Goal: Task Accomplishment & Management: Complete application form

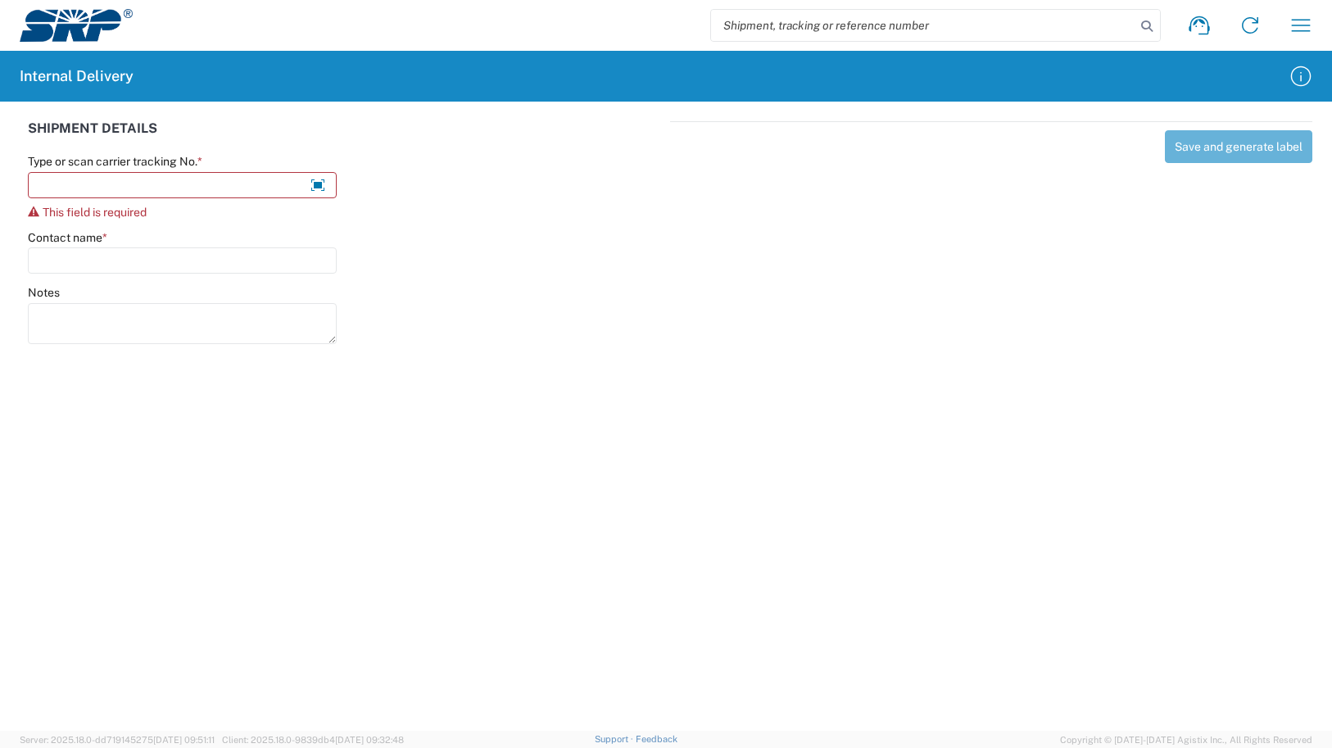
drag, startPoint x: 913, startPoint y: 432, endPoint x: 954, endPoint y: 430, distance: 41.0
click at [914, 432] on agx-forms-host "Shipment request Shipment tracking Internal delivery Transit update My profile …" at bounding box center [666, 374] width 1332 height 748
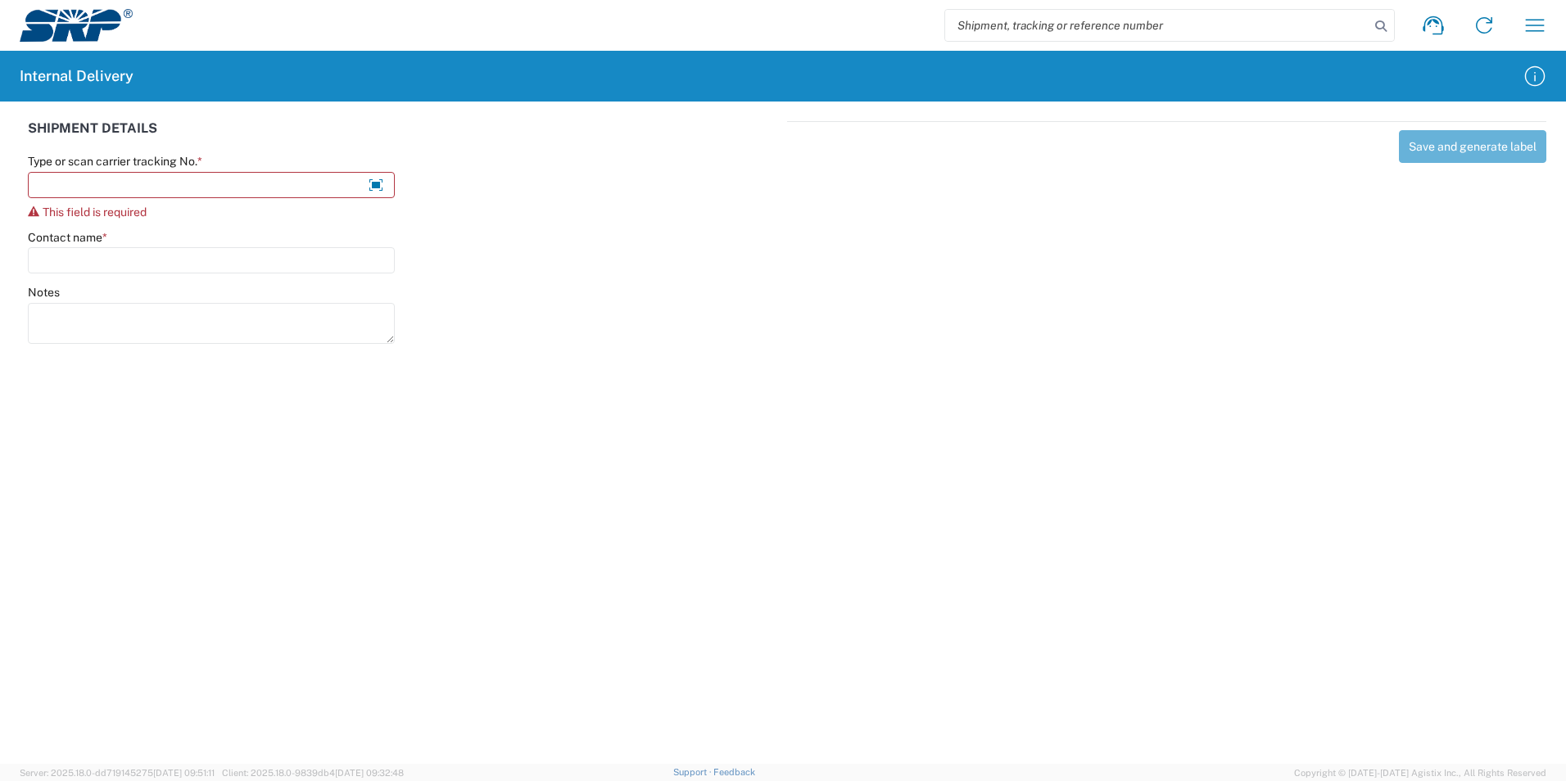
click at [815, 382] on agx-forms-host "Shipment request Shipment tracking Internal delivery Transit update My profile …" at bounding box center [783, 390] width 1566 height 781
click at [512, 358] on agx-forms-host "Shipment request Shipment tracking Internal delivery Transit update My profile …" at bounding box center [783, 390] width 1566 height 781
click at [240, 191] on input "Type or scan carrier tracking No. *" at bounding box center [211, 185] width 367 height 26
click at [1030, 462] on agx-forms-host "Shipment request Shipment tracking Internal delivery Transit update My profile …" at bounding box center [783, 390] width 1566 height 781
click at [866, 324] on div "Save and generate label" at bounding box center [1166, 230] width 759 height 218
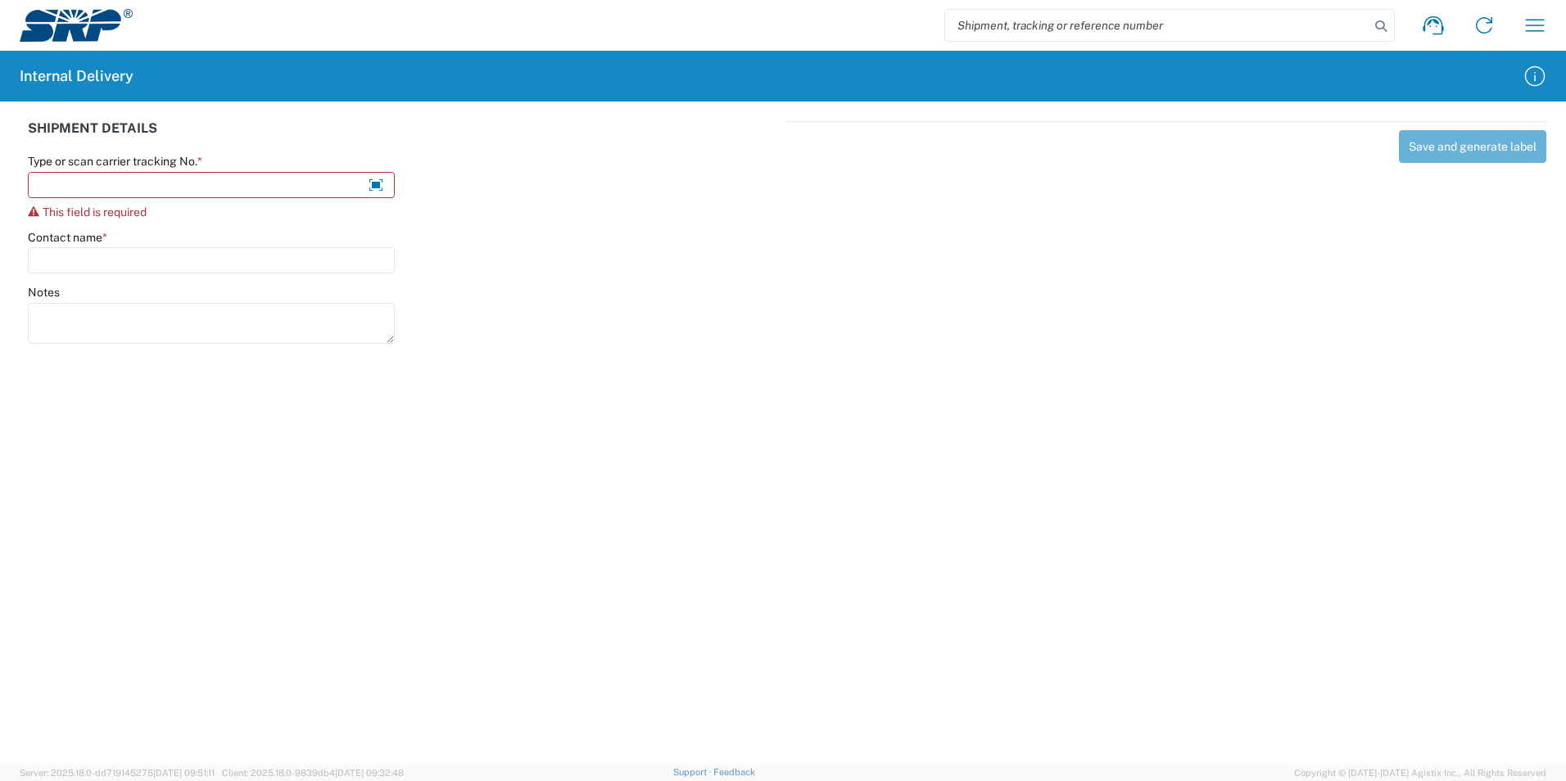
click at [872, 436] on agx-forms-host "Shipment request Shipment tracking Internal delivery Transit update My profile …" at bounding box center [783, 390] width 1566 height 781
click at [198, 188] on input "Type or scan carrier tracking No. *" at bounding box center [211, 185] width 367 height 26
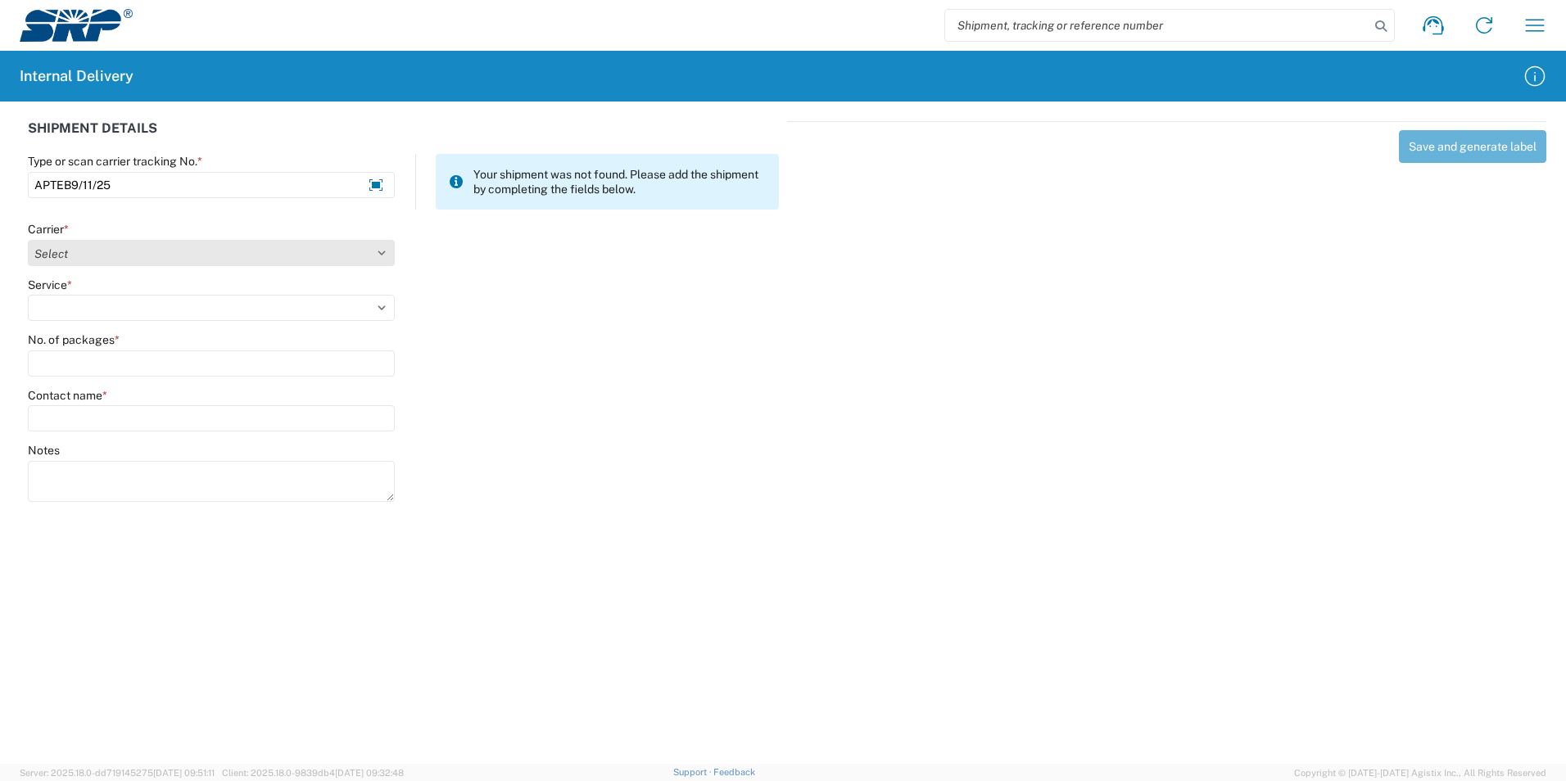
type input "APTEB9/11/25"
click at [97, 244] on select "Select AcctPay Amazon Logistics ATI Trucking BC Dimerco Logistics Empire Southw…" at bounding box center [211, 253] width 367 height 26
select select "22933"
click at [28, 240] on select "Select AcctPay Amazon Logistics ATI Trucking BC Dimerco Logistics Empire Southw…" at bounding box center [211, 253] width 367 height 26
drag, startPoint x: 97, startPoint y: 308, endPoint x: 96, endPoint y: 322, distance: 14.0
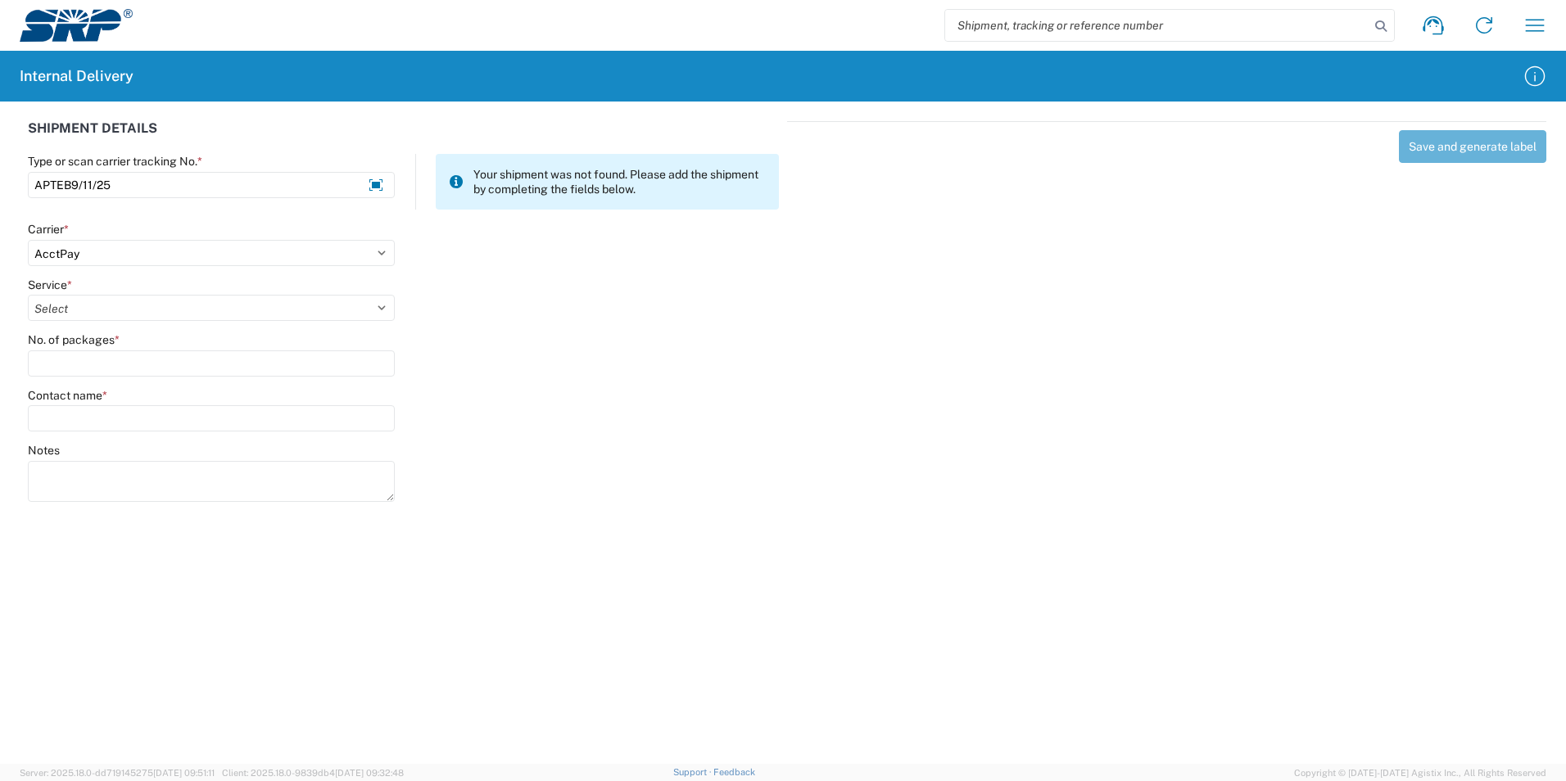
click at [97, 307] on select "Select Ground Inter-Office" at bounding box center [211, 308] width 367 height 26
select select "42403"
click at [28, 295] on select "Select Ground Inter-Office" at bounding box center [211, 308] width 367 height 26
click at [138, 366] on input "No. of packages *" at bounding box center [211, 364] width 367 height 26
type input "1"
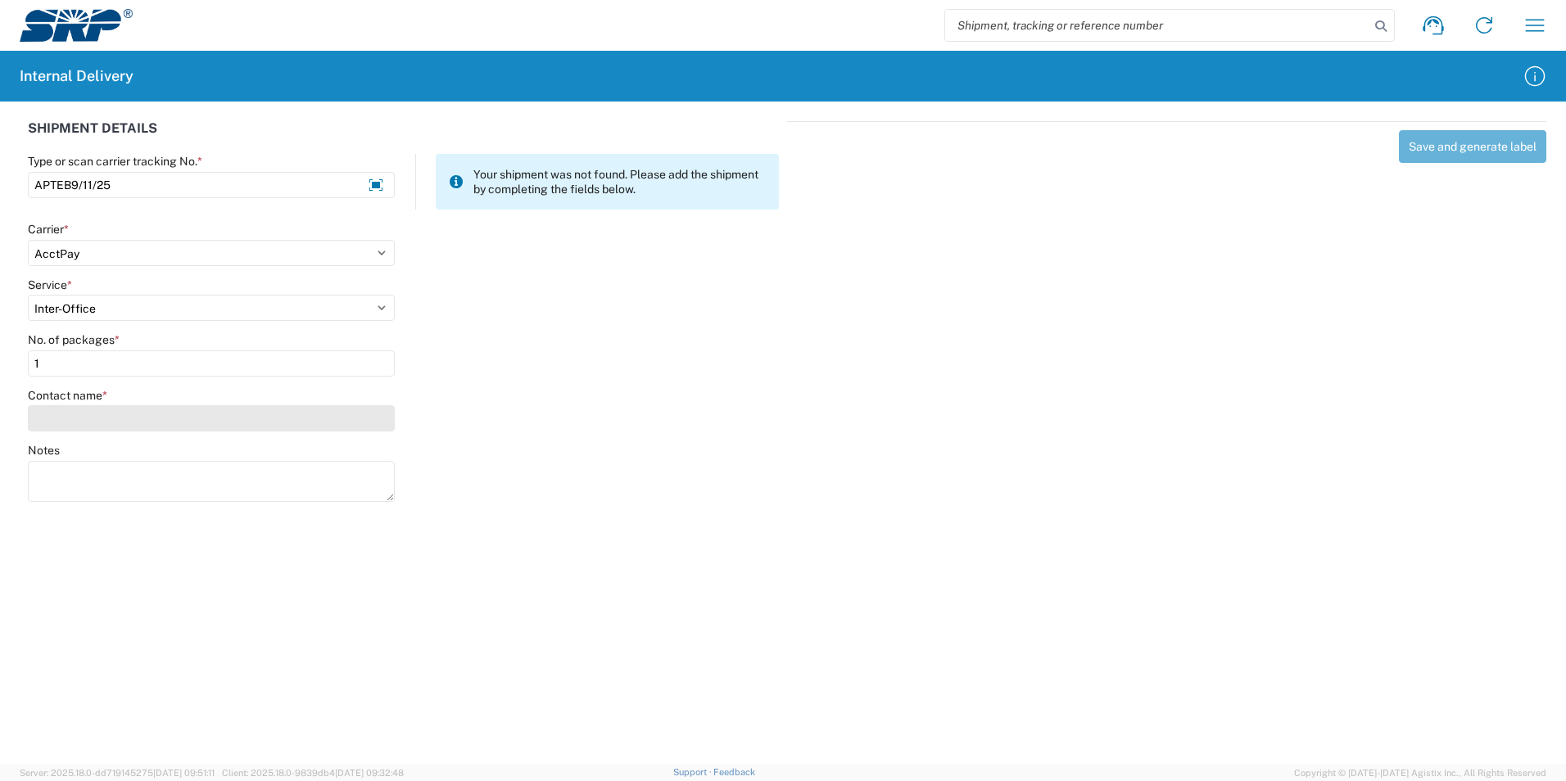
click at [70, 423] on input "Contact name *" at bounding box center [211, 418] width 367 height 26
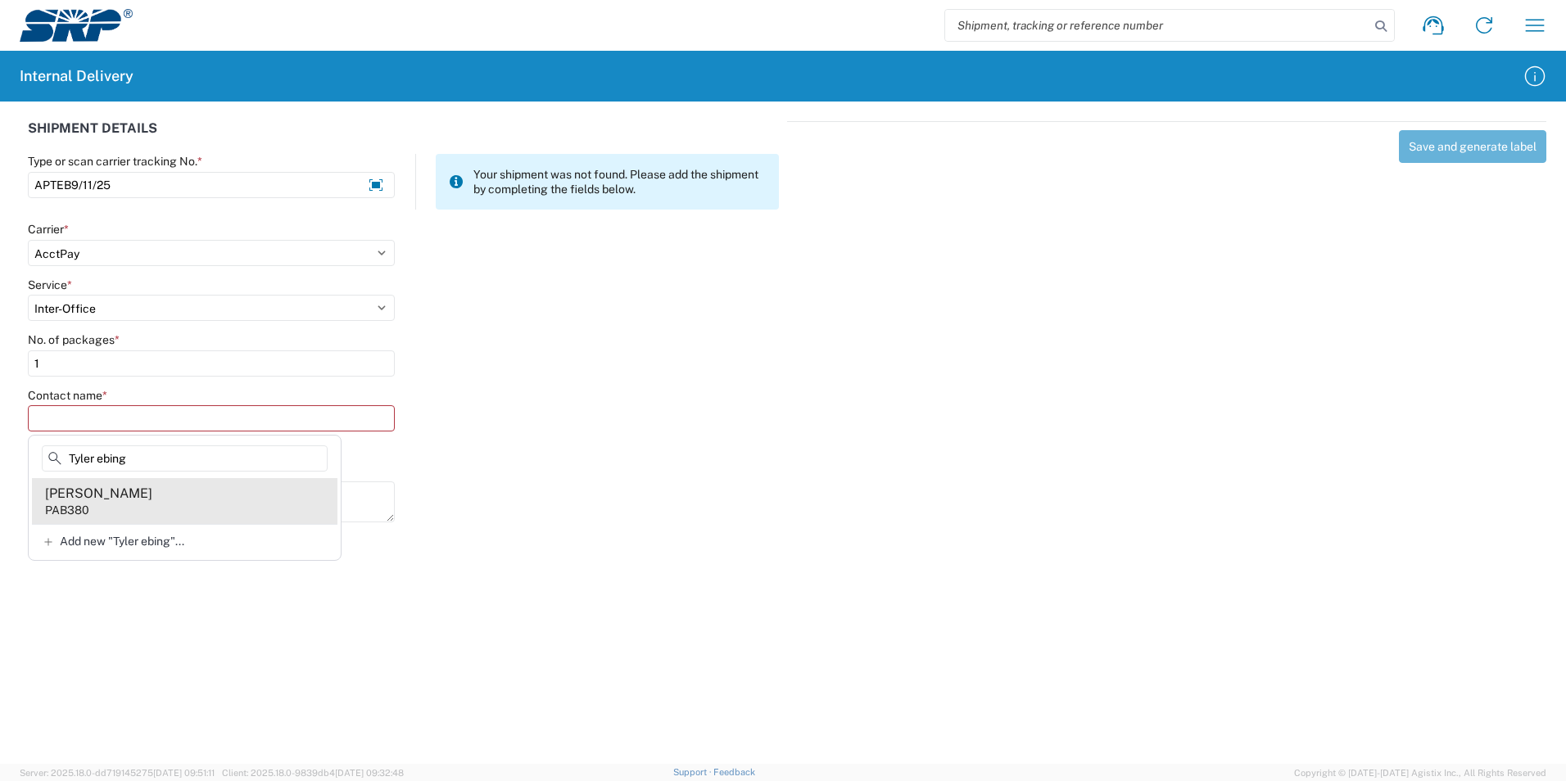
type input "Tyler ebing"
click at [112, 518] on agx-address-suggestion-item "Tyler Ebinger PAB380" at bounding box center [184, 501] width 305 height 46
type input "Tyler Ebinger"
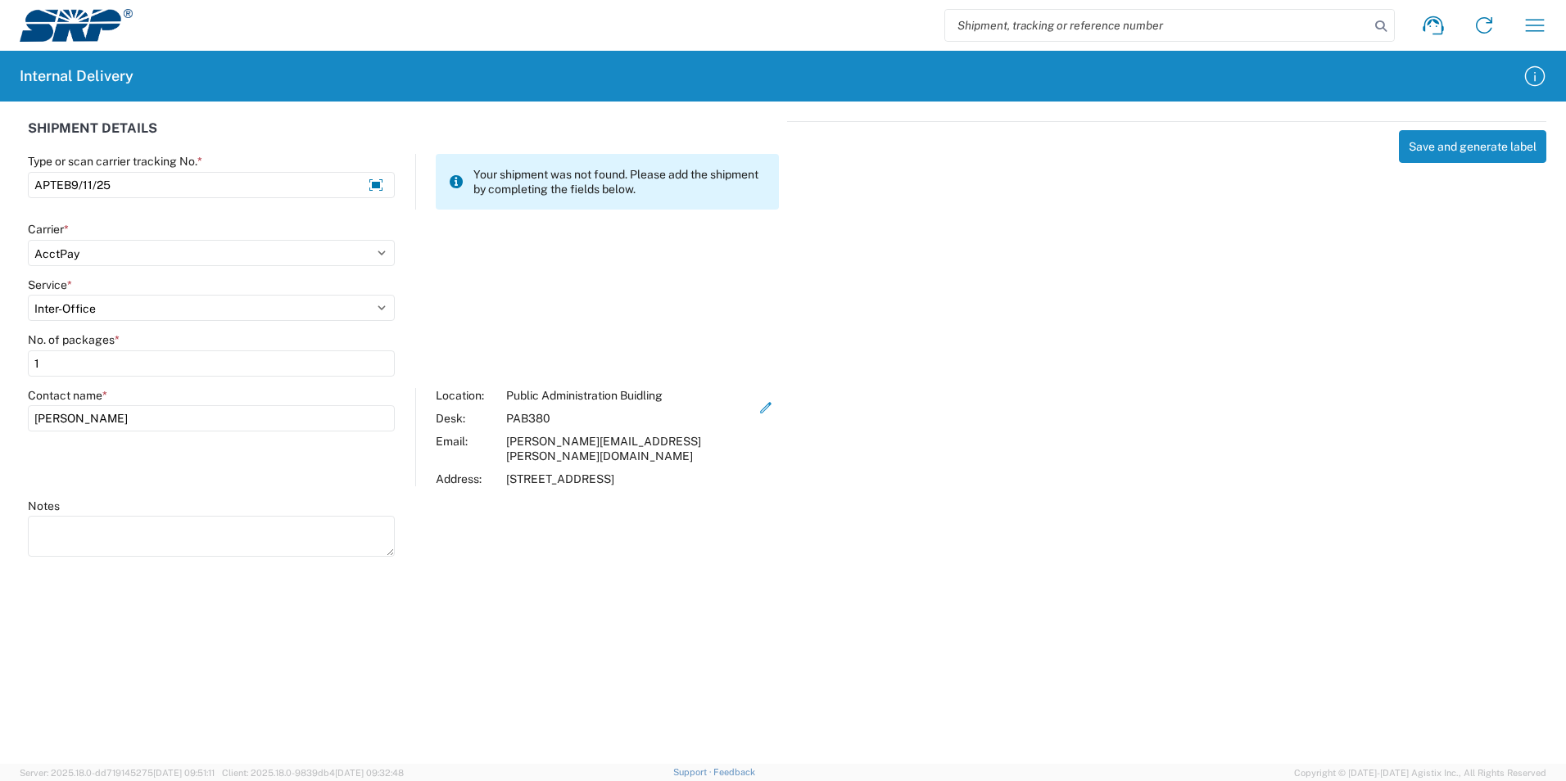
click at [482, 663] on agx-forms-host "Shipment request Shipment tracking Internal delivery Transit update My profile …" at bounding box center [783, 390] width 1566 height 781
click at [1064, 269] on div "Save and generate label" at bounding box center [1166, 336] width 759 height 431
click at [1220, 286] on div "Save and generate label" at bounding box center [1166, 336] width 759 height 431
click at [1220, 165] on div "Save and generate label" at bounding box center [1166, 336] width 759 height 431
click at [1220, 151] on button "Save and generate label" at bounding box center [1472, 146] width 147 height 33
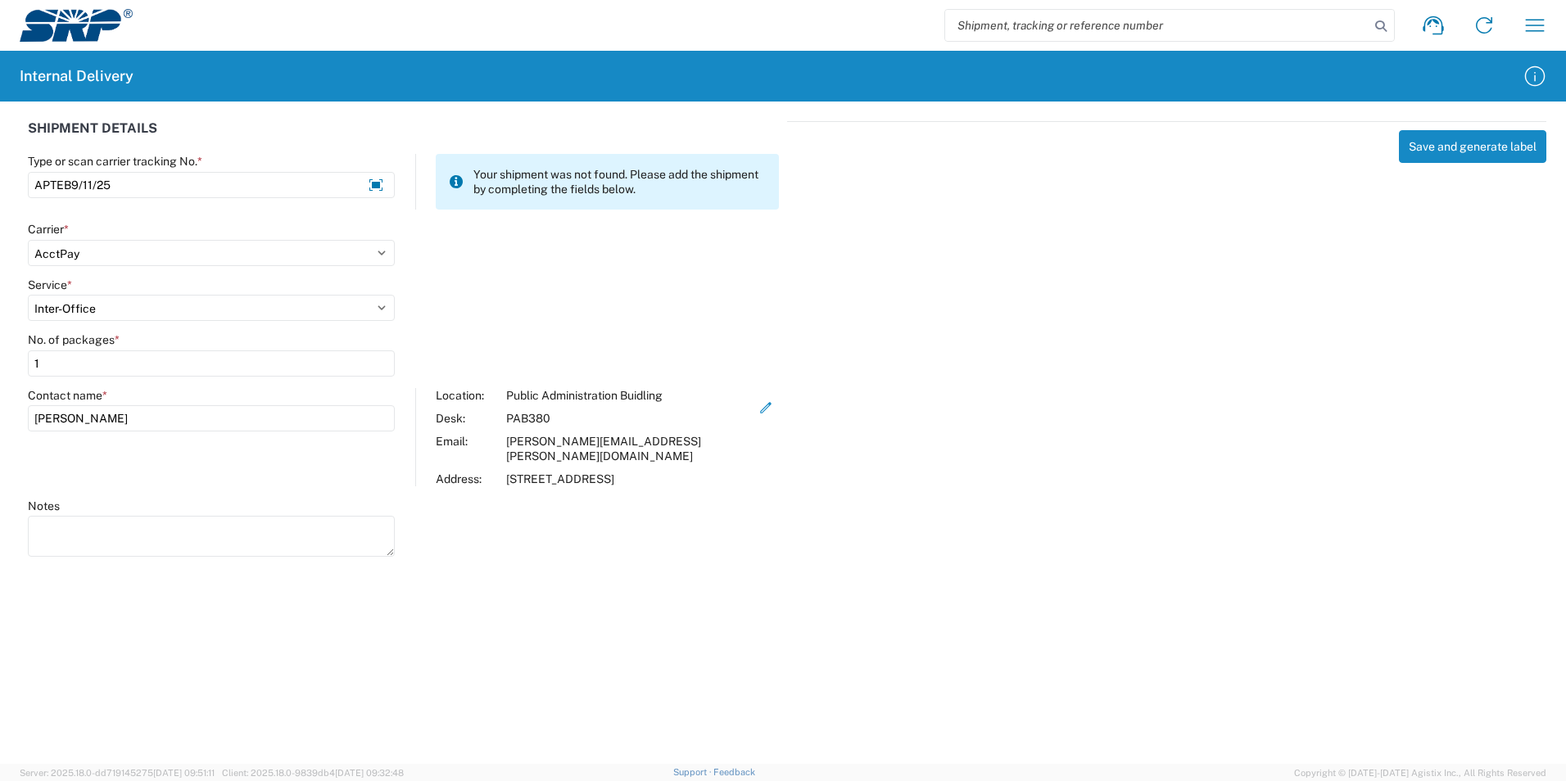
click at [1220, 378] on div "Save and generate label" at bounding box center [1166, 336] width 759 height 431
click at [1220, 149] on button "Save and generate label" at bounding box center [1472, 146] width 147 height 33
click at [1192, 294] on div "Save and generate label" at bounding box center [1166, 336] width 759 height 431
click at [1176, 351] on div "Save and generate label" at bounding box center [1166, 336] width 759 height 431
click at [1220, 241] on div "Save and generate label" at bounding box center [1166, 336] width 759 height 431
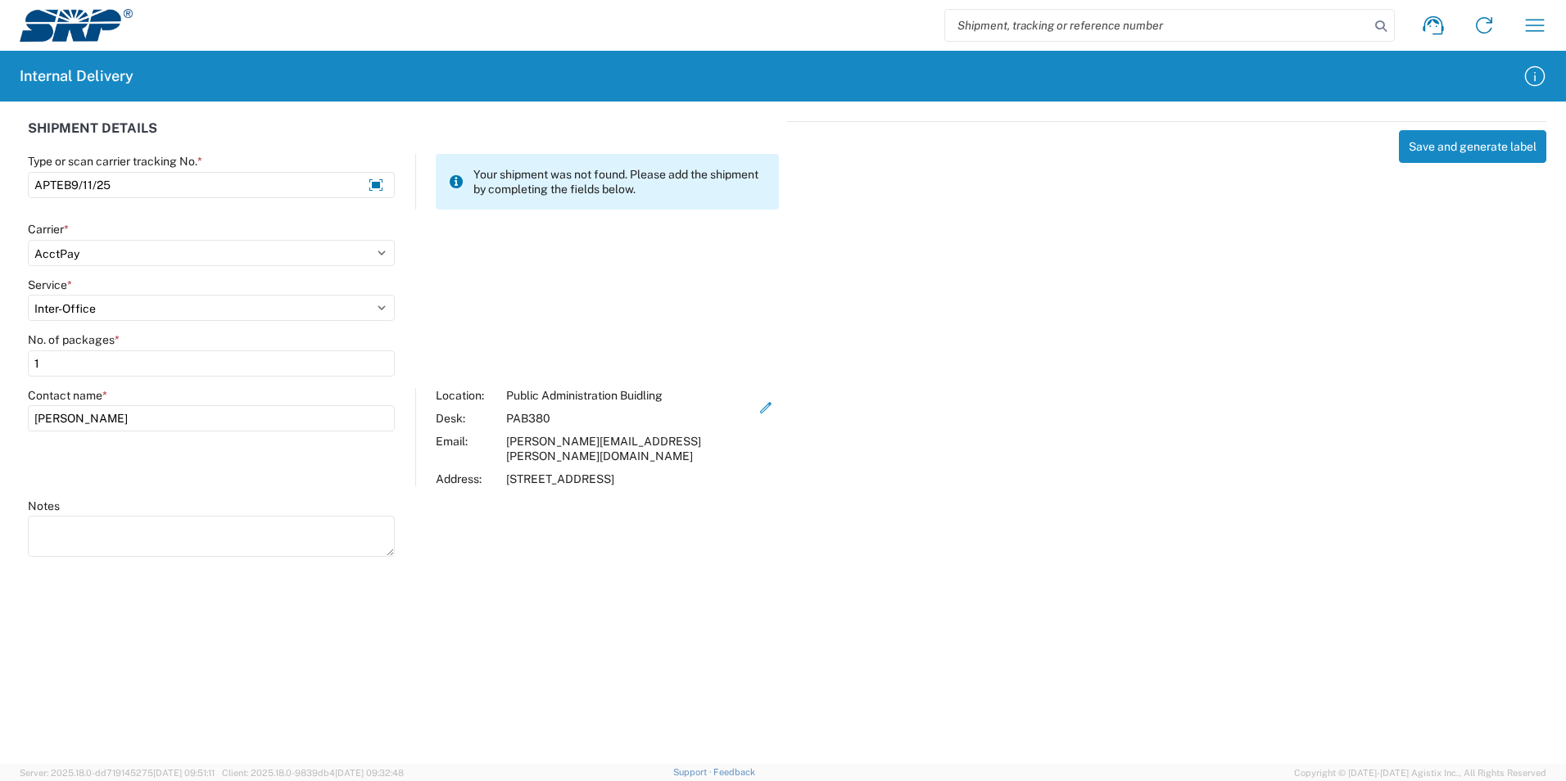
drag, startPoint x: 667, startPoint y: 192, endPoint x: 474, endPoint y: 171, distance: 193.5
click at [474, 171] on span "Your shipment was not found. Please add the shipment by completing the fields b…" at bounding box center [619, 181] width 292 height 29
drag, startPoint x: 474, startPoint y: 171, endPoint x: 658, endPoint y: 201, distance: 185.9
click at [658, 201] on div "Your shipment was not found. Please add the shipment by completing the fields b…" at bounding box center [607, 182] width 343 height 56
click at [972, 236] on div "Save and generate label" at bounding box center [1166, 336] width 759 height 431
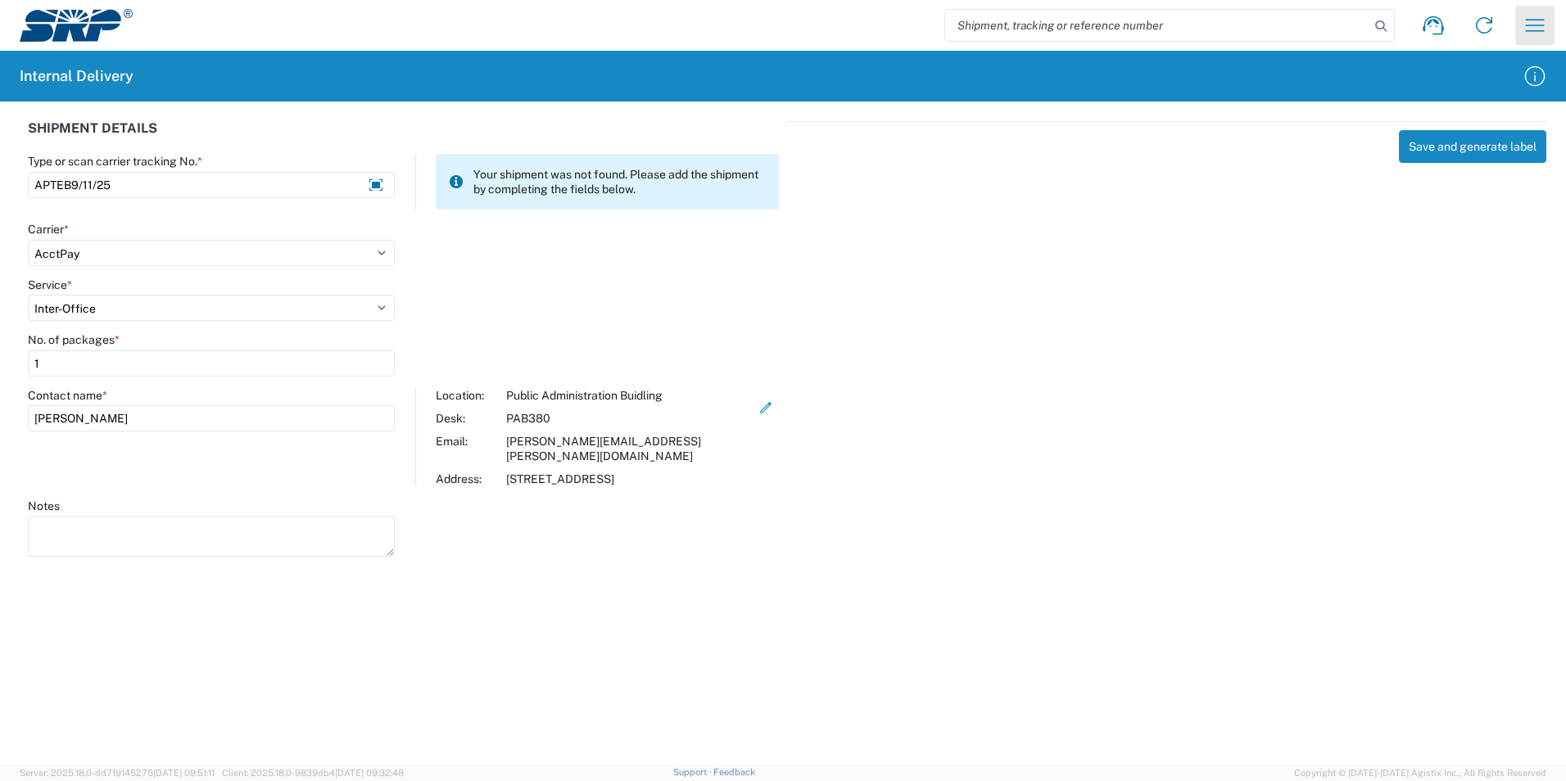
click at [1220, 22] on icon "button" at bounding box center [1535, 25] width 26 height 26
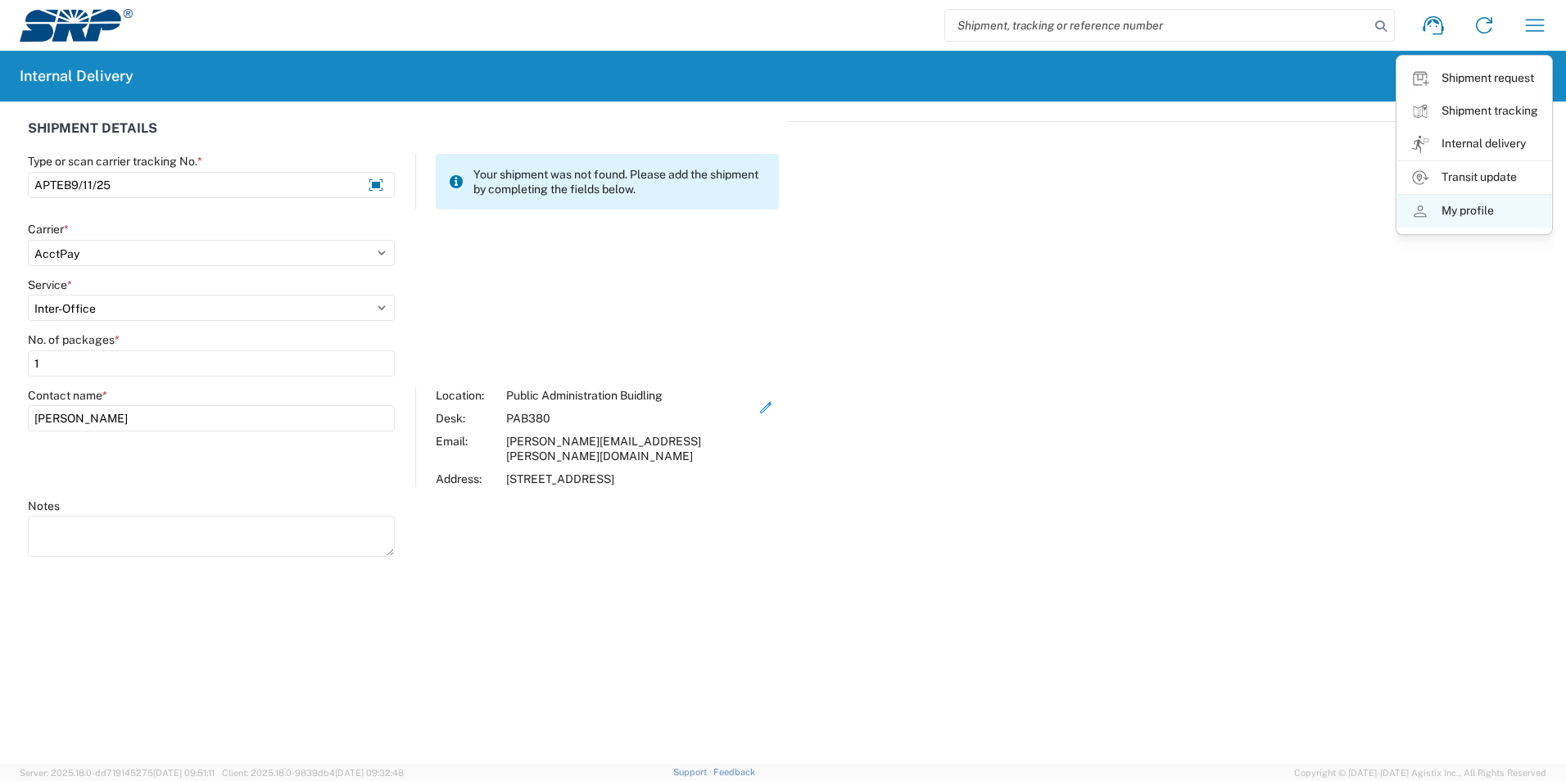
click at [1220, 206] on link "My profile" at bounding box center [1474, 211] width 154 height 33
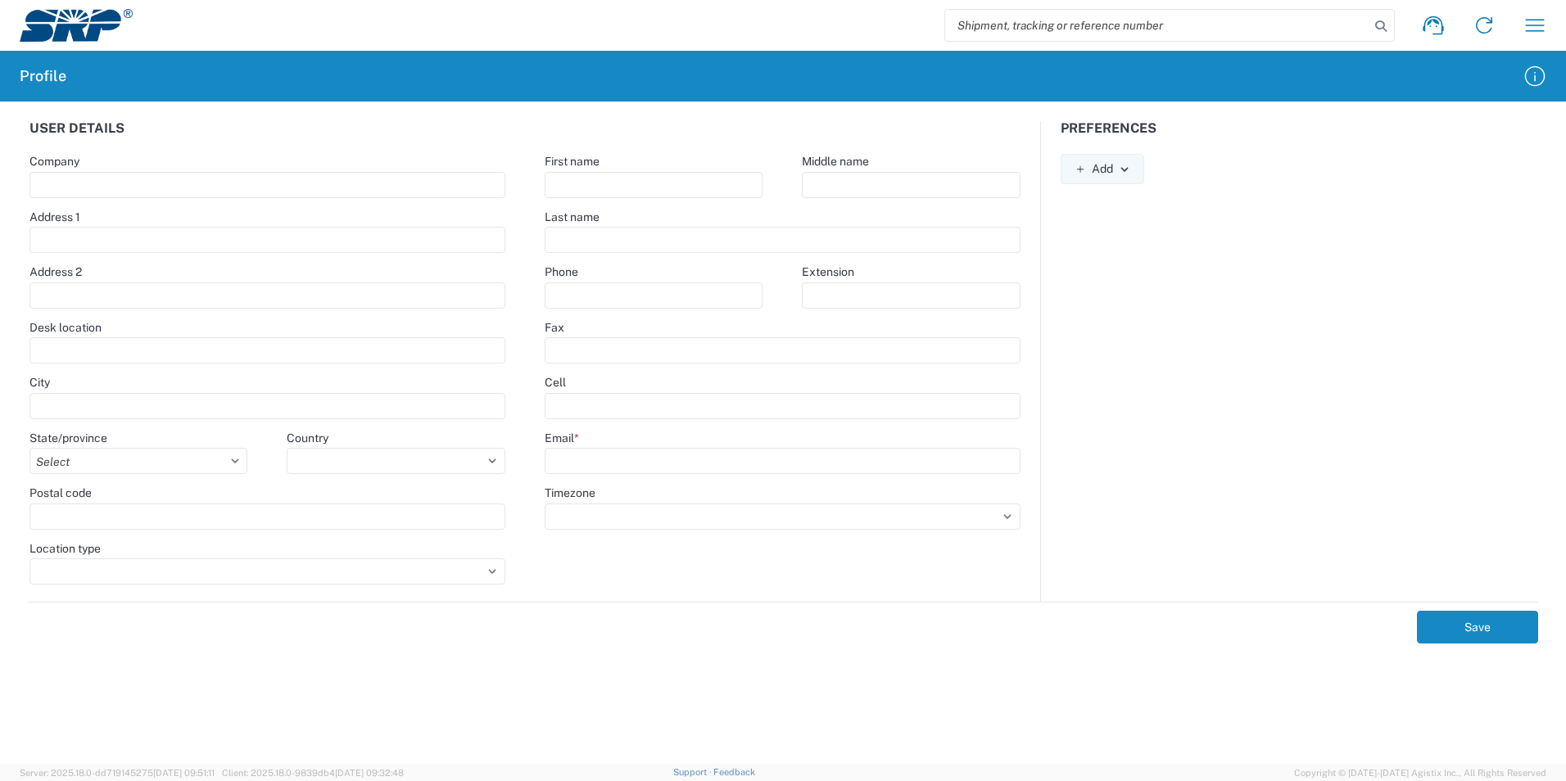
type input "Salt River Project"
type input "1500 N Mill Ave"
type input "Tempe"
select select
type input "85281"
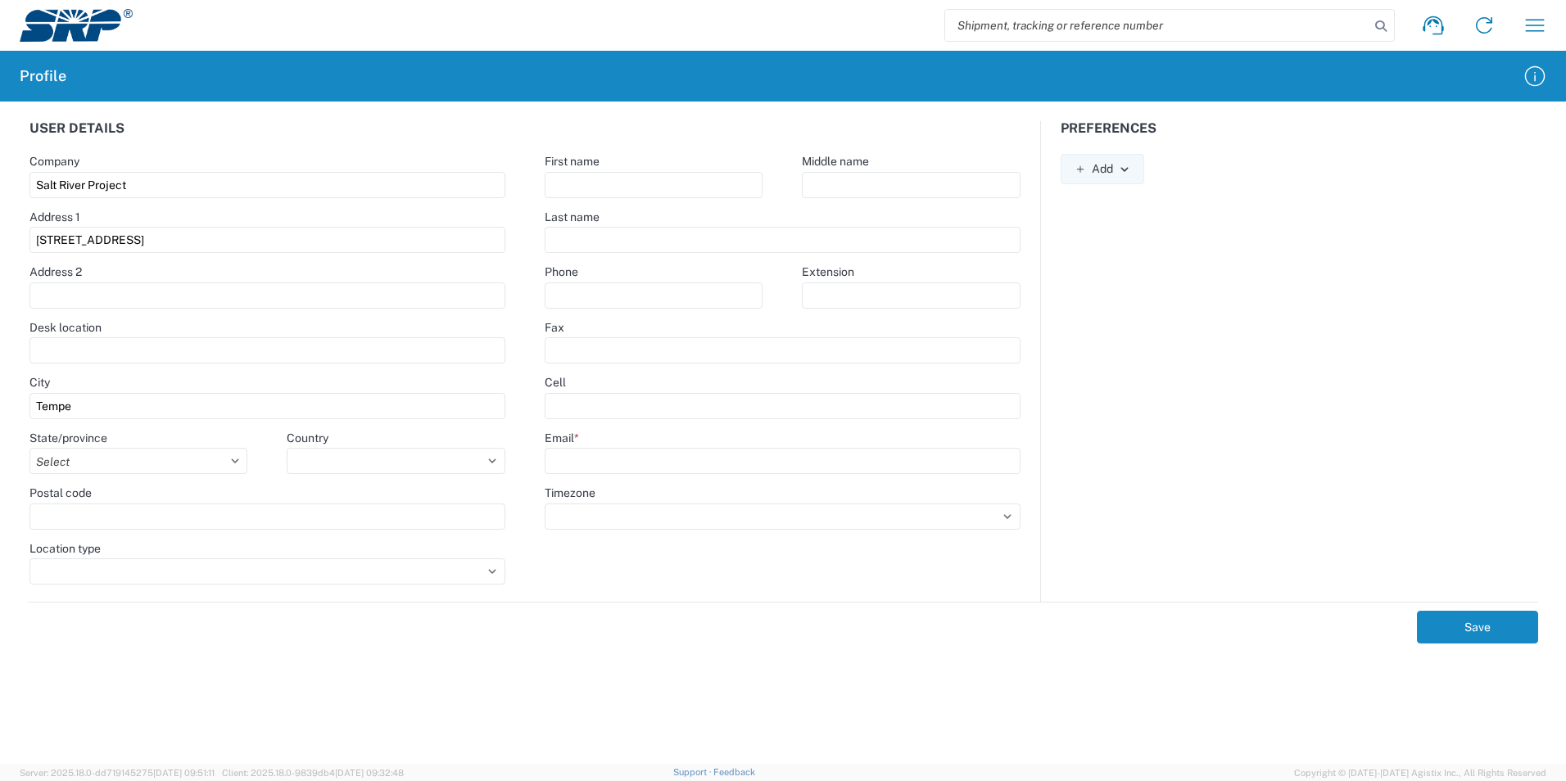
type input "Benjamin"
type input "Leyva Zetina"
type input "602-236-8172"
type input "benjamin.leyvazetina@srpnet.com"
select select "US"
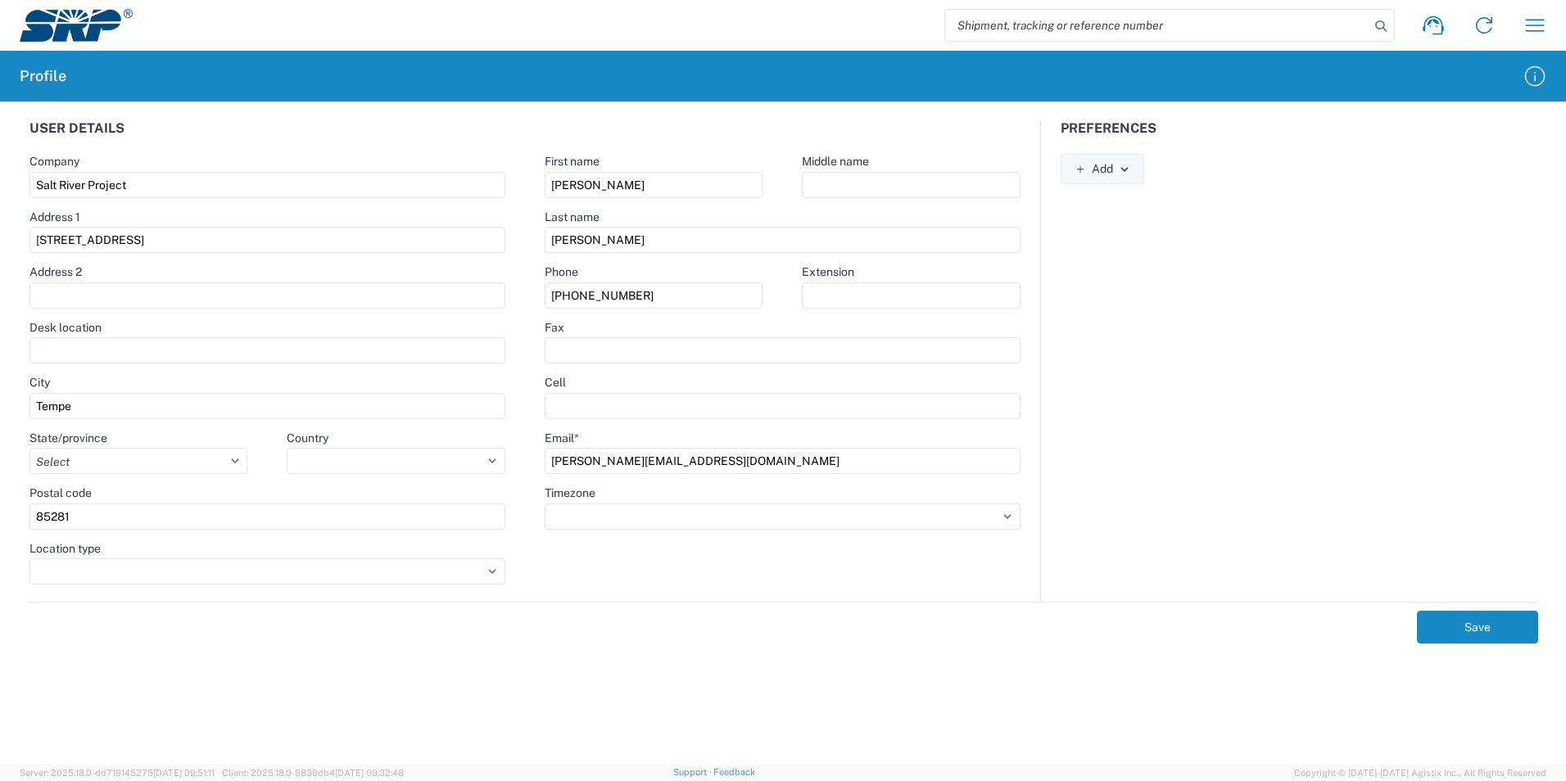
select select
select select "America/Phoenix"
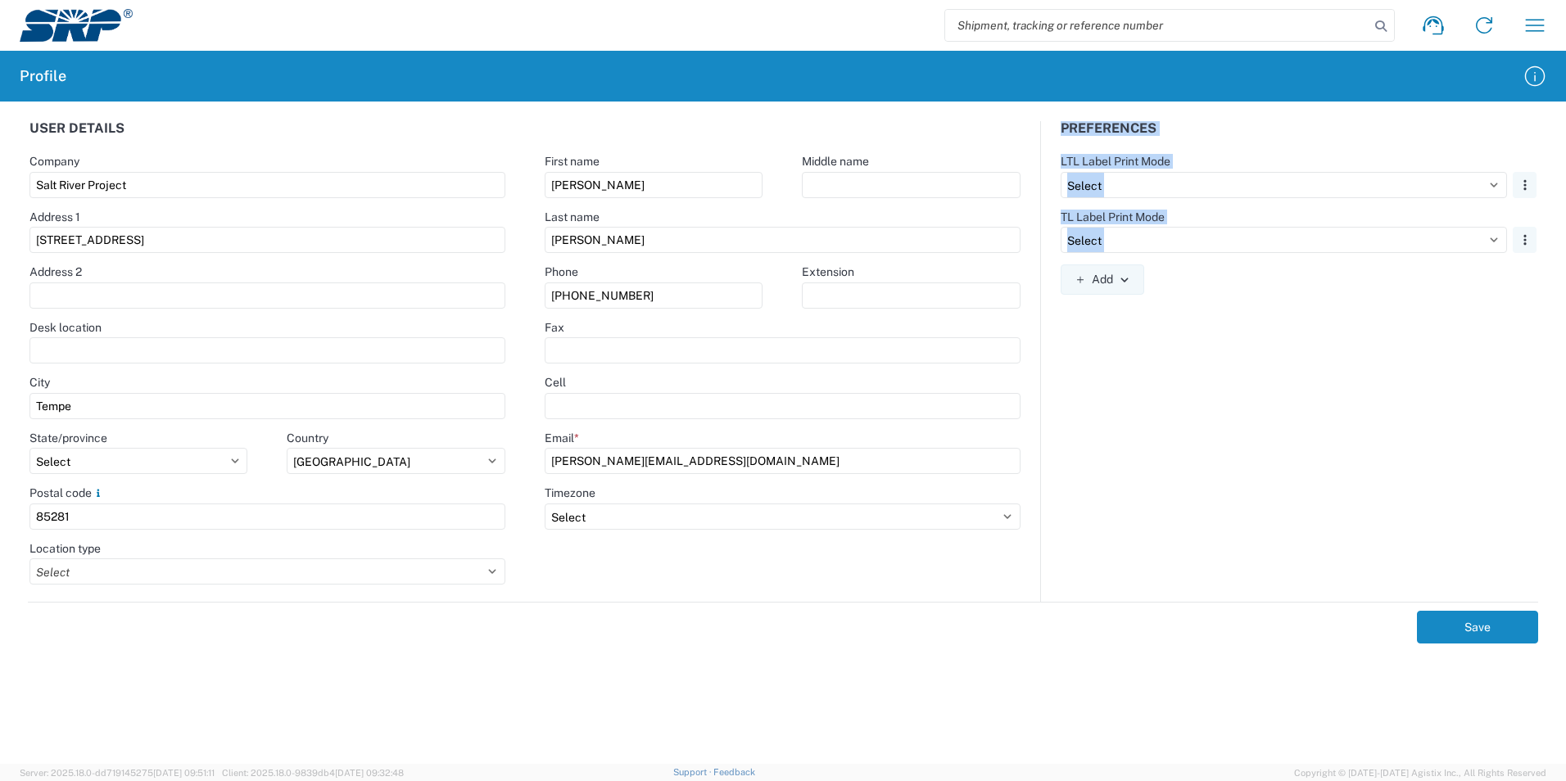
drag, startPoint x: 1056, startPoint y: 120, endPoint x: 1314, endPoint y: 328, distance: 330.8
click at [1220, 328] on div "User details Company Salt River Project Address 1 1500 N Mill Ave Address 2 Des…" at bounding box center [783, 433] width 1566 height 663
click at [1220, 318] on div "Preferences LTL Label Print Mode Select Plain Thermal Remove TL Label Print Mod…" at bounding box center [1299, 361] width 516 height 481
click at [1123, 281] on icon "button" at bounding box center [1124, 279] width 11 height 11
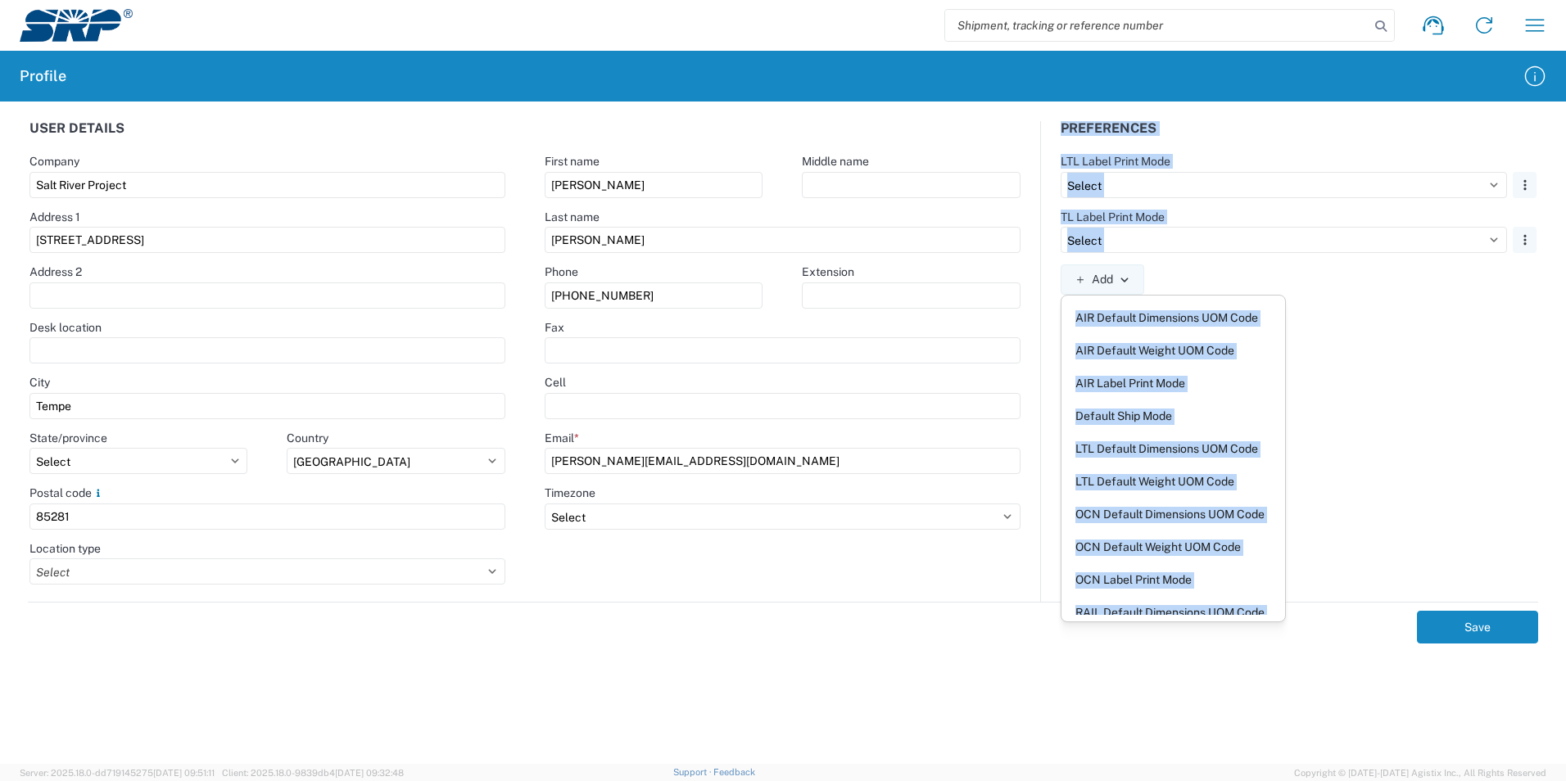
click at [1220, 346] on div "Preferences LTL Label Print Mode Select Plain Thermal Remove TL Label Print Mod…" at bounding box center [1299, 361] width 516 height 481
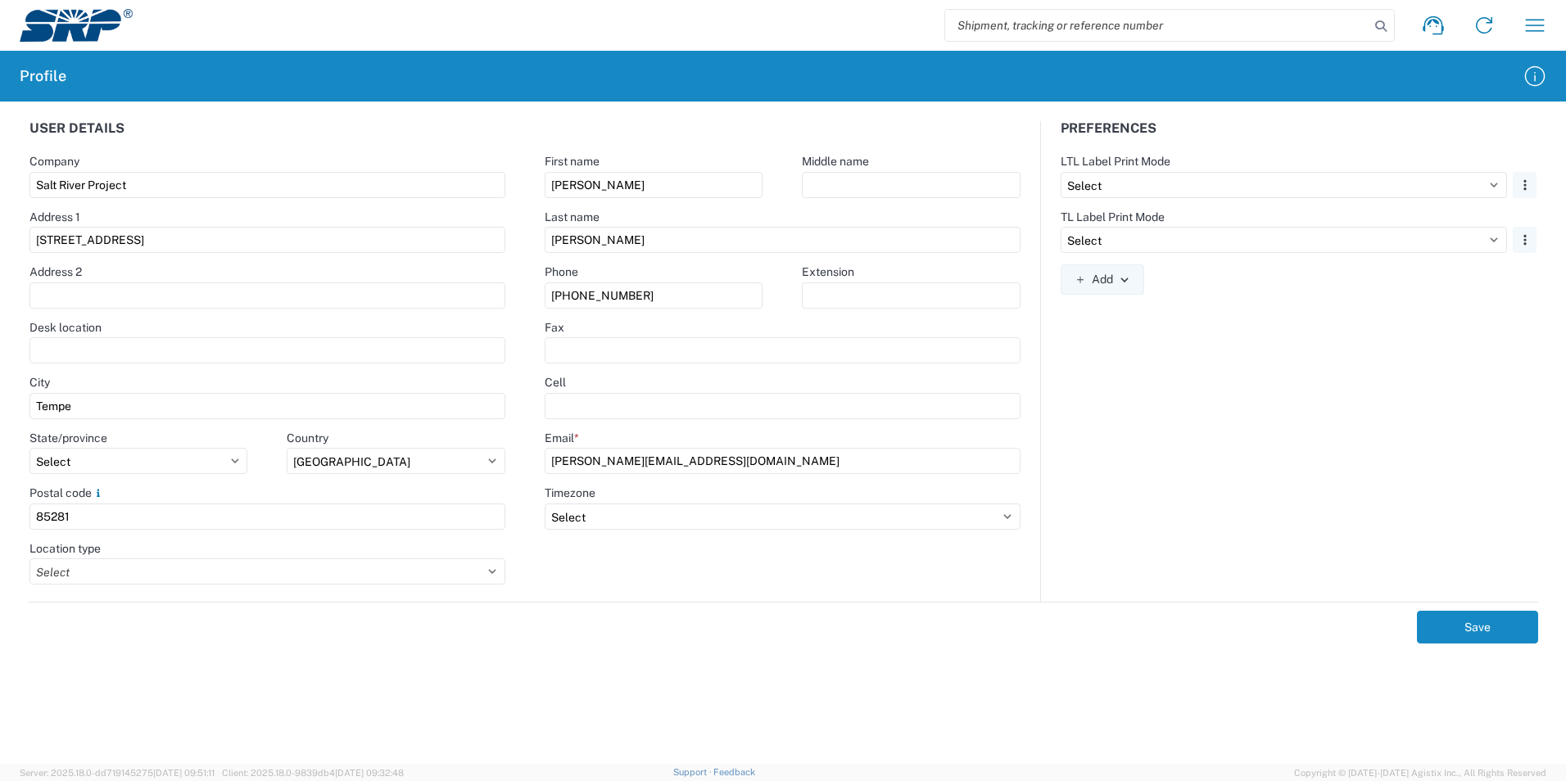
click at [1220, 124] on div "Preferences" at bounding box center [1299, 137] width 516 height 33
click at [1125, 291] on button "Add" at bounding box center [1103, 280] width 84 height 30
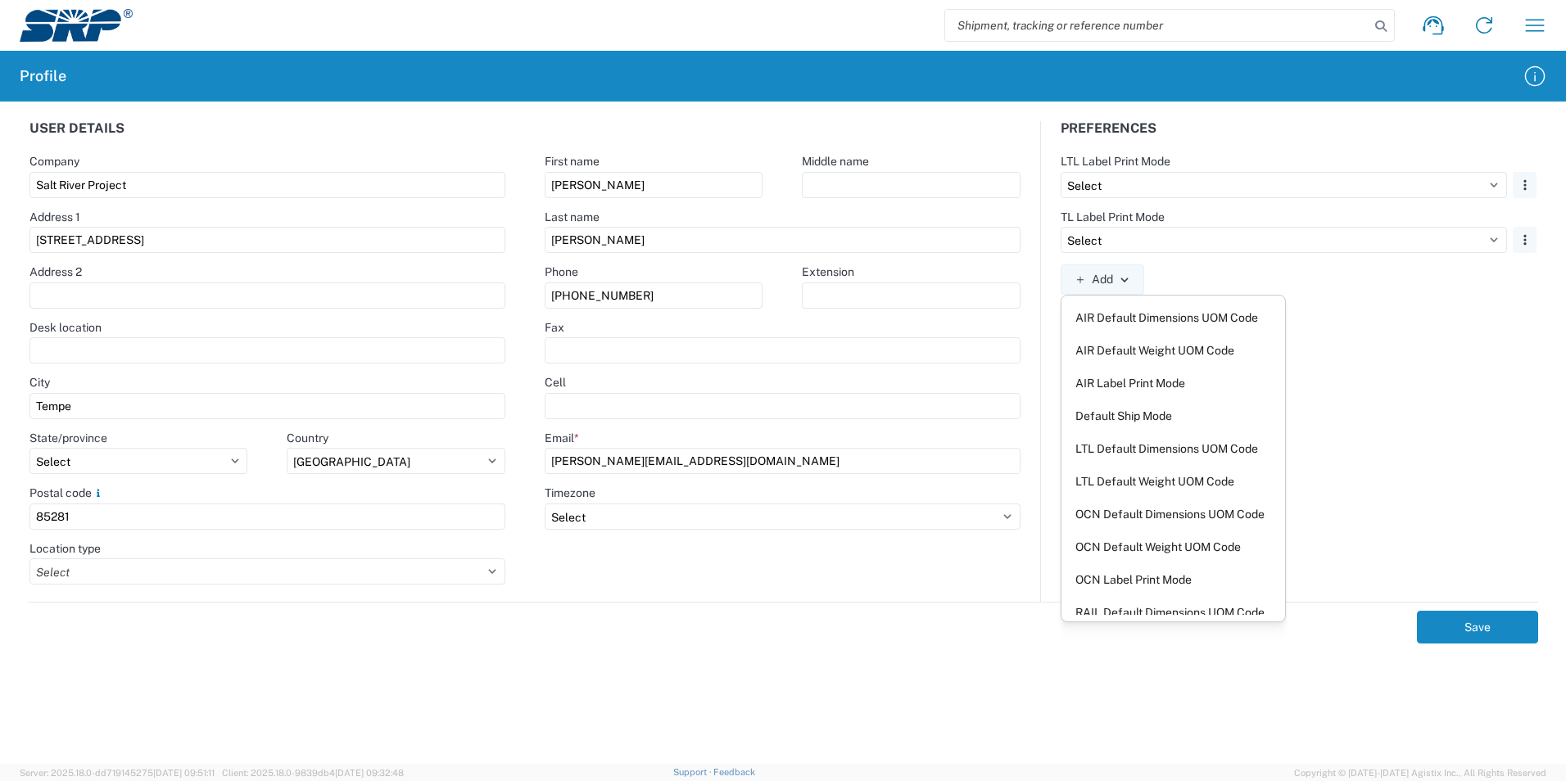
click at [1220, 378] on div "Preferences LTL Label Print Mode Select Plain Thermal Remove TL Label Print Mod…" at bounding box center [1299, 361] width 516 height 481
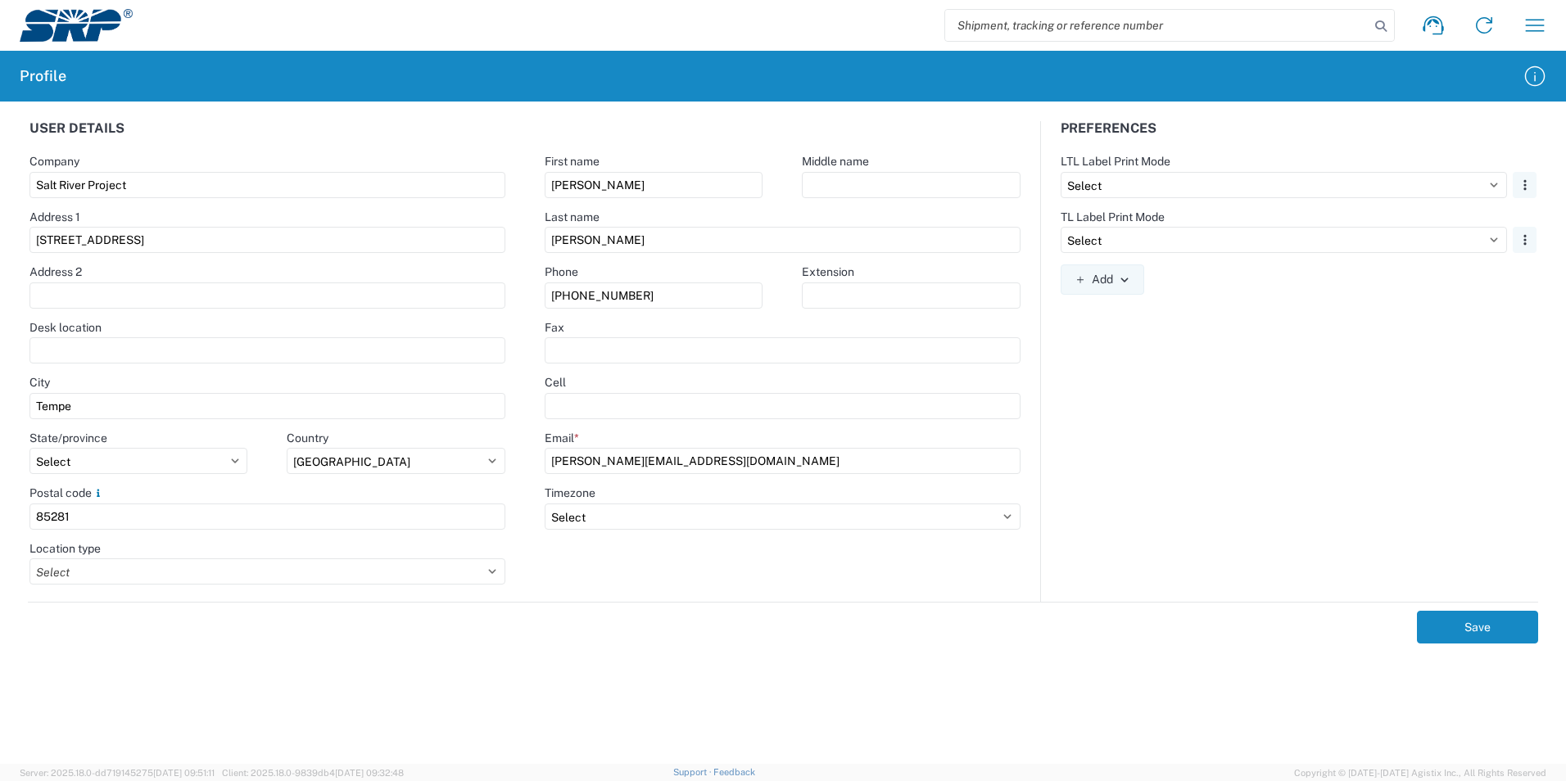
click at [1220, 304] on div "Preferences LTL Label Print Mode Select Plain Thermal Remove TL Label Print Mod…" at bounding box center [1299, 361] width 516 height 481
click at [1220, 190] on select "Select Plain Thermal" at bounding box center [1284, 185] width 446 height 26
select select "Thermal"
click at [1061, 172] on select "Select Plain Thermal" at bounding box center [1284, 185] width 446 height 26
click at [1127, 280] on icon "button" at bounding box center [1124, 280] width 7 height 4
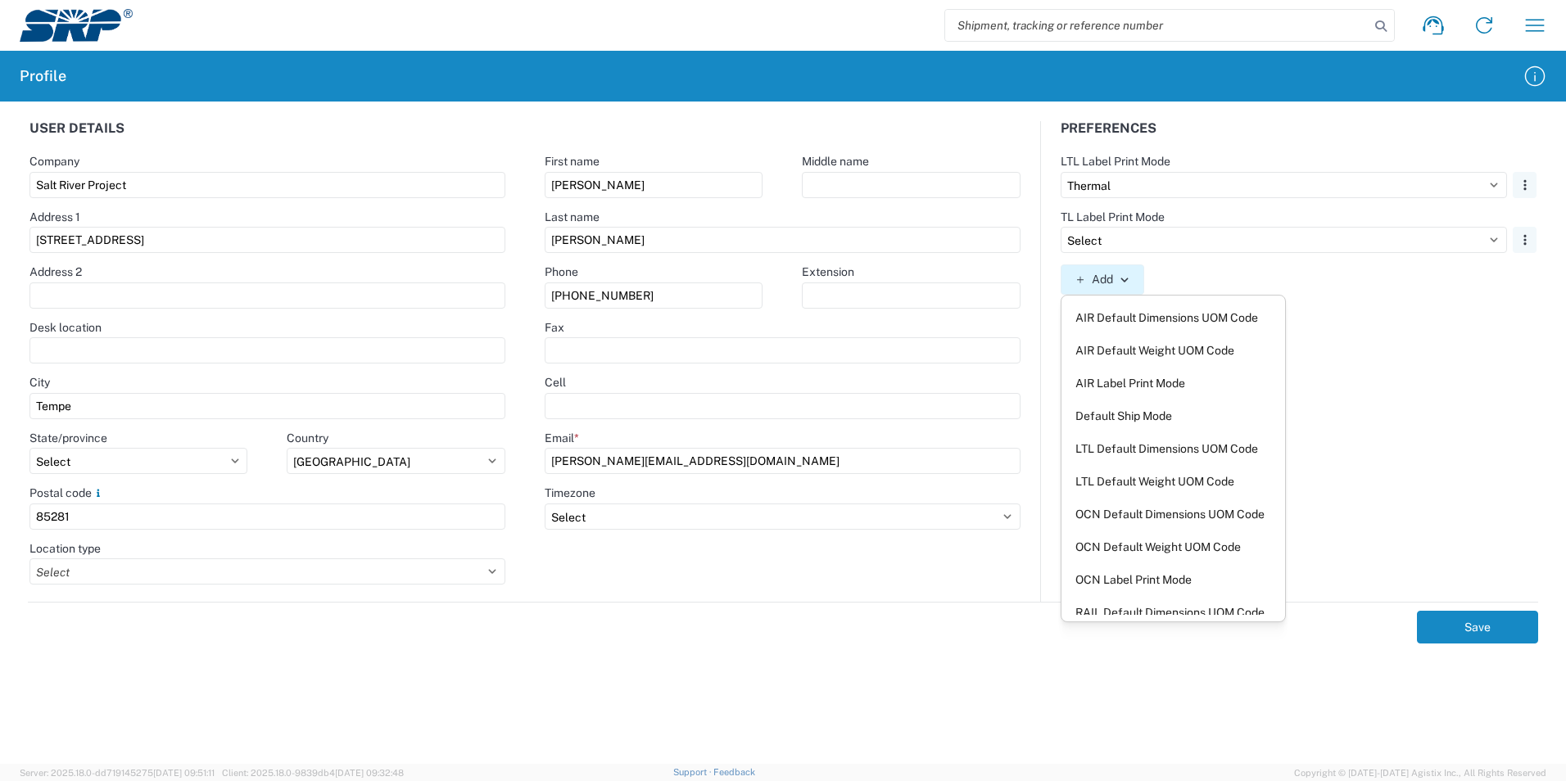
click at [1127, 280] on icon "button" at bounding box center [1124, 280] width 7 height 4
click at [1183, 241] on select "Select Plain Thermal" at bounding box center [1284, 240] width 446 height 26
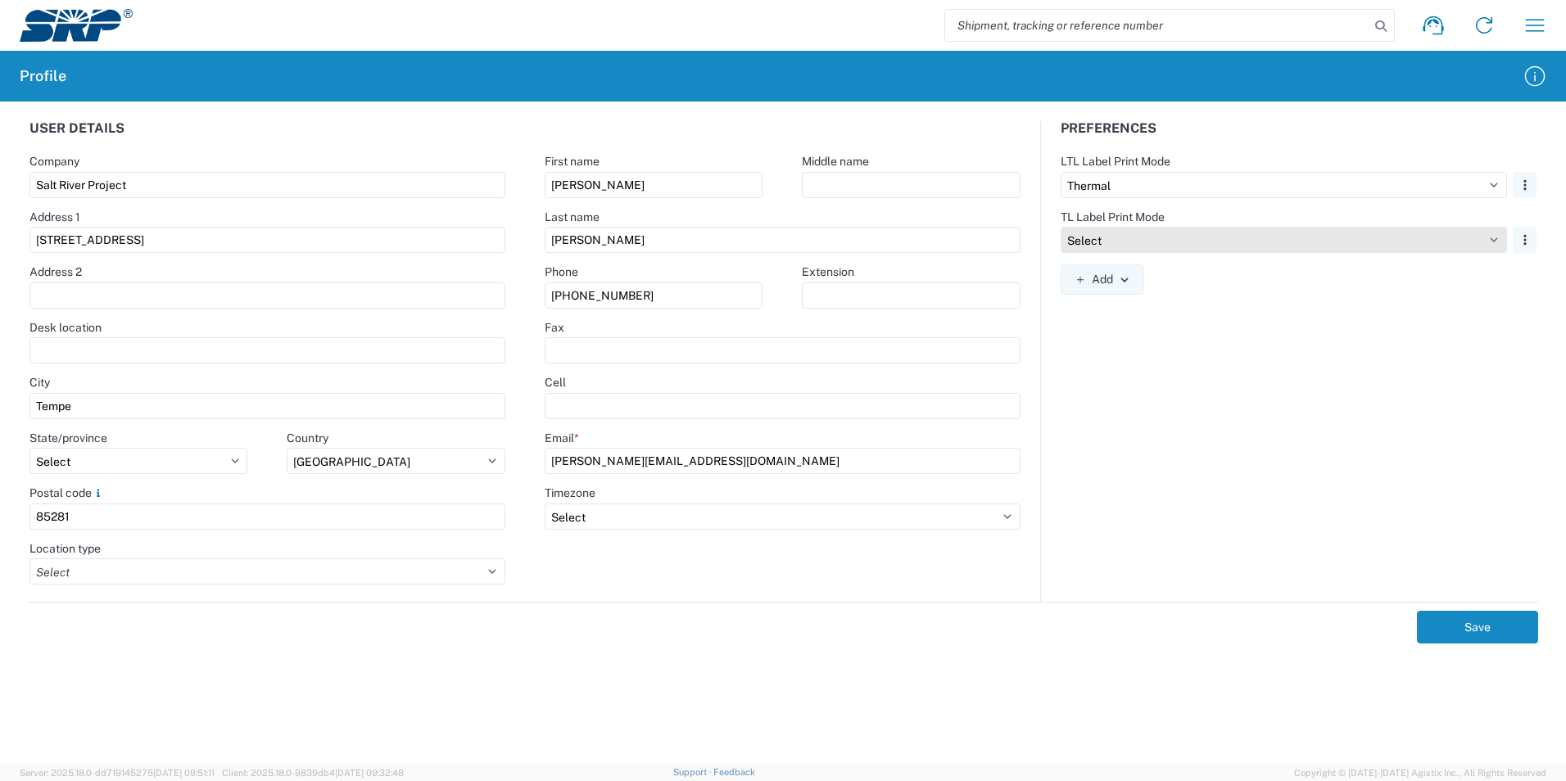
select select "Thermal"
click at [1061, 227] on select "Select Plain Thermal" at bounding box center [1284, 240] width 446 height 26
click at [1113, 307] on div "Preferences LTL Label Print Mode Select Plain Thermal Remove TL Label Print Mod…" at bounding box center [1299, 361] width 516 height 481
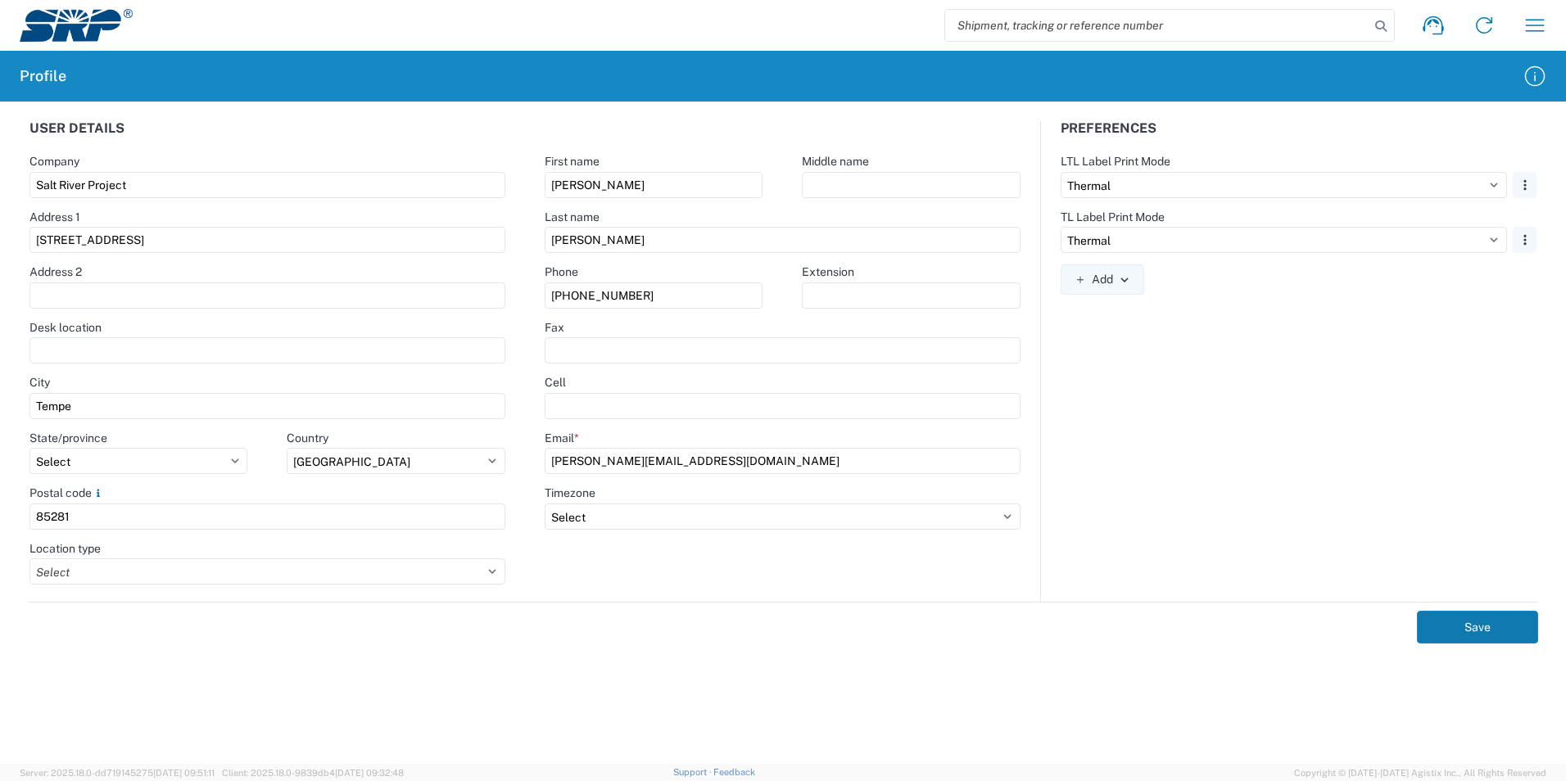
click at [1220, 628] on button "Save" at bounding box center [1477, 627] width 121 height 33
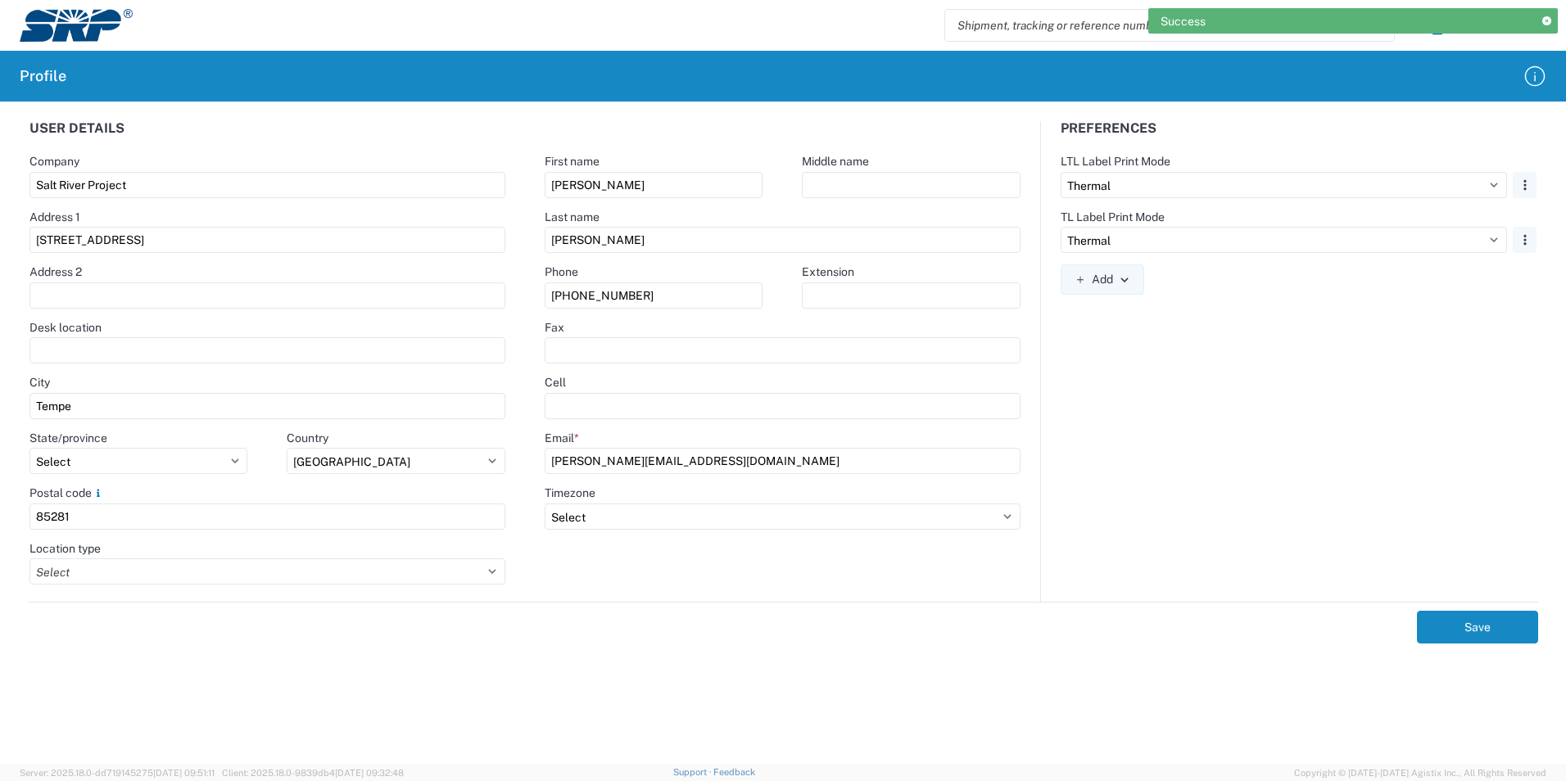
click at [92, 29] on img at bounding box center [76, 25] width 113 height 33
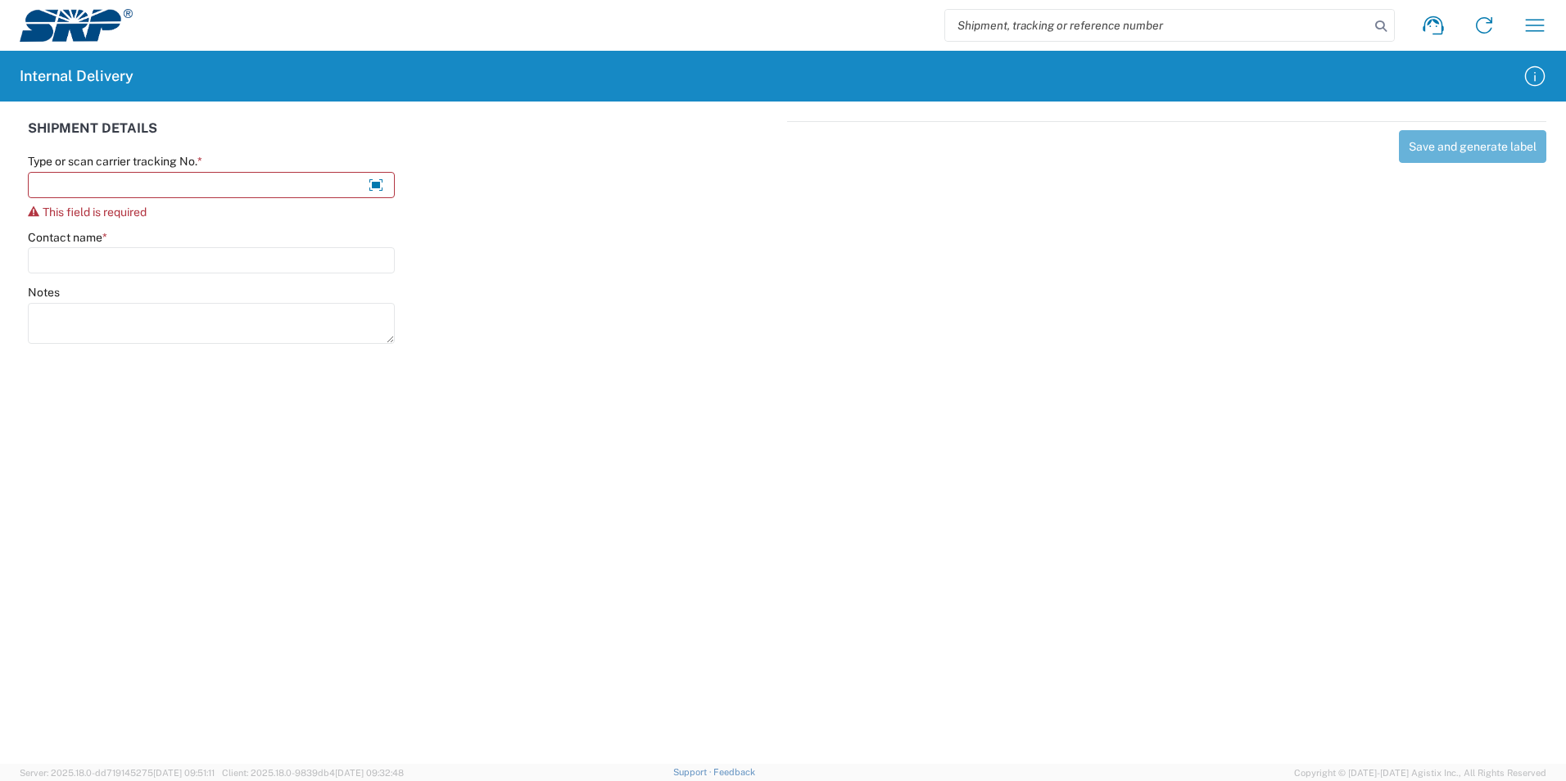
click at [739, 468] on agx-forms-host "Shipment request Shipment tracking Internal delivery Transit update My profile …" at bounding box center [783, 390] width 1566 height 781
click at [142, 183] on input "Type or scan carrier tracking No. *" at bounding box center [211, 185] width 367 height 26
paste input "Brad Boucher090925PAB380"
type input "Brad Boucher090925PAB380"
click at [158, 249] on input "Contact name *" at bounding box center [211, 240] width 367 height 26
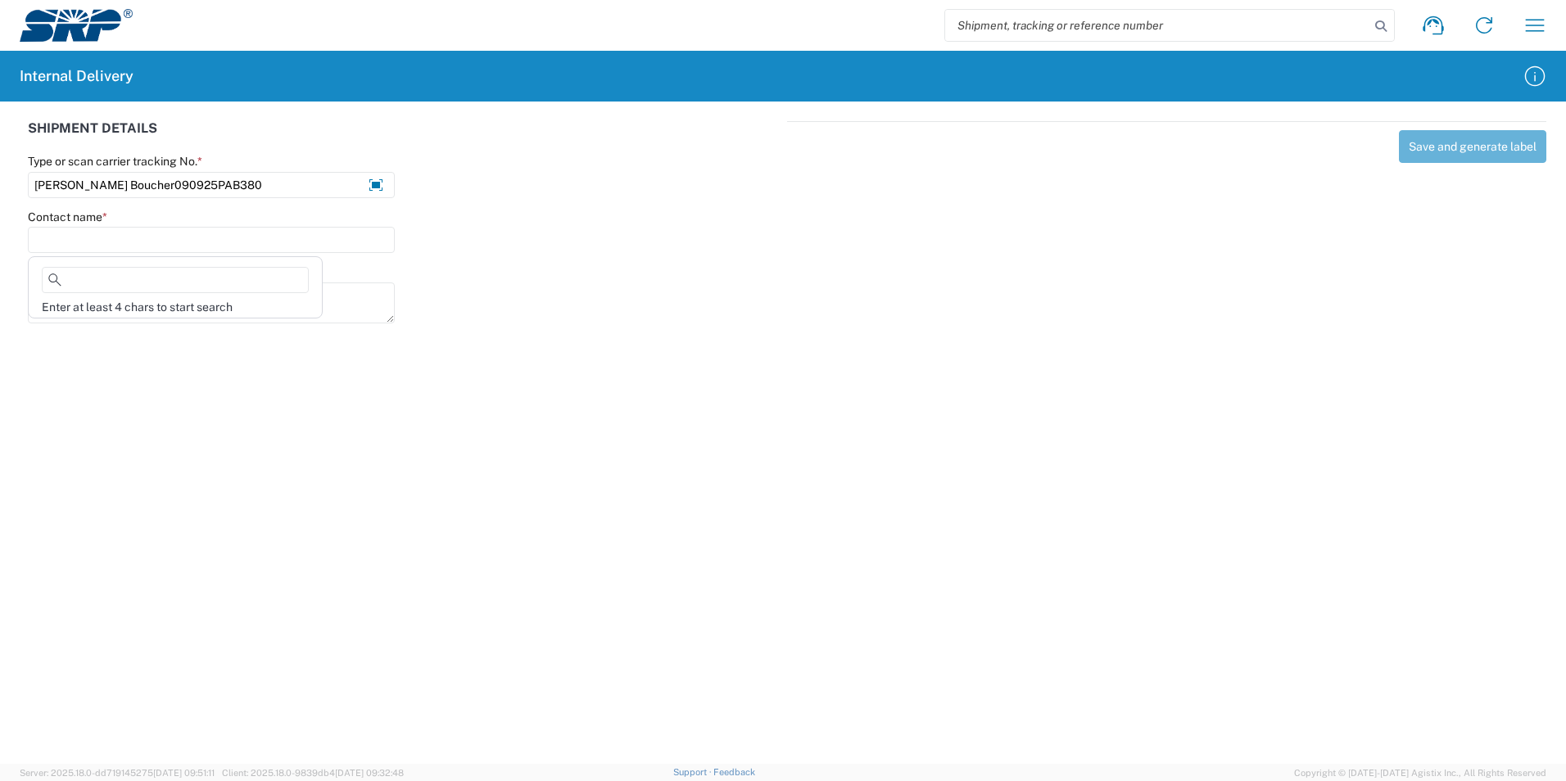
click at [627, 361] on agx-forms-host "Shipment request Shipment tracking Internal delivery Transit update My profile …" at bounding box center [783, 390] width 1566 height 781
click at [241, 192] on input "Brad Boucher090925PAB380" at bounding box center [211, 185] width 367 height 26
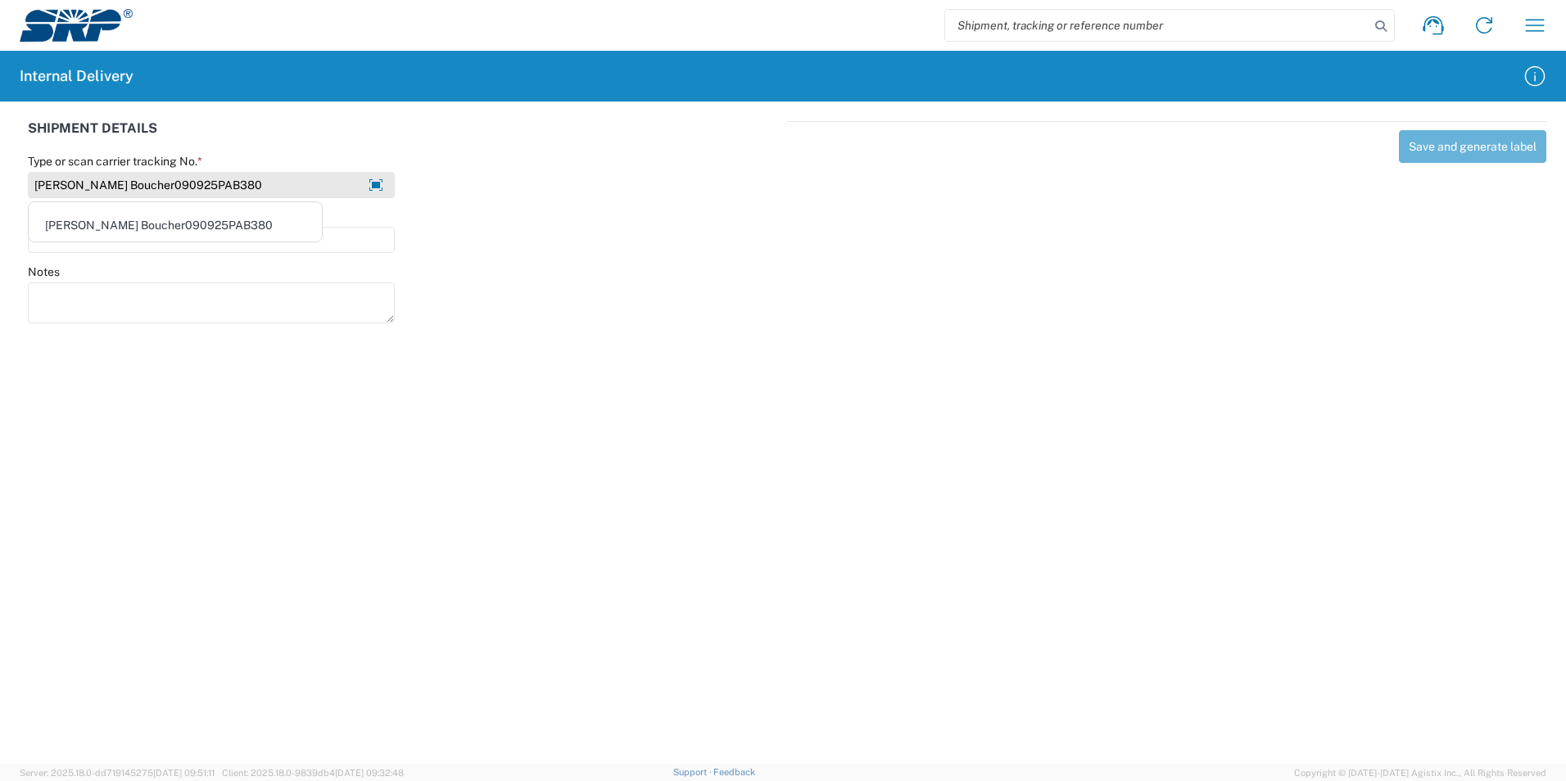
click at [335, 184] on input "Brad Boucher090925PAB380" at bounding box center [211, 185] width 367 height 26
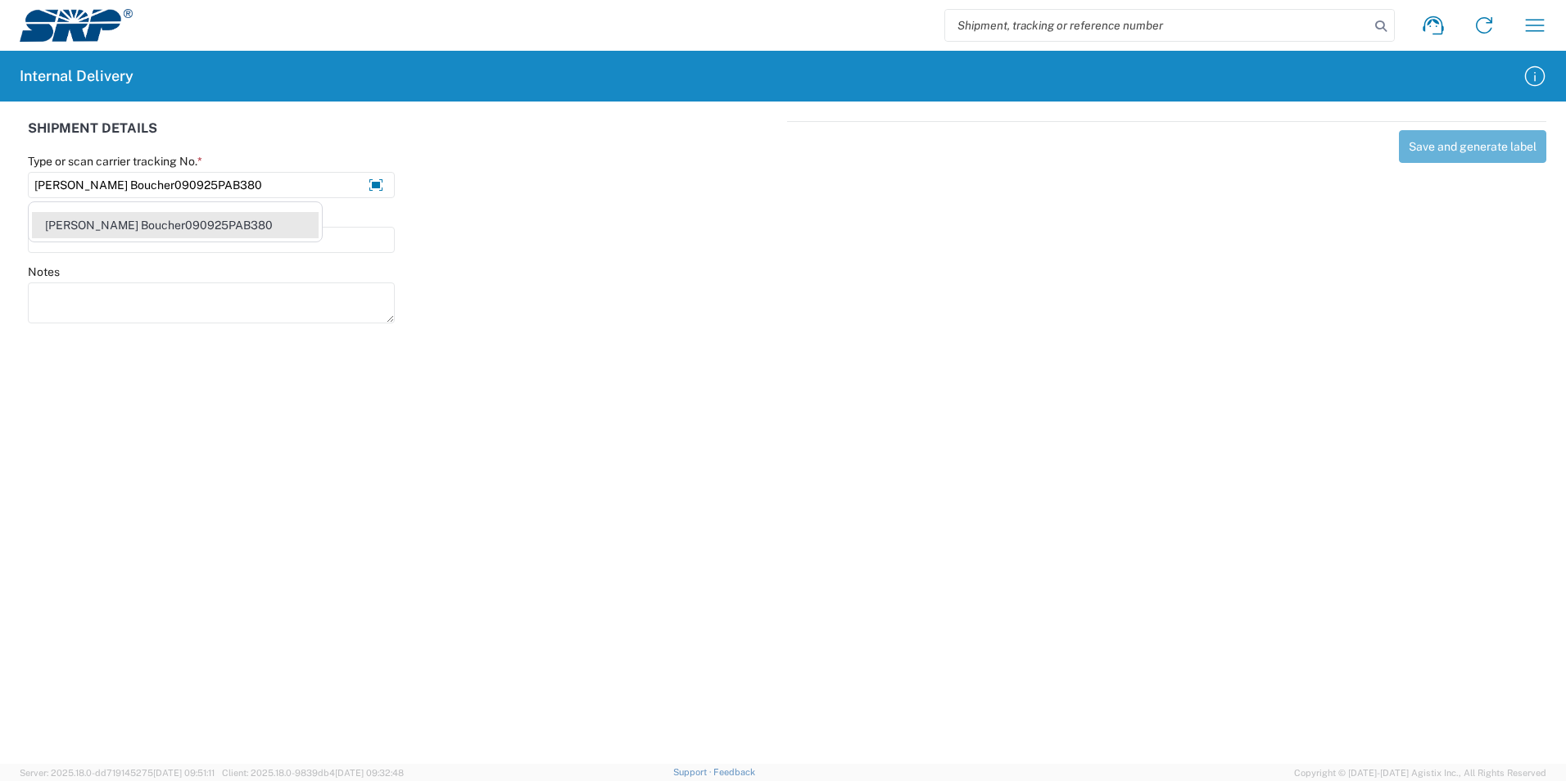
click at [202, 221] on div "Brad Boucher090925PAB380" at bounding box center [175, 225] width 287 height 26
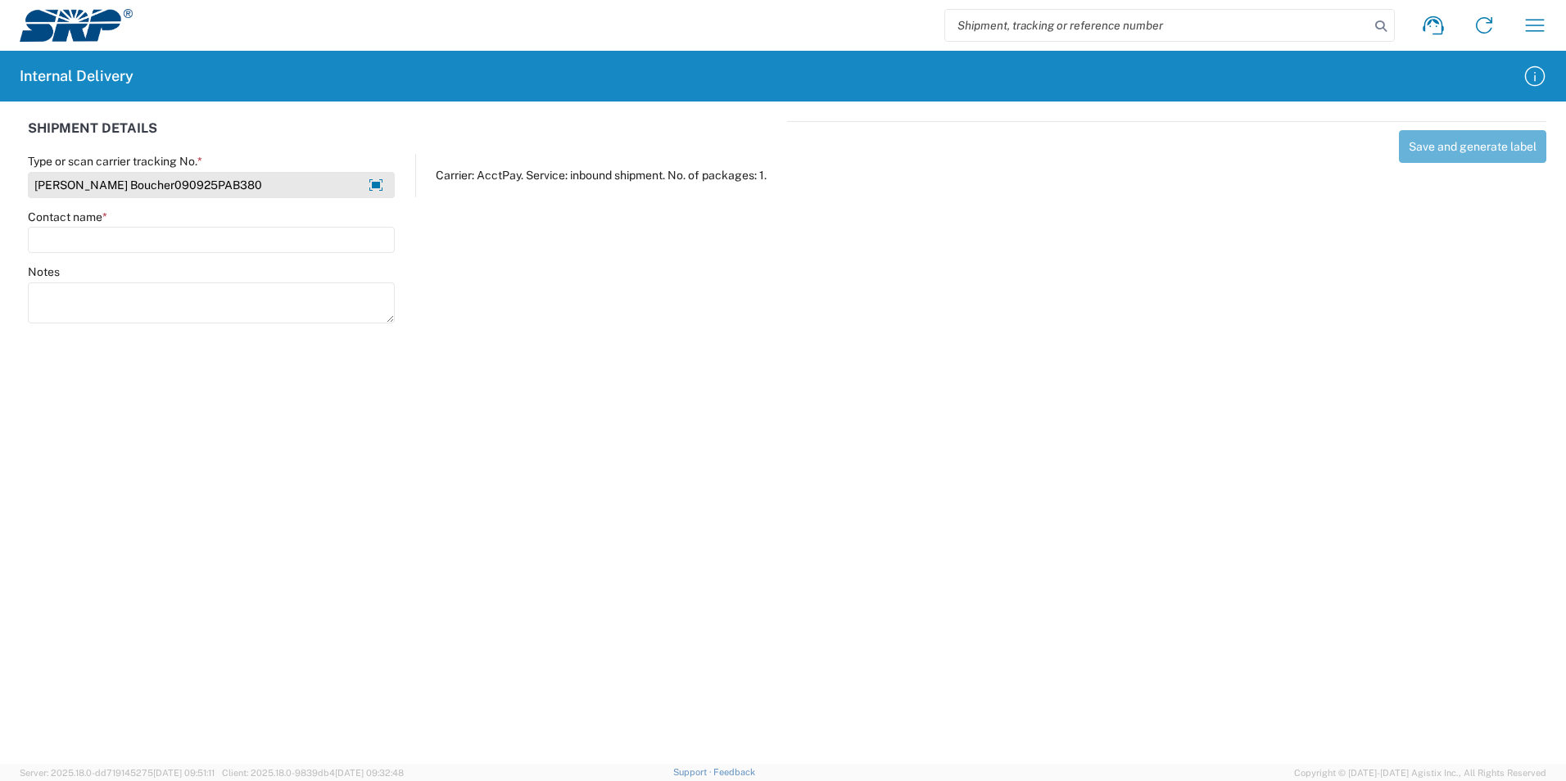
click at [233, 181] on input "Brad Boucher090925PAB380" at bounding box center [211, 185] width 367 height 26
click at [214, 191] on agx-form-control-wrapper-v2 "Type or scan carrier tracking No. * Brad Boucher090925PAB380" at bounding box center [212, 182] width 384 height 56
drag, startPoint x: 215, startPoint y: 187, endPoint x: -183, endPoint y: 161, distance: 399.7
click at [0, 161] on html "Shipment request Shipment tracking Internal delivery Transit update My profile …" at bounding box center [783, 390] width 1566 height 781
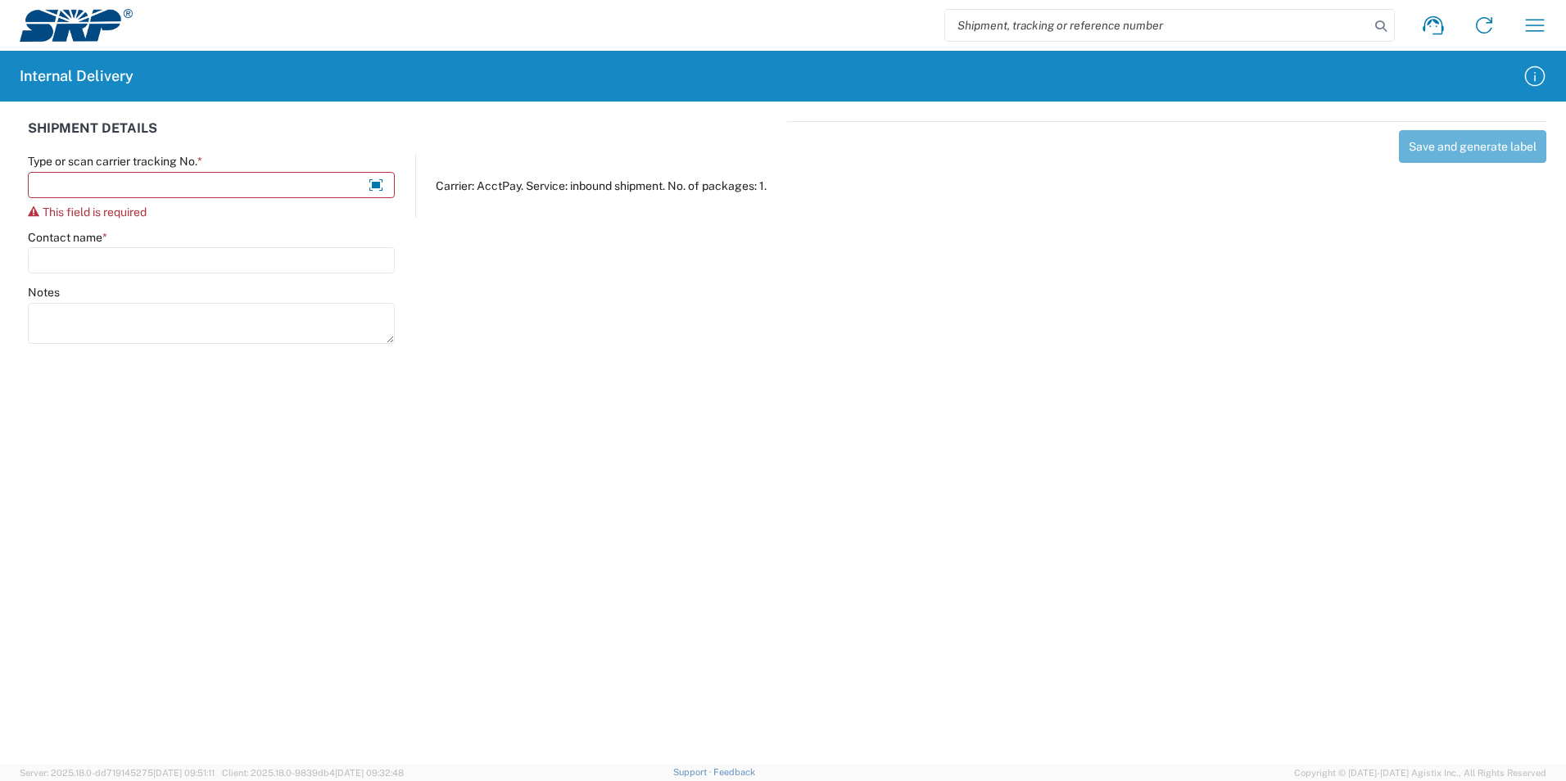
click at [1197, 34] on input "search" at bounding box center [1157, 25] width 424 height 31
paste input "Brad Boucher090925PAB380"
type input "Brad Boucher090925PAB380"
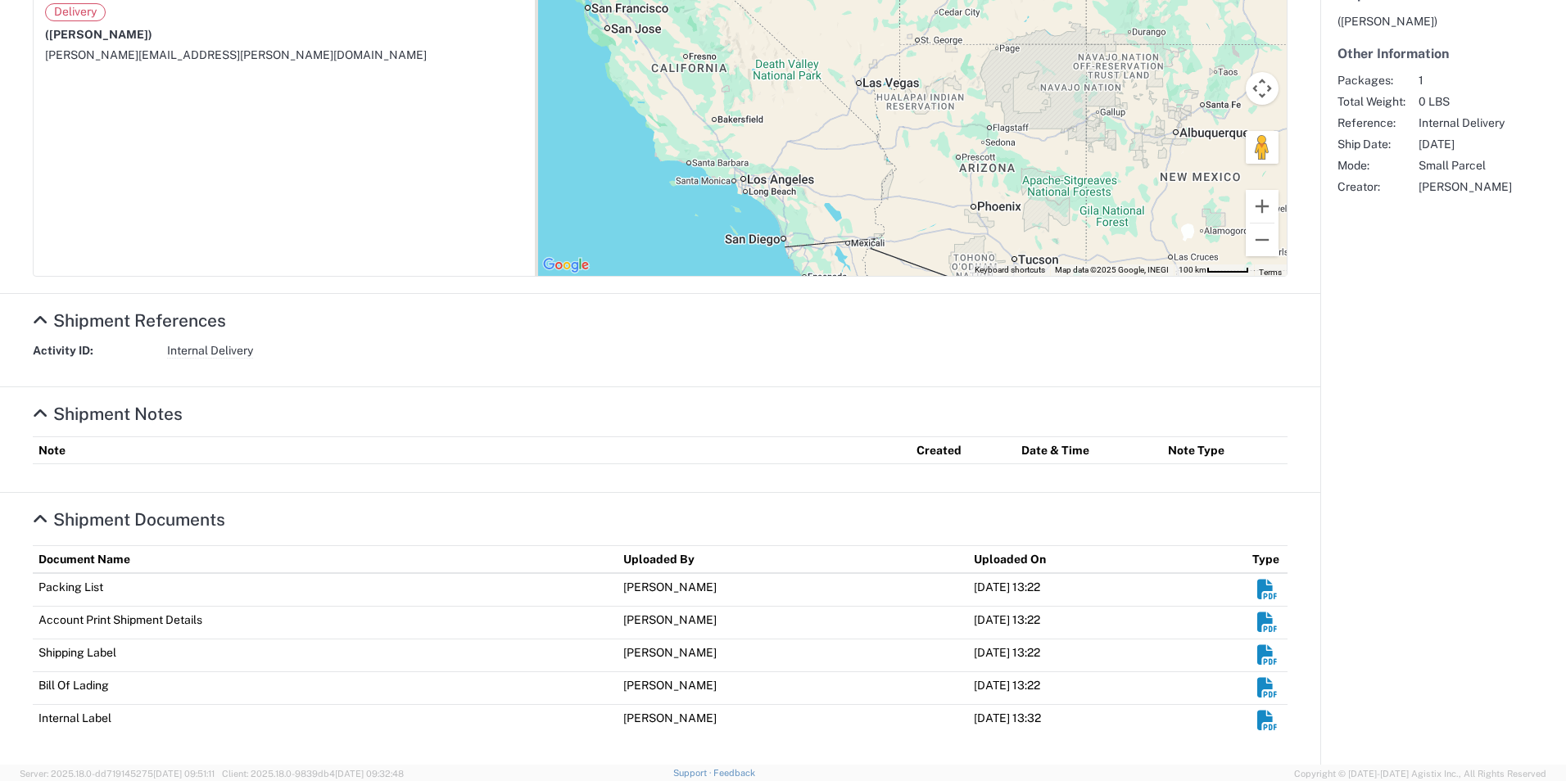
scroll to position [396, 0]
click at [1260, 718] on em "Shipment Documents" at bounding box center [1267, 720] width 20 height 20
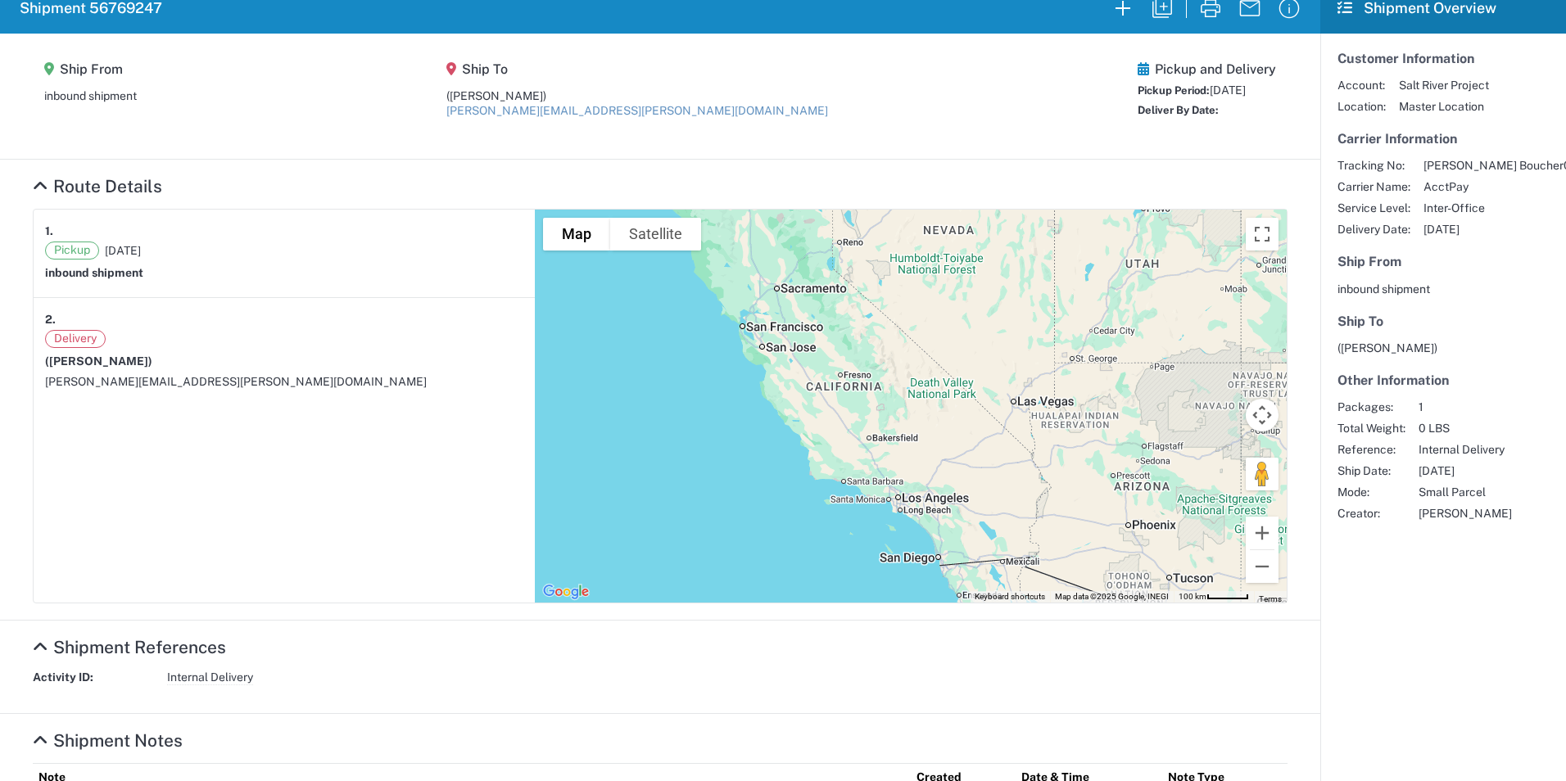
scroll to position [0, 0]
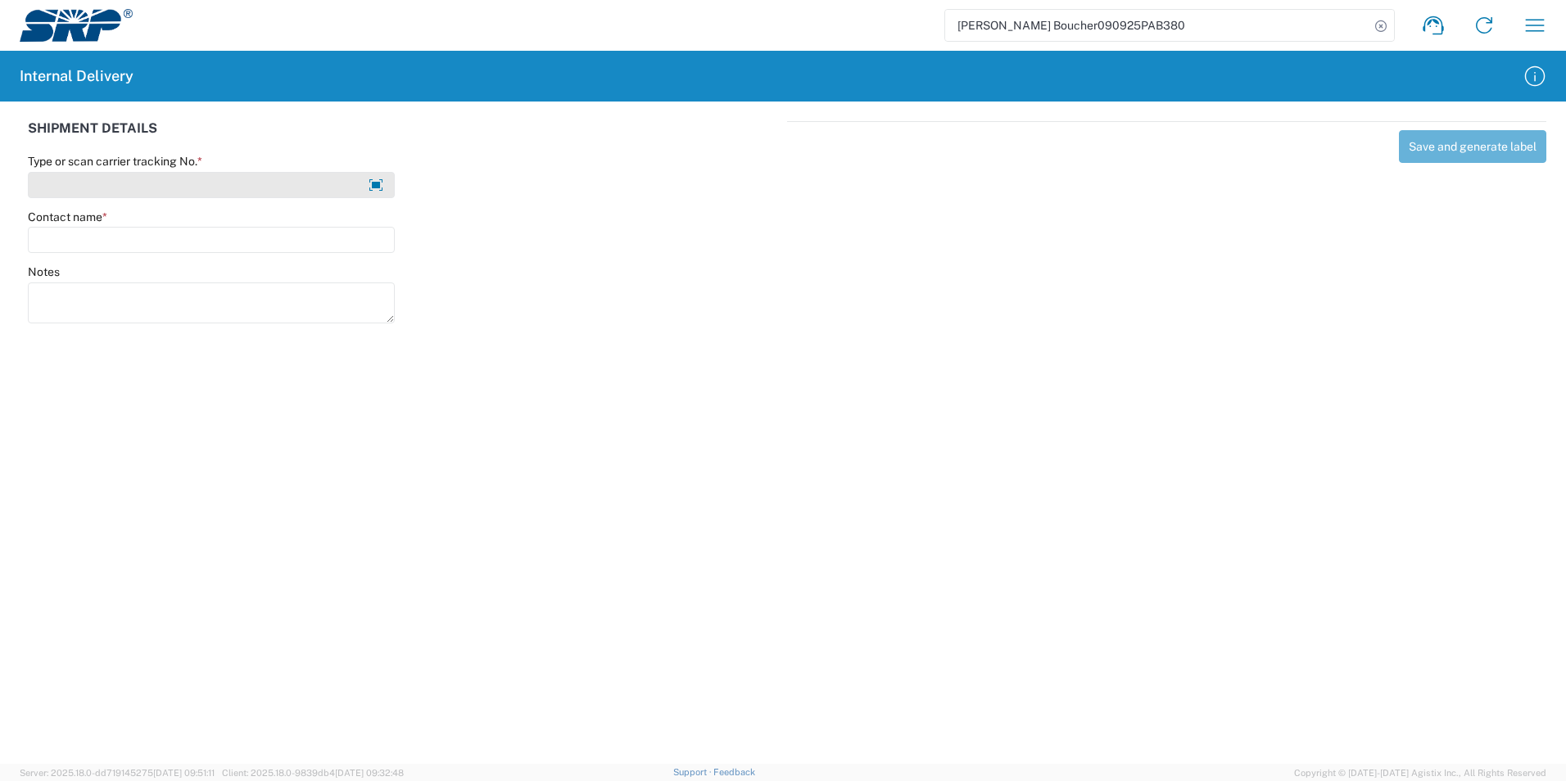
click at [245, 186] on input "Type or scan carrier tracking No. *" at bounding box center [211, 185] width 367 height 26
click at [178, 191] on input "Type or scan carrier tracking No. *" at bounding box center [211, 185] width 367 height 26
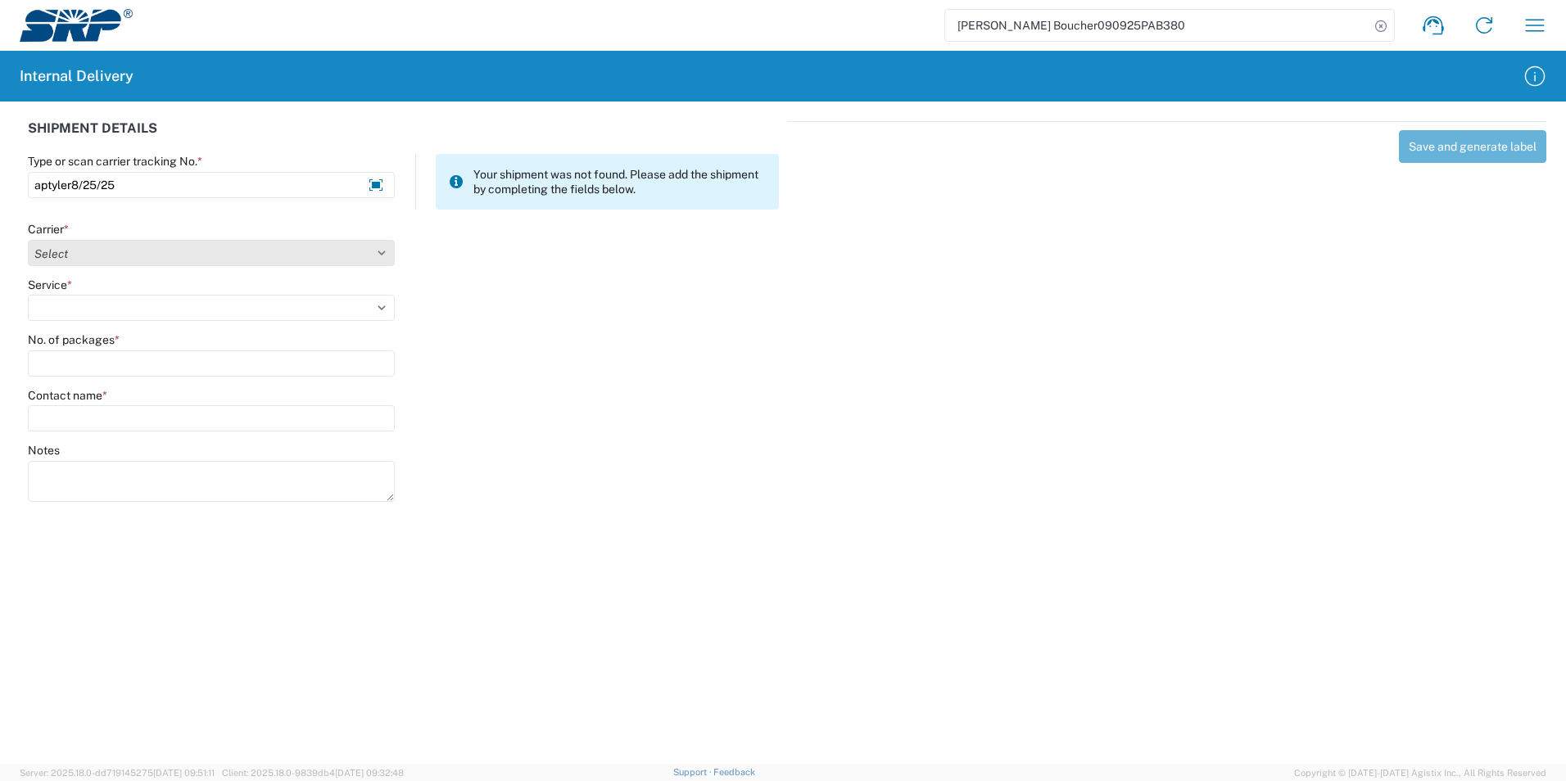
type input "aptyler8/25/25"
click at [138, 251] on select "Select AcctPay Amazon Logistics ATI Trucking BC Dimerco Logistics Empire Southw…" at bounding box center [211, 253] width 367 height 26
select select "22933"
click at [28, 240] on select "Select AcctPay Amazon Logistics ATI Trucking BC Dimerco Logistics Empire Southw…" at bounding box center [211, 253] width 367 height 26
click at [98, 304] on select "Select Ground Inter-Office" at bounding box center [211, 308] width 367 height 26
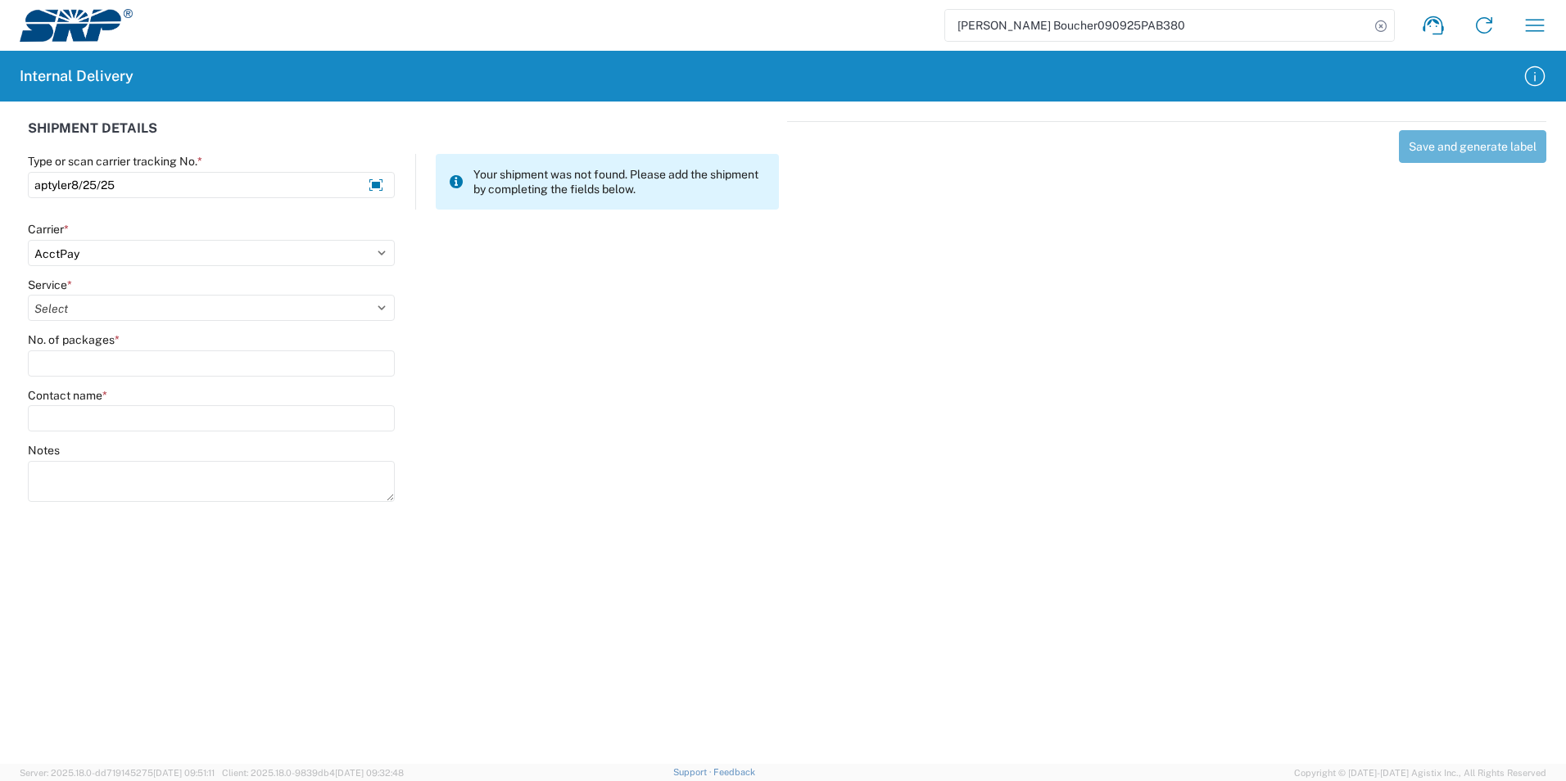
select select "42403"
click at [28, 295] on select "Select Ground Inter-Office" at bounding box center [211, 308] width 367 height 26
click at [123, 370] on input "No. of packages *" at bounding box center [211, 364] width 367 height 26
type input "1"
type input "tyler eb"
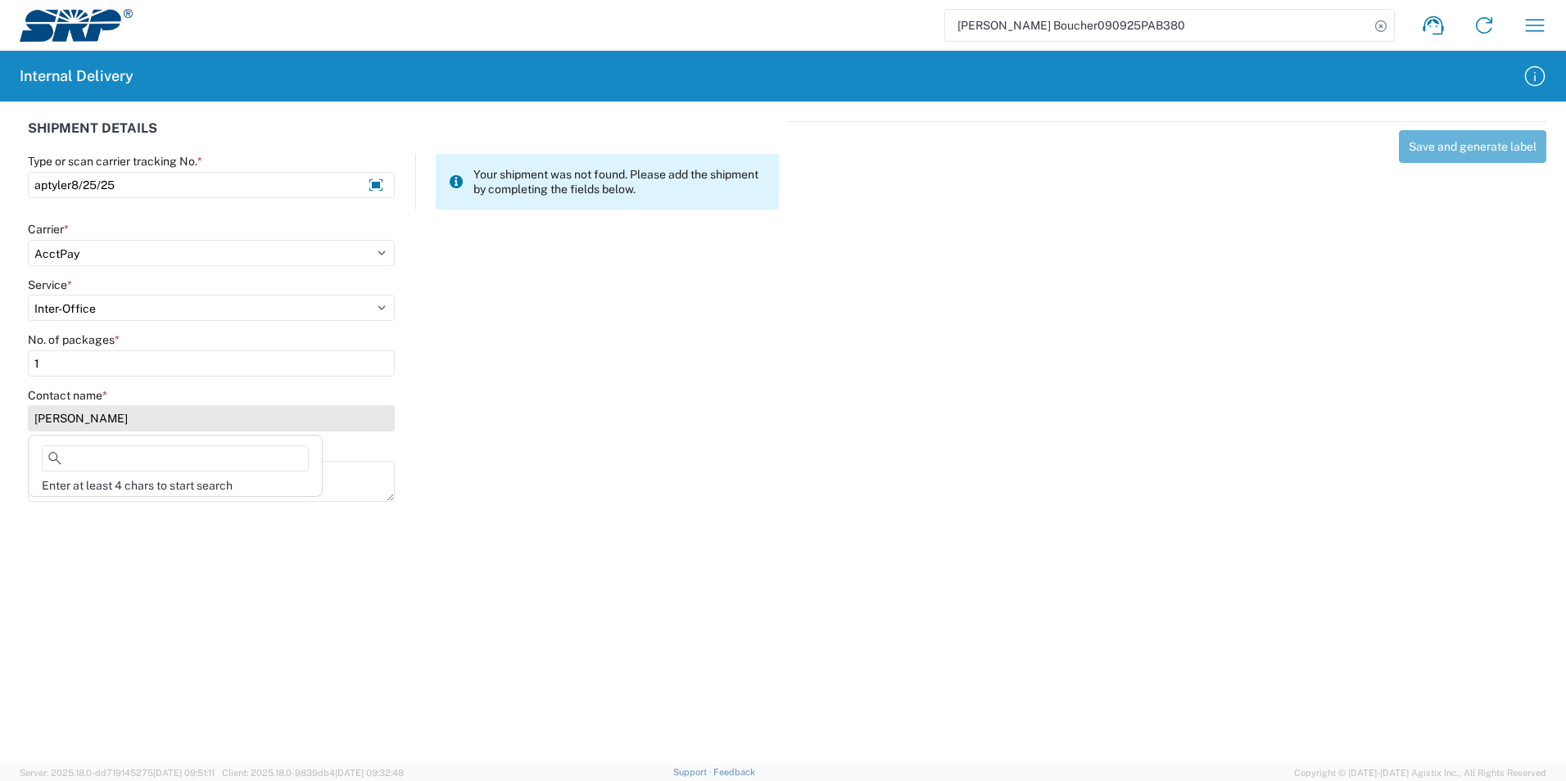
click at [145, 410] on input "tyler eb" at bounding box center [211, 418] width 367 height 26
click at [103, 411] on input "tyler eb" at bounding box center [211, 418] width 367 height 26
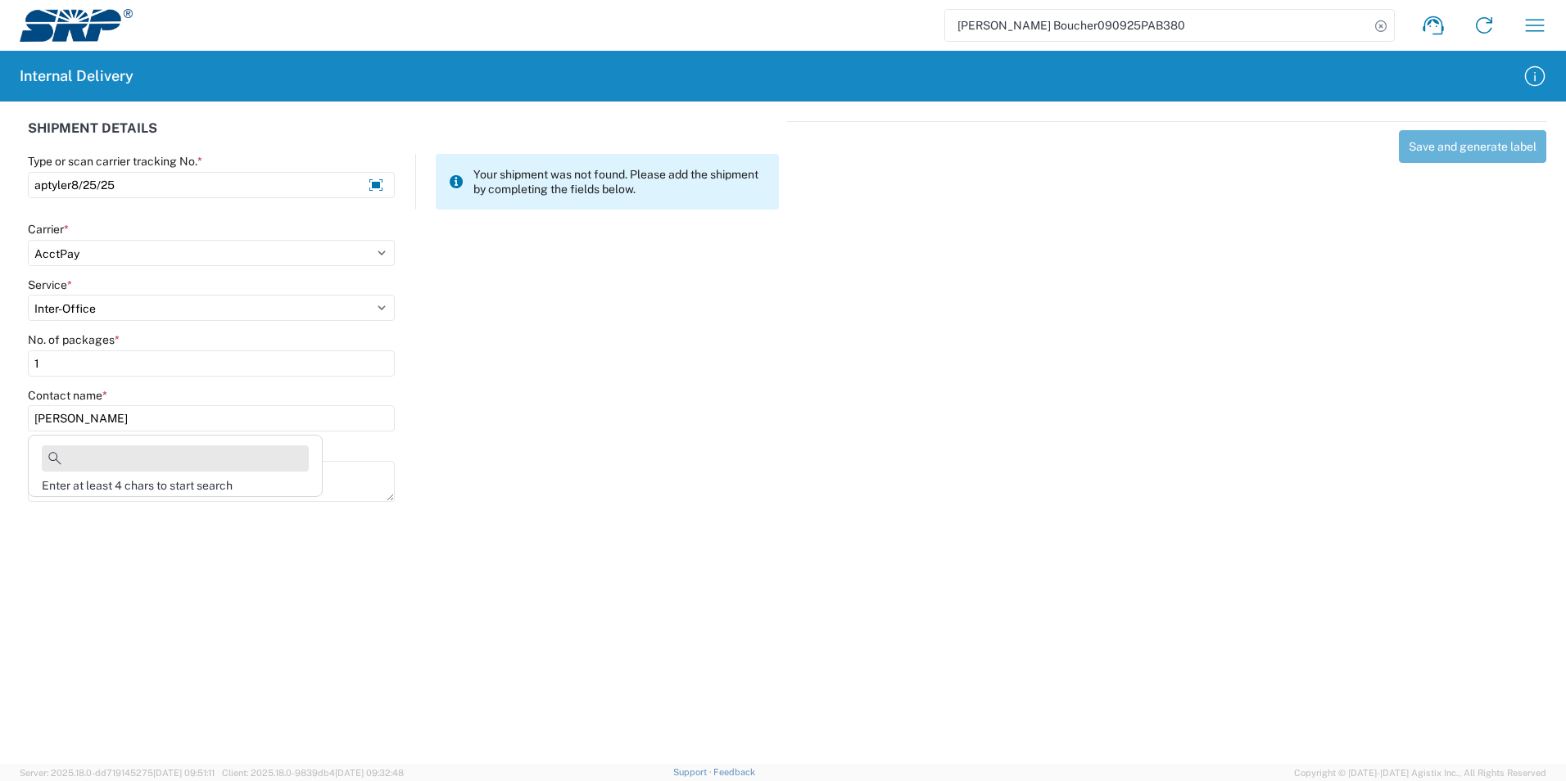
click at [107, 462] on input at bounding box center [175, 459] width 267 height 26
type input "tyler ebing"
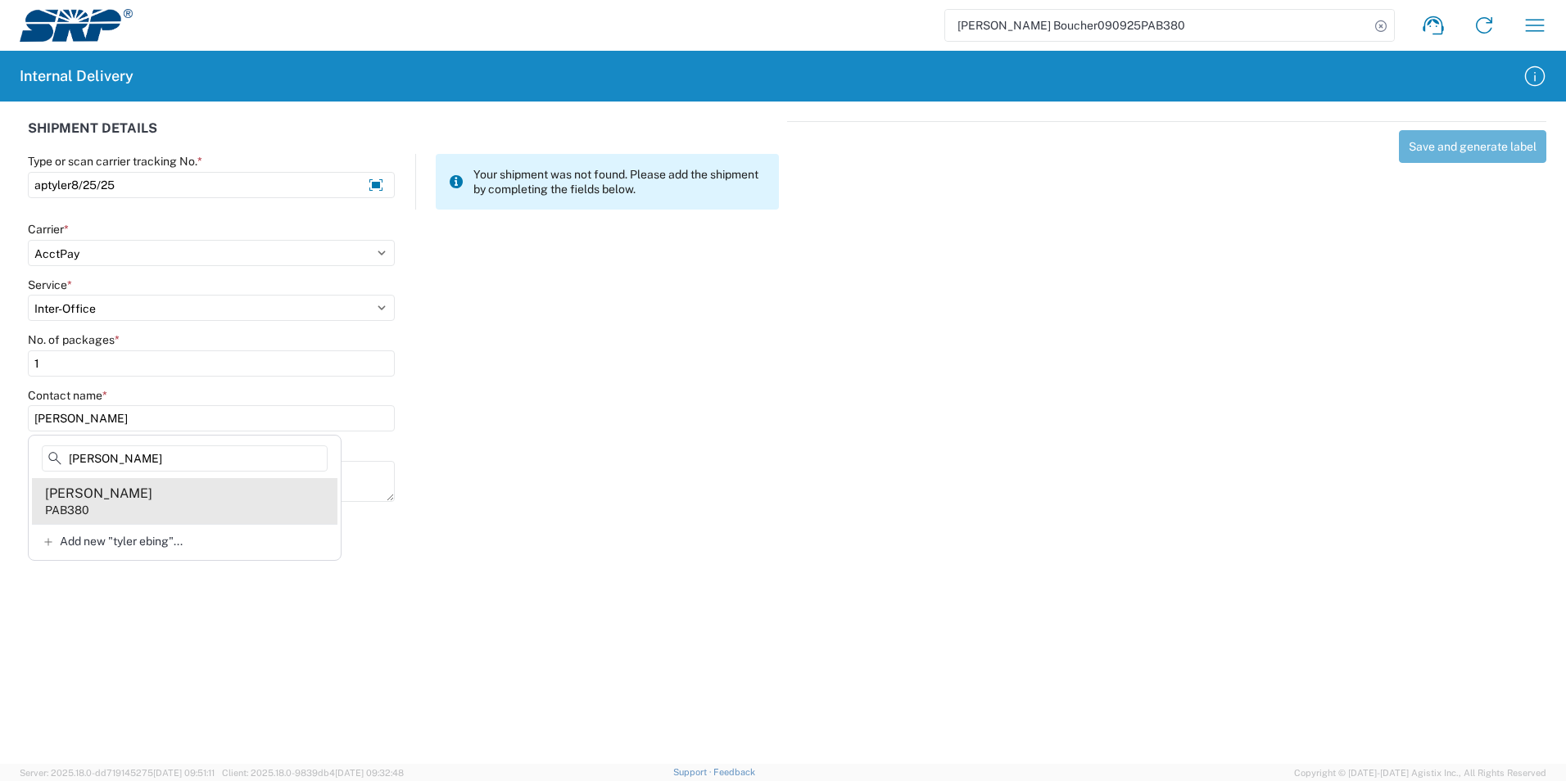
click at [123, 482] on agx-address-suggestion-item "Tyler Ebinger PAB380" at bounding box center [184, 501] width 305 height 46
type input "Tyler Ebinger"
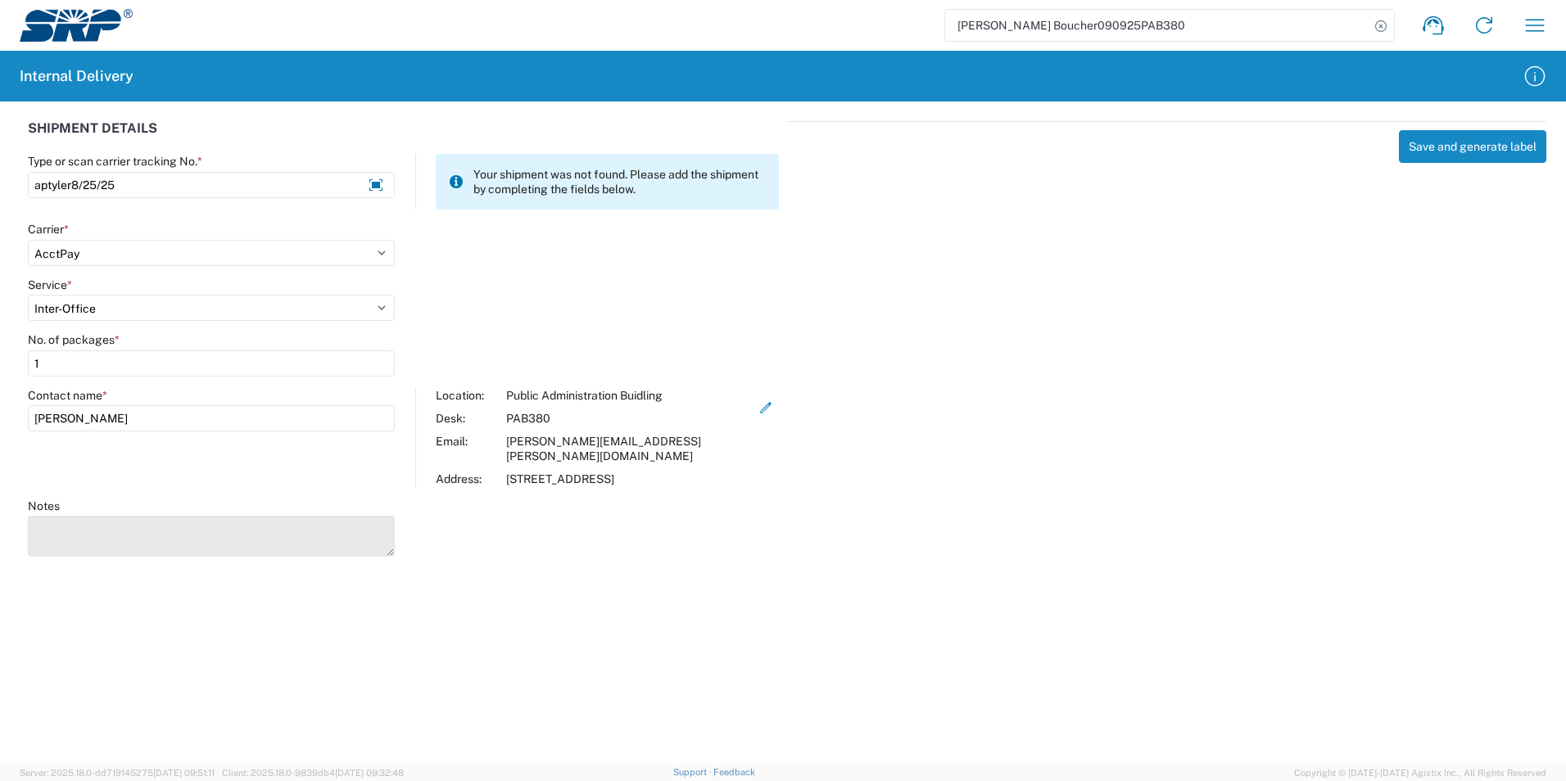
click at [253, 523] on textarea "Notes" at bounding box center [211, 536] width 367 height 41
click at [1259, 269] on div "Save and generate label" at bounding box center [1166, 336] width 759 height 431
click at [1466, 152] on button "Save and generate label" at bounding box center [1472, 146] width 147 height 33
click at [1520, 24] on button "button" at bounding box center [1534, 25] width 39 height 39
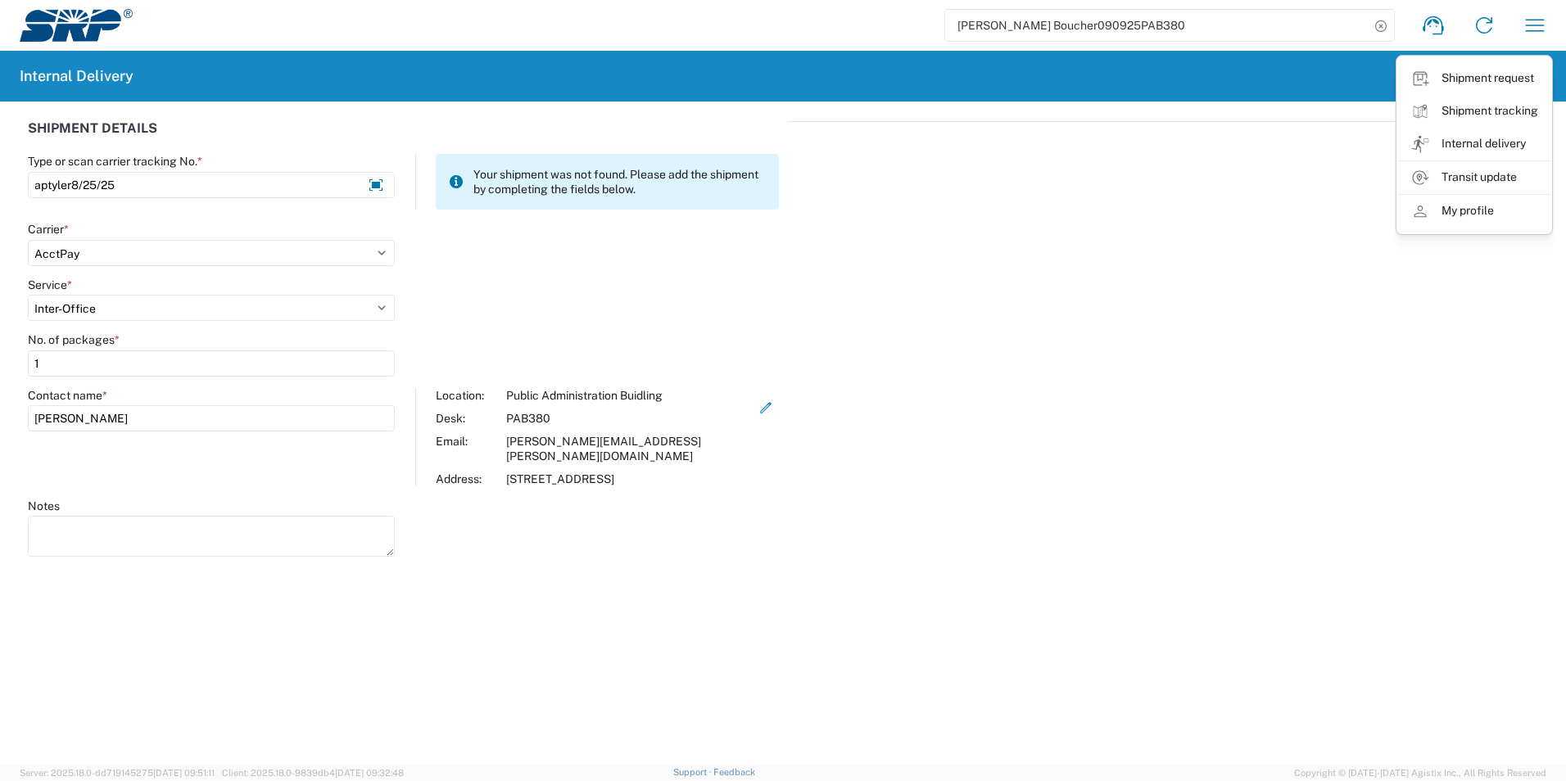
click at [1265, 274] on div "Save and generate label" at bounding box center [1166, 336] width 759 height 431
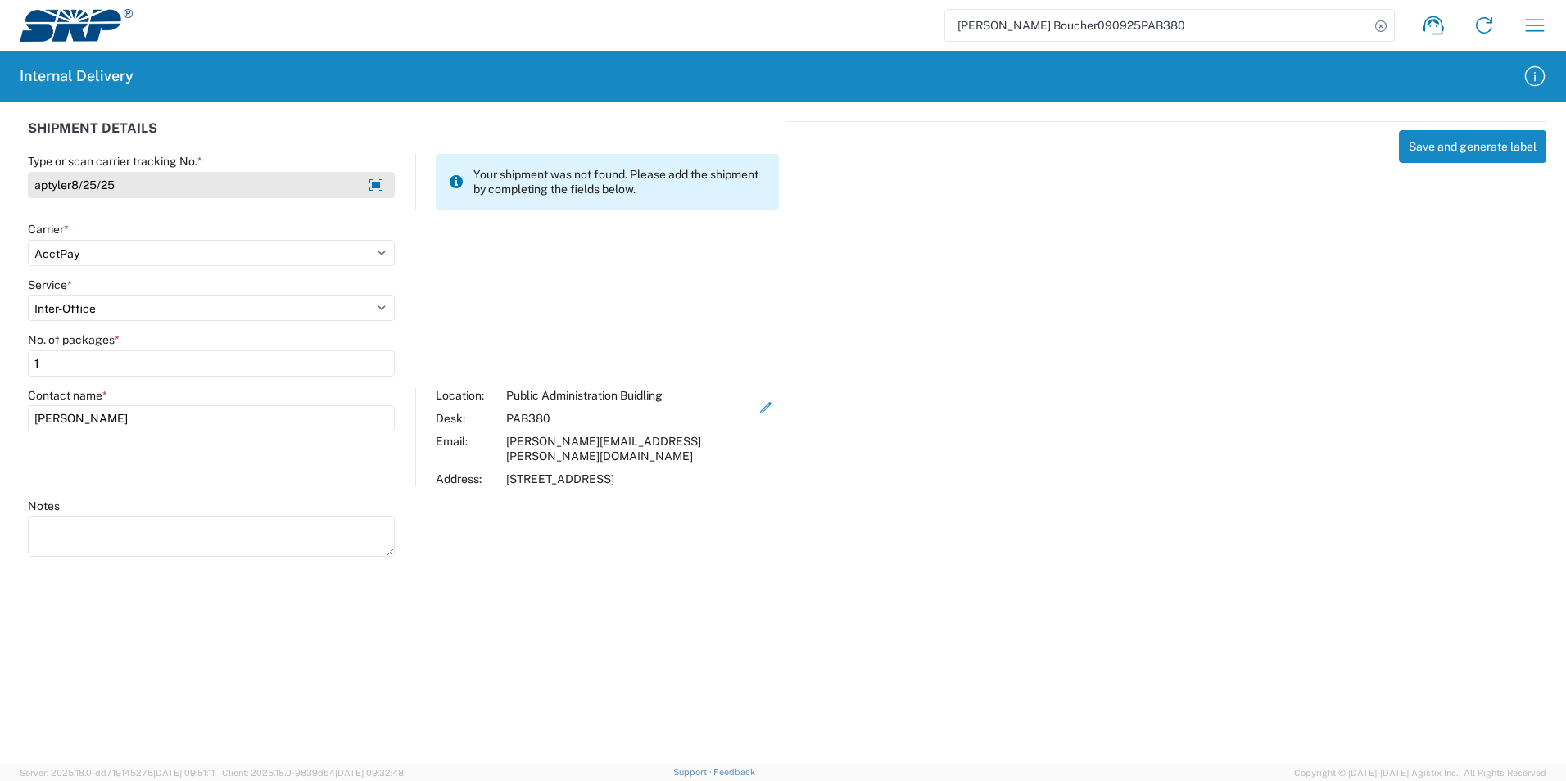
drag, startPoint x: 132, startPoint y: 184, endPoint x: 70, endPoint y: 192, distance: 62.7
click at [70, 192] on input "aptyler8/25/25" at bounding box center [211, 185] width 367 height 26
click at [158, 176] on input "aptyler8/25/25" at bounding box center [211, 185] width 367 height 26
type input "aptyler8/25/25test"
select select
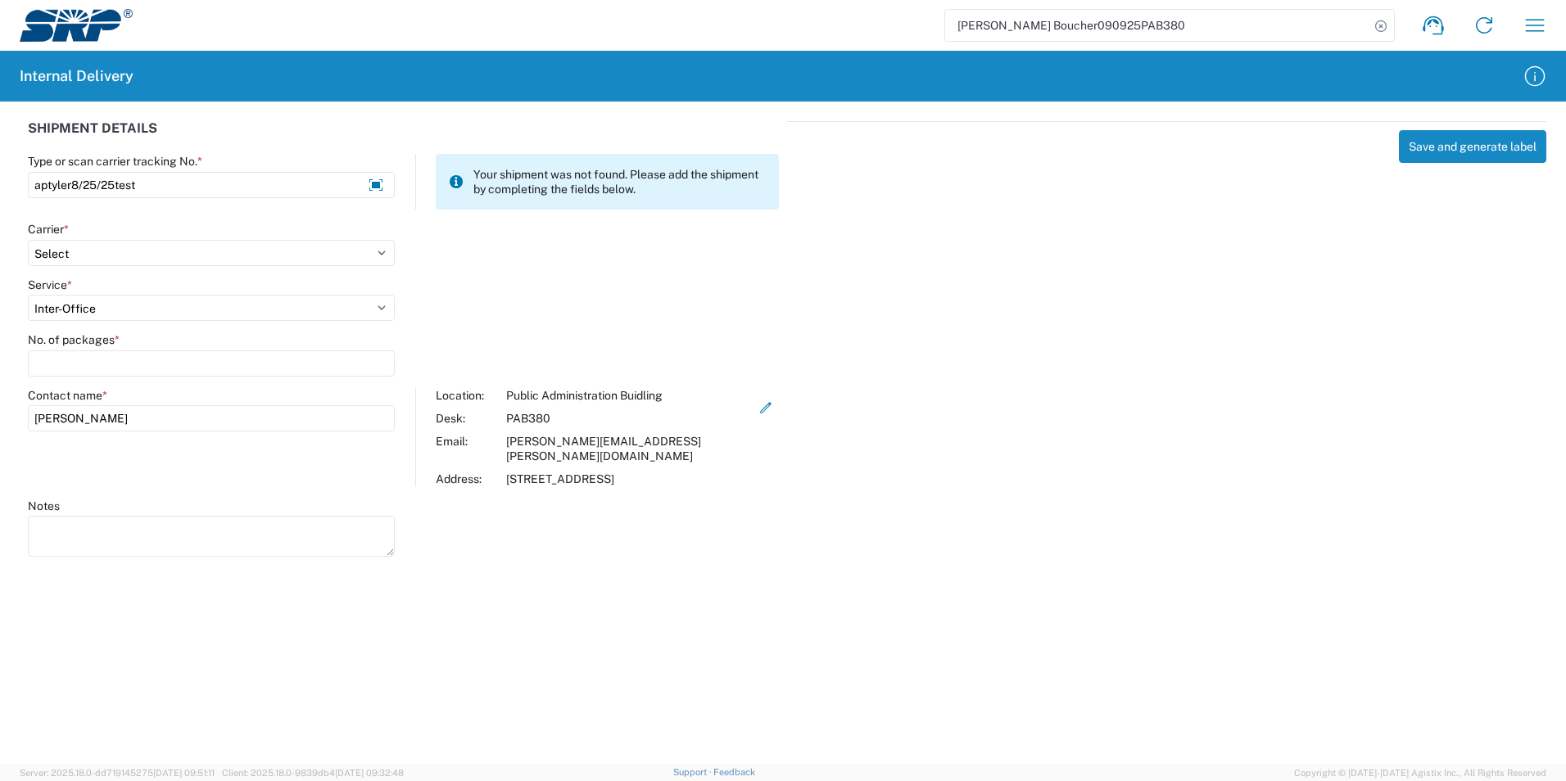
select select
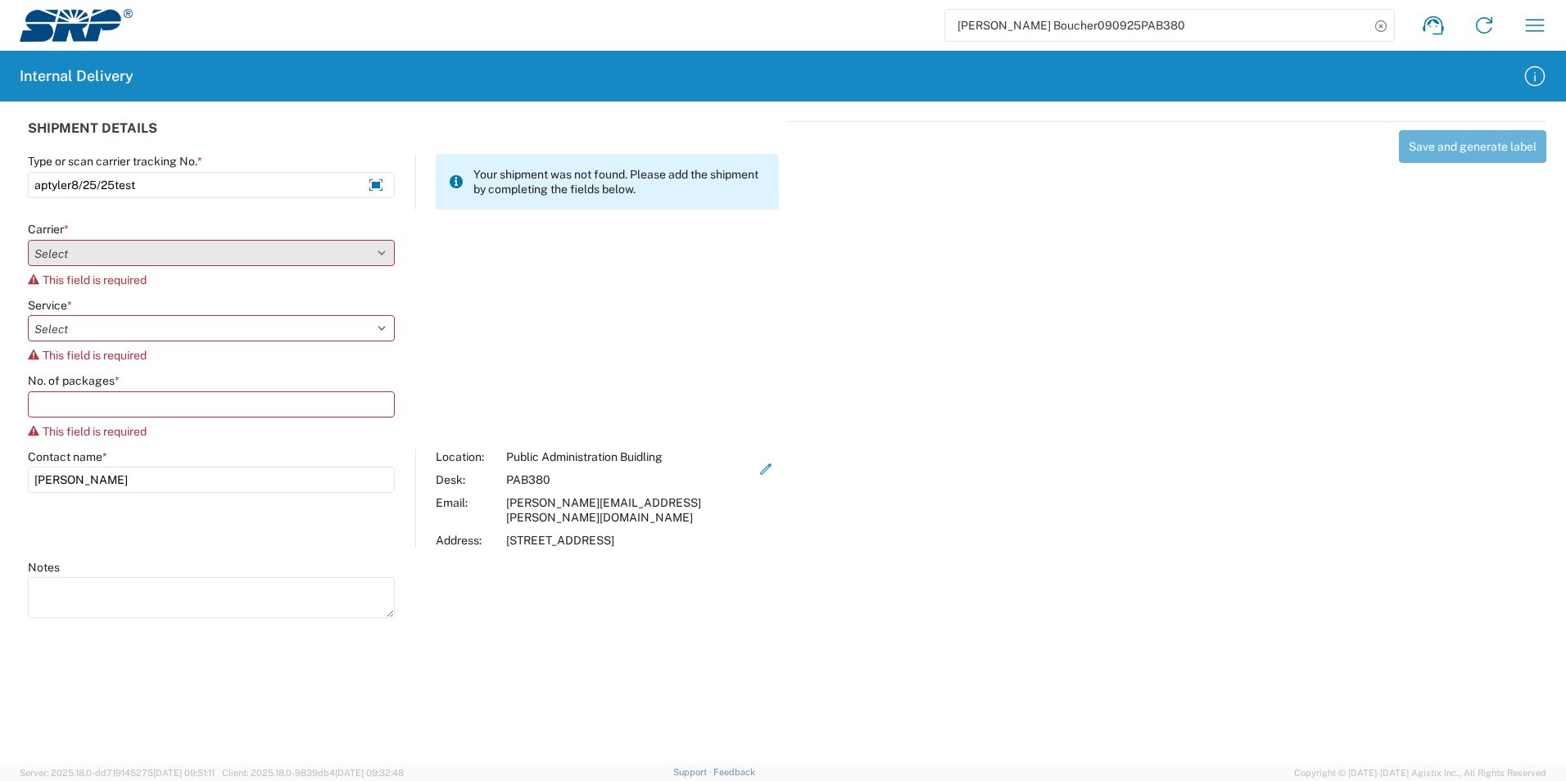
type input "aptyler8/25/25test"
click at [119, 247] on select "Select AcctPay Amazon Logistics ATI Trucking BC Dimerco Logistics Empire Southw…" at bounding box center [211, 253] width 367 height 26
select select "22933"
click at [28, 240] on select "Select AcctPay Amazon Logistics ATI Trucking BC Dimerco Logistics Empire Southw…" at bounding box center [211, 253] width 367 height 26
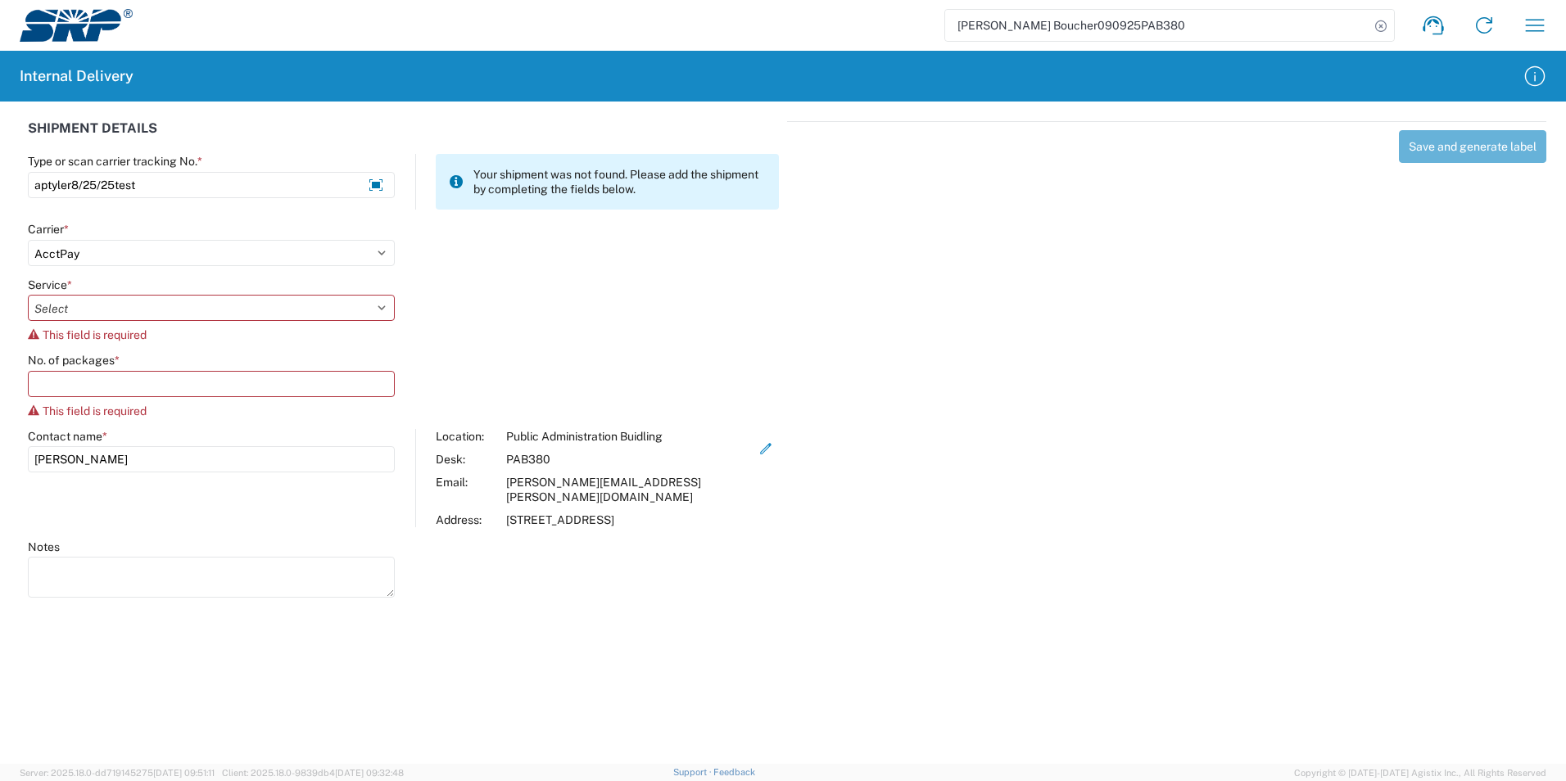
click at [103, 289] on div "Service *" at bounding box center [211, 285] width 367 height 15
click at [100, 300] on select "Select Ground Inter-Office" at bounding box center [211, 308] width 367 height 26
select select "42402"
click at [28, 295] on select "Select Ground Inter-Office" at bounding box center [211, 308] width 367 height 26
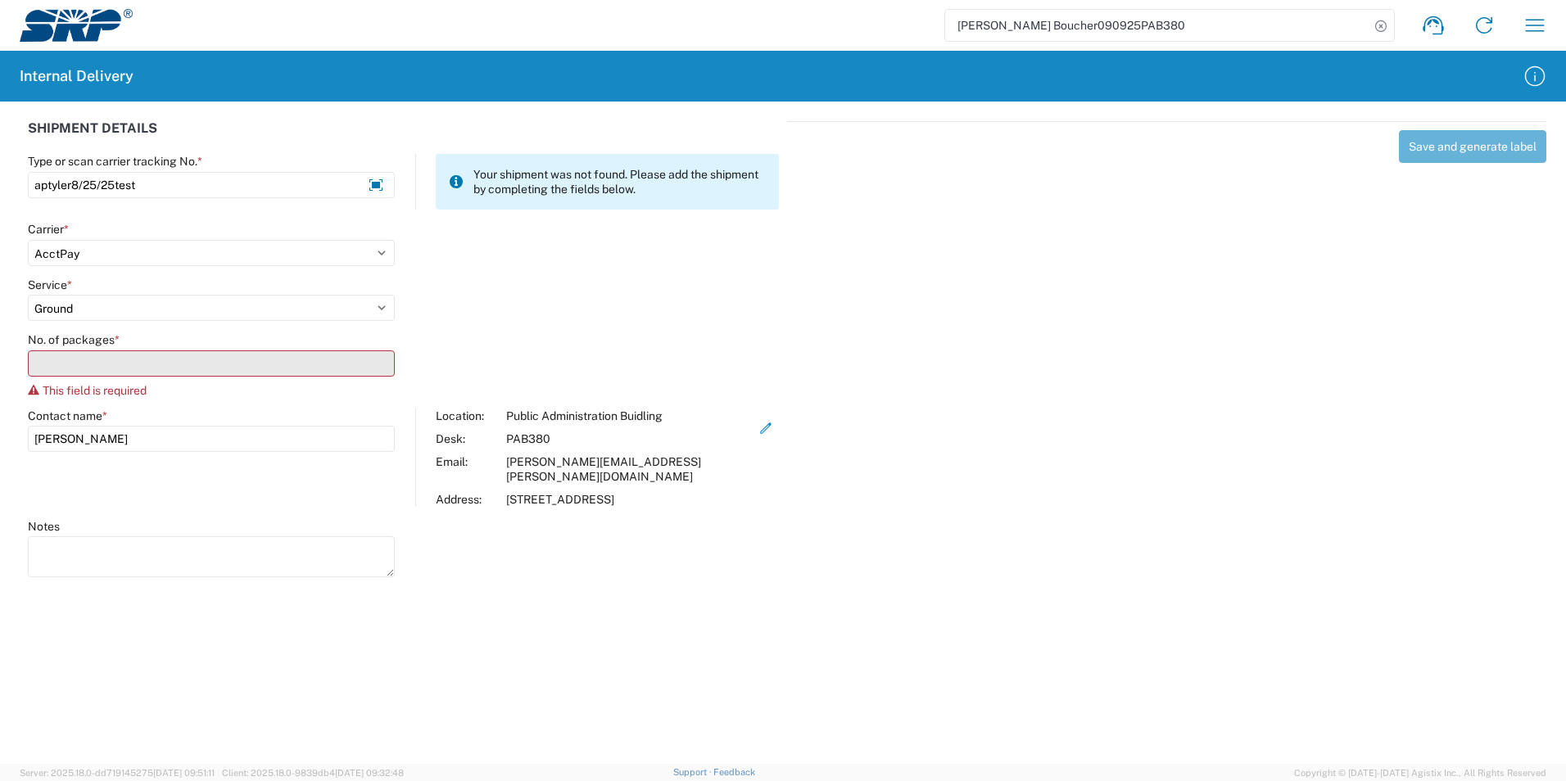
click at [102, 364] on input "No. of packages *" at bounding box center [211, 364] width 367 height 26
click at [84, 362] on input "No. of packages *" at bounding box center [211, 364] width 367 height 26
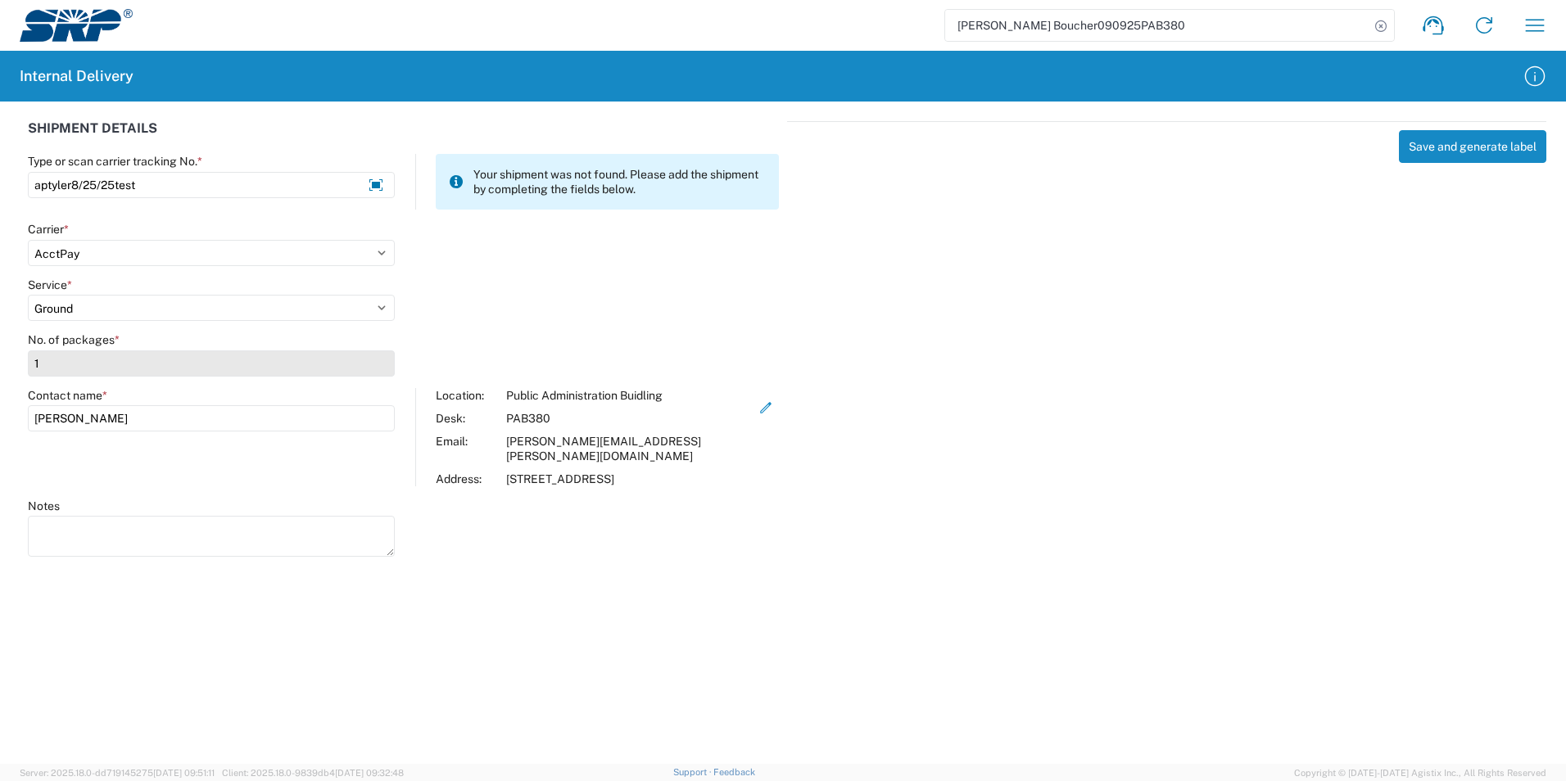
type input "1"
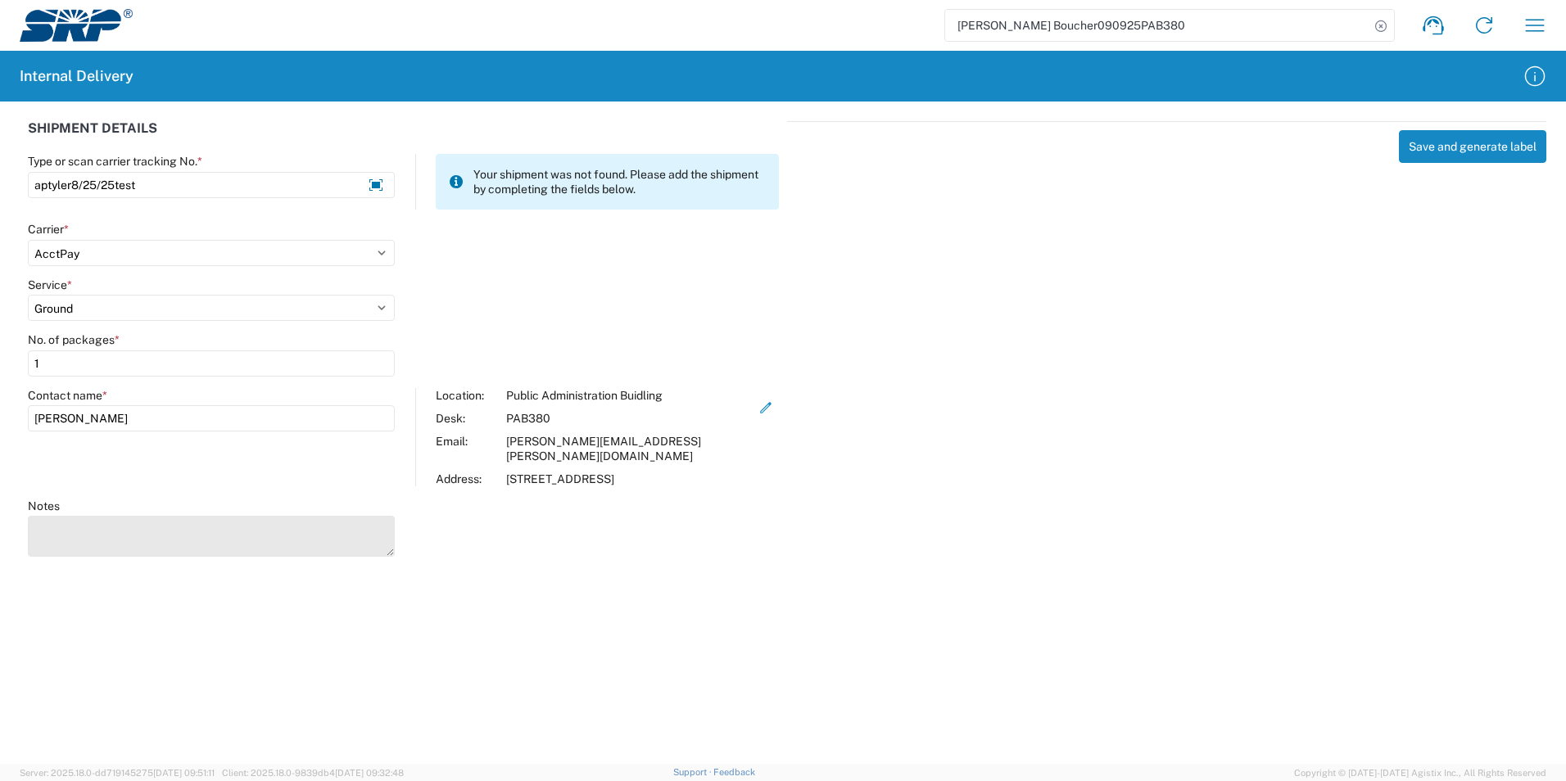
click at [147, 535] on textarea "Notes" at bounding box center [211, 536] width 367 height 41
drag, startPoint x: 1416, startPoint y: 451, endPoint x: 1449, endPoint y: 347, distance: 109.0
click at [1414, 451] on div "Save and generate label" at bounding box center [1166, 336] width 759 height 431
click at [1427, 156] on button "Save and generate label" at bounding box center [1472, 146] width 147 height 33
click at [1442, 147] on button "Save and generate label" at bounding box center [1472, 146] width 147 height 33
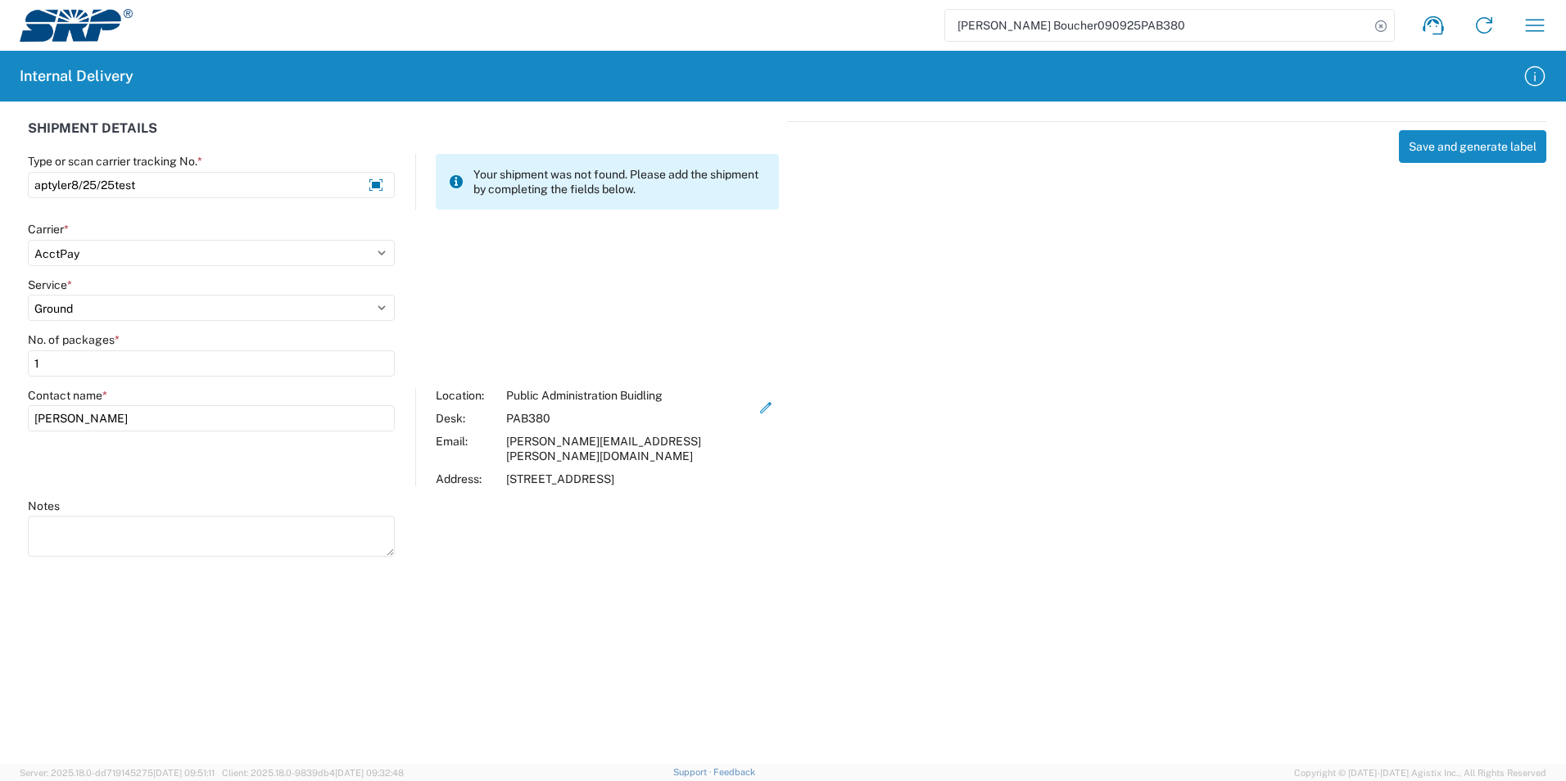
click at [1109, 326] on div "Save and generate label" at bounding box center [1166, 336] width 759 height 431
click at [210, 245] on select "Select AcctPay Amazon Logistics ATI Trucking BC Dimerco Logistics Empire Southw…" at bounding box center [211, 253] width 367 height 26
select select "18713"
click at [28, 240] on select "Select AcctPay Amazon Logistics ATI Trucking BC Dimerco Logistics Empire Southw…" at bounding box center [211, 253] width 367 height 26
click at [77, 306] on select "Select Ground Inter-Office" at bounding box center [211, 308] width 367 height 26
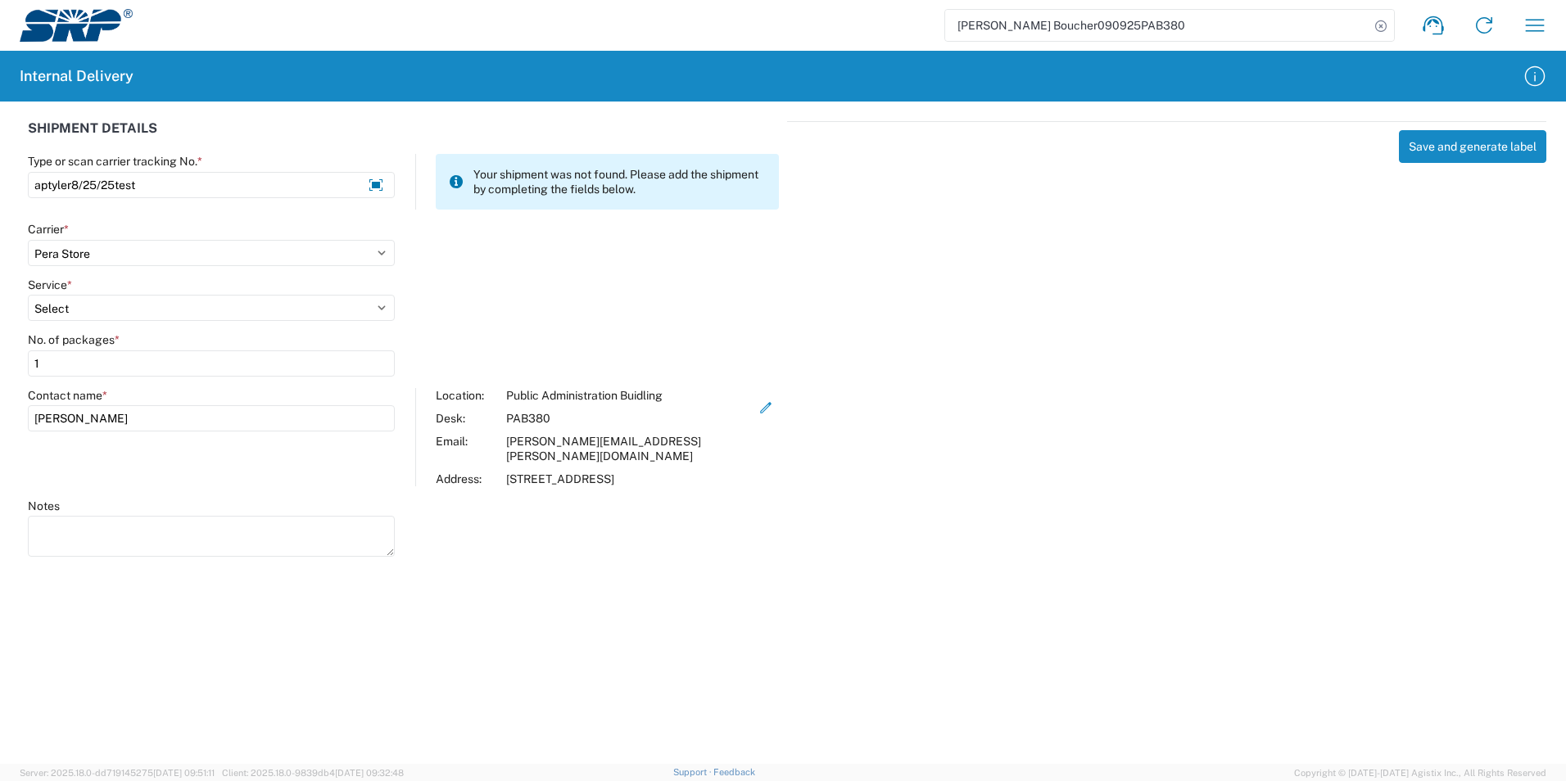
select select "35763"
click at [28, 295] on select "Select Ground Inter-Office" at bounding box center [211, 308] width 367 height 26
drag, startPoint x: 125, startPoint y: 514, endPoint x: 127, endPoint y: 523, distance: 8.4
click at [125, 516] on textarea "Notes" at bounding box center [211, 536] width 367 height 41
click at [831, 577] on agx-forms-host "Brad Boucher090925PAB380 Shipment request Shipment tracking Internal delivery T…" at bounding box center [783, 390] width 1566 height 781
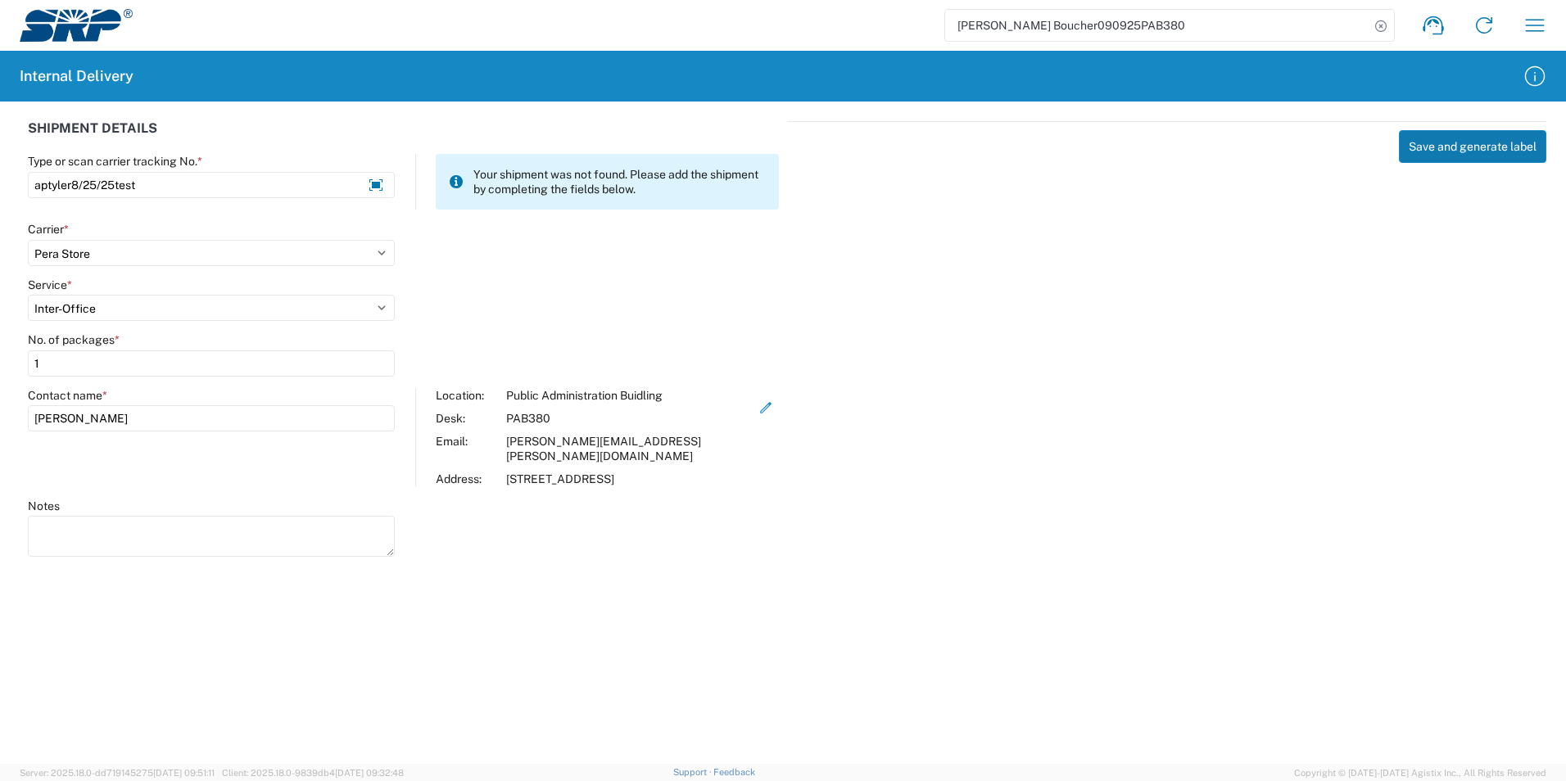
click at [1429, 144] on button "Save and generate label" at bounding box center [1472, 146] width 147 height 33
click at [760, 283] on div "Service * Select Ground Inter-Office" at bounding box center [404, 306] width 768 height 56
click at [1525, 18] on icon "button" at bounding box center [1535, 25] width 26 height 26
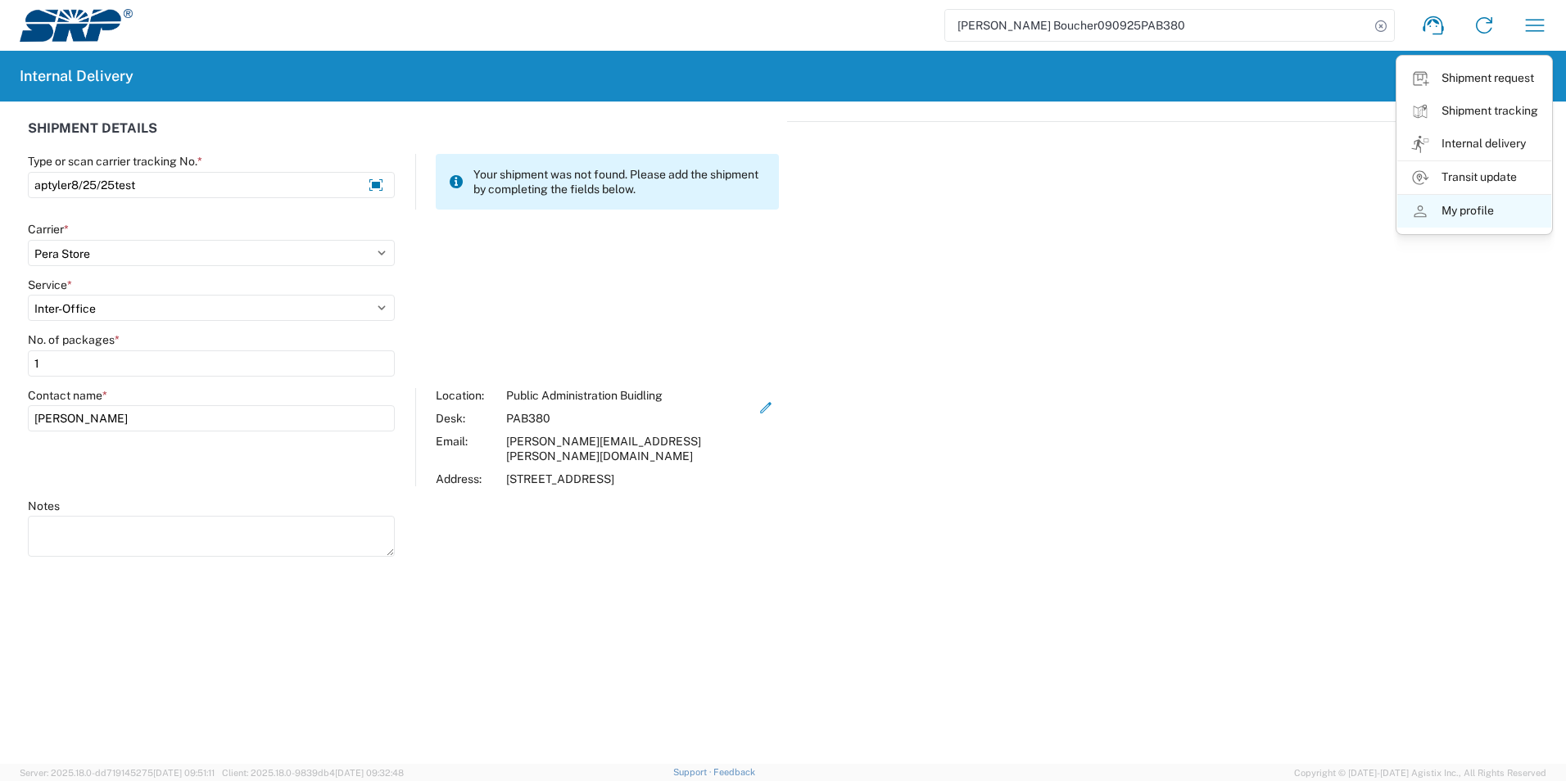
click at [1464, 213] on link "My profile" at bounding box center [1474, 211] width 154 height 33
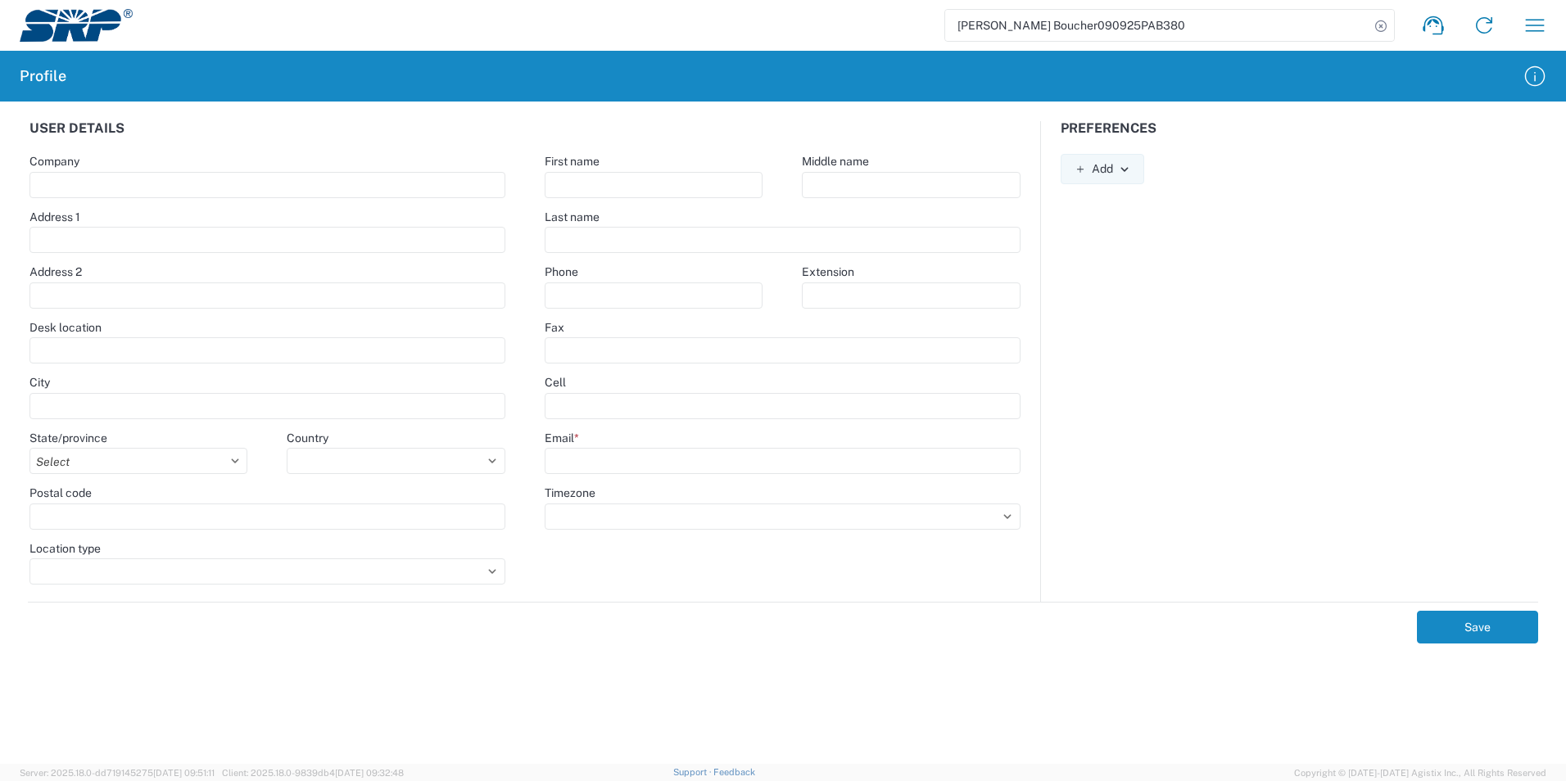
type input "Salt River Project"
type input "1500 N Mill Ave"
type input "Tempe"
select select
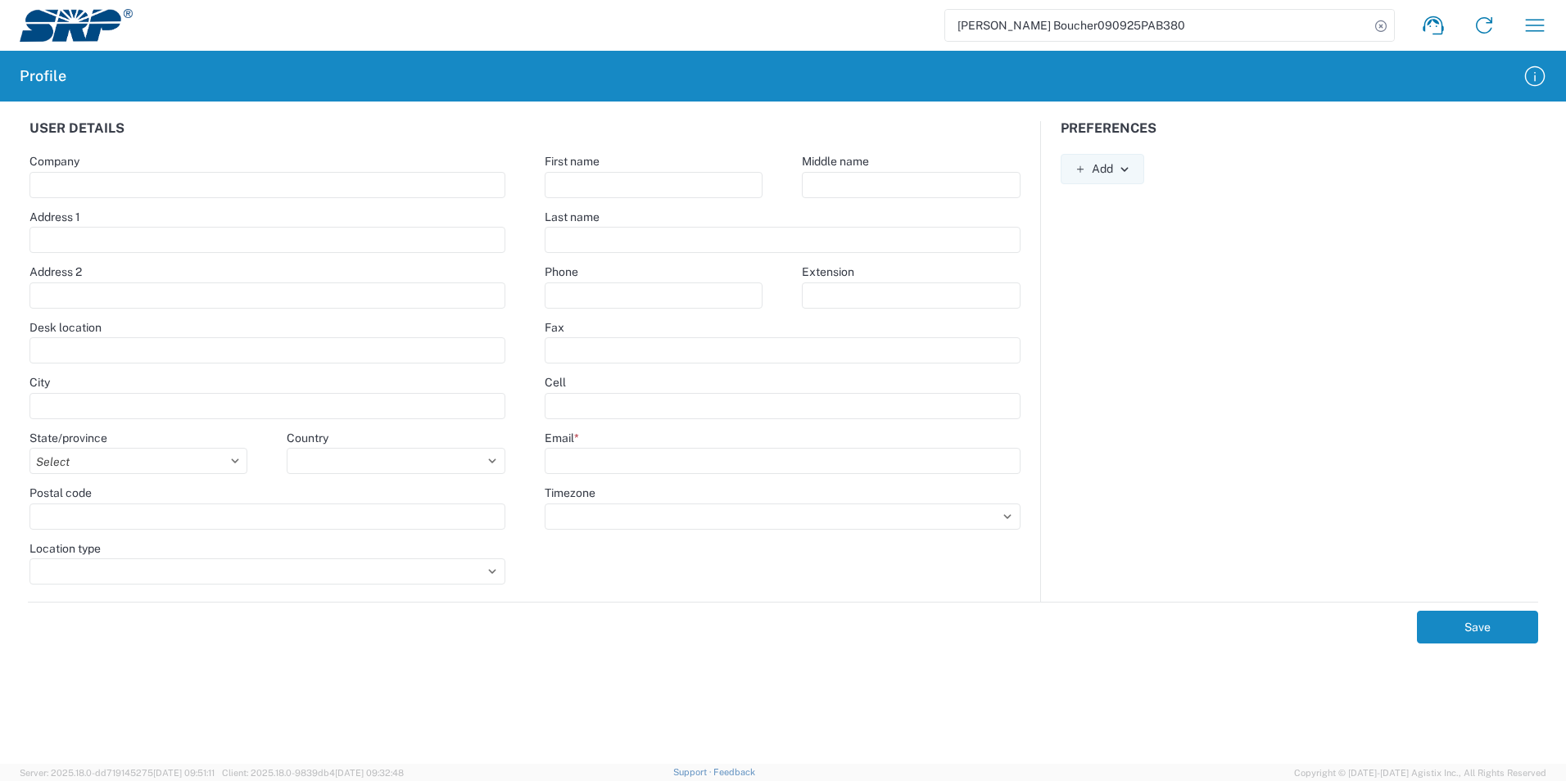
type input "85281"
select select
type input "Benjamin"
type input "Leyva Zetina"
type input "602-236-8172"
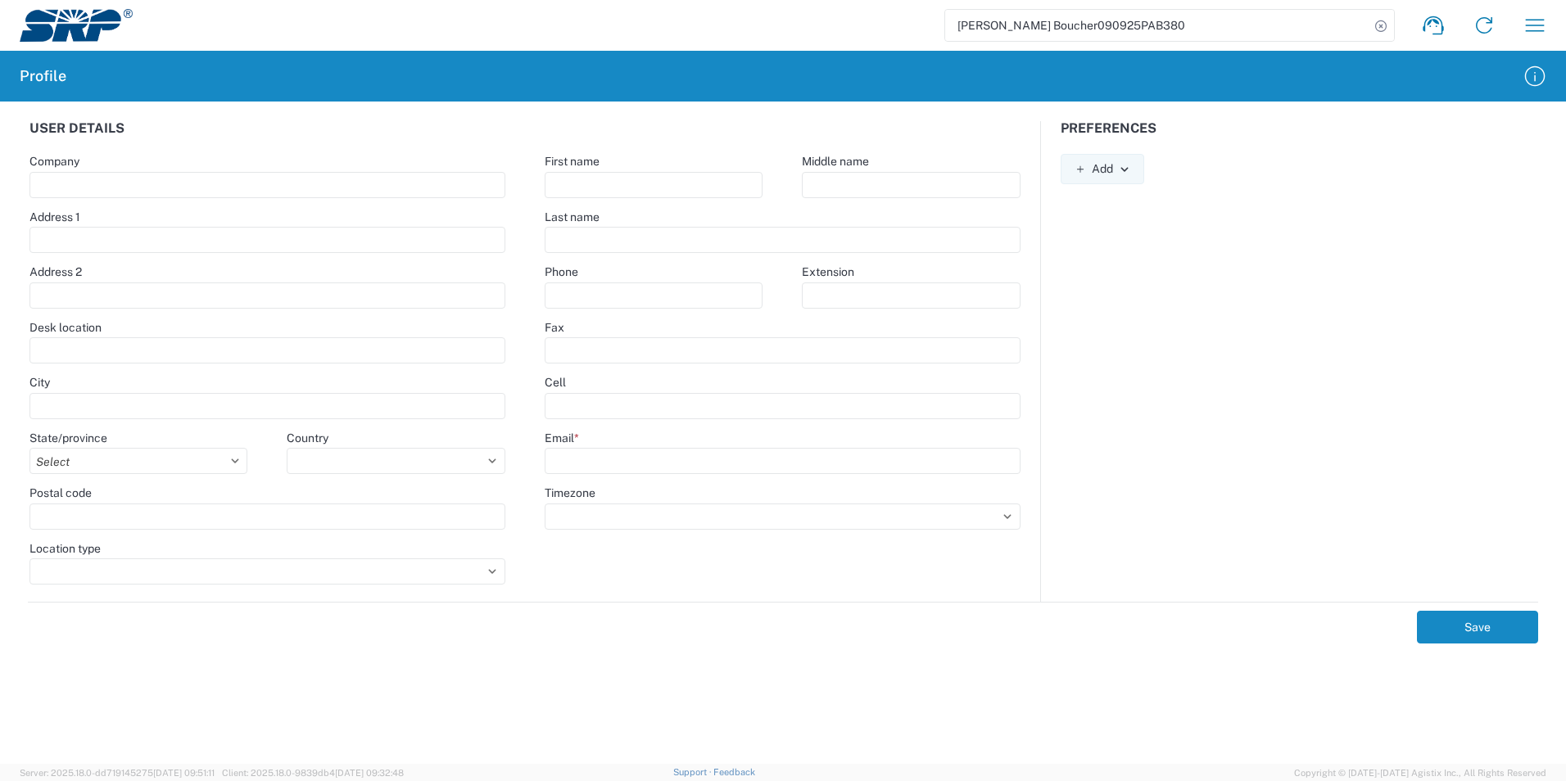
type input "benjamin.leyvazetina@srpnet.com"
select select
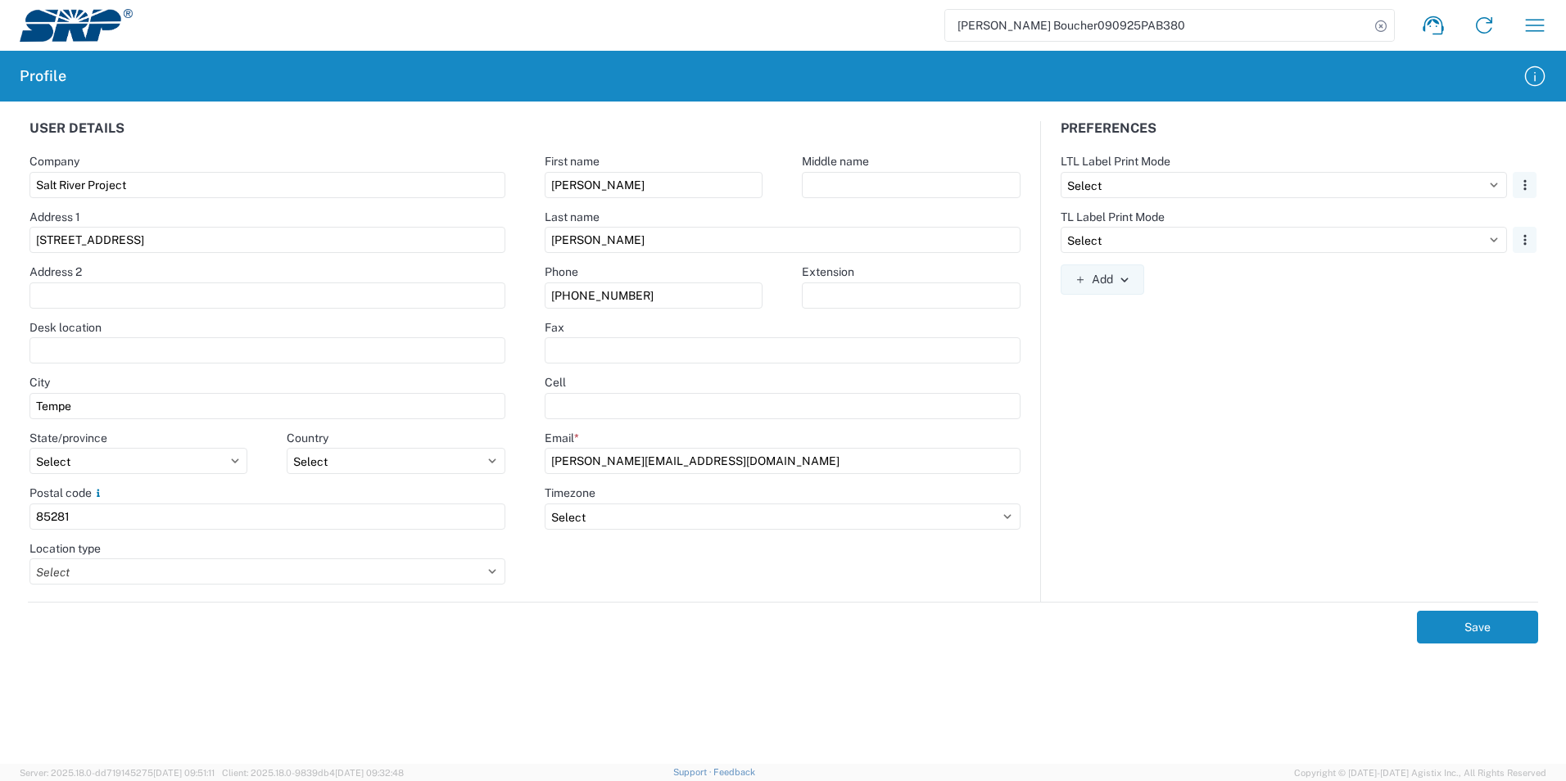
click at [1156, 151] on div "Preferences" at bounding box center [1299, 137] width 516 height 33
click at [1189, 187] on select "Select Plain Thermal" at bounding box center [1284, 185] width 446 height 26
click at [1235, 350] on div "Preferences LTL Label Print Mode Select Plain Thermal Remove TL Label Print Mod…" at bounding box center [1299, 361] width 516 height 481
click at [1237, 357] on div "Preferences LTL Label Print Mode Select Plain Thermal Remove TL Label Print Mod…" at bounding box center [1299, 361] width 516 height 481
click at [1534, 25] on icon "button" at bounding box center [1535, 25] width 26 height 26
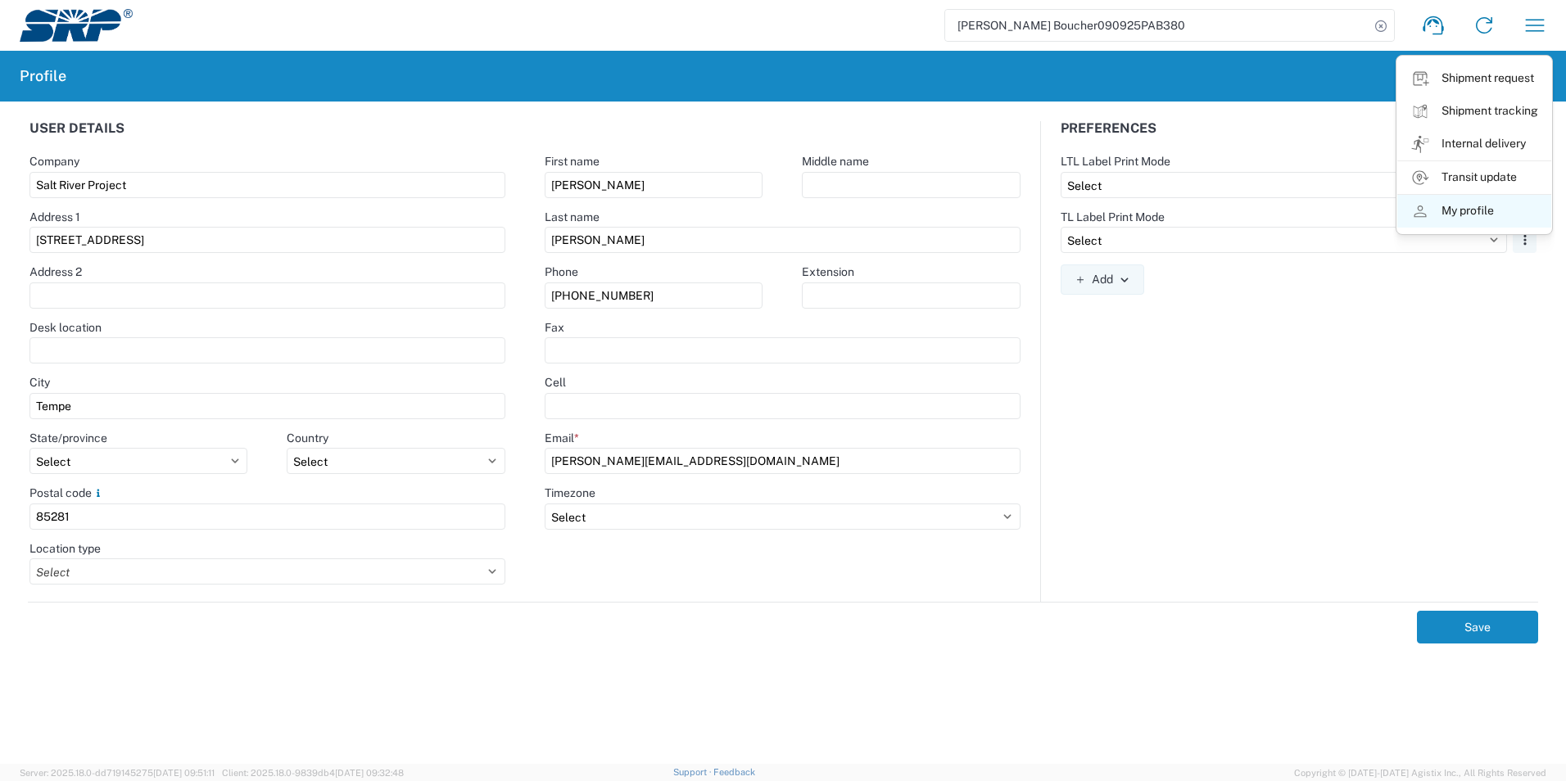
click at [1467, 215] on link "My profile" at bounding box center [1474, 211] width 154 height 33
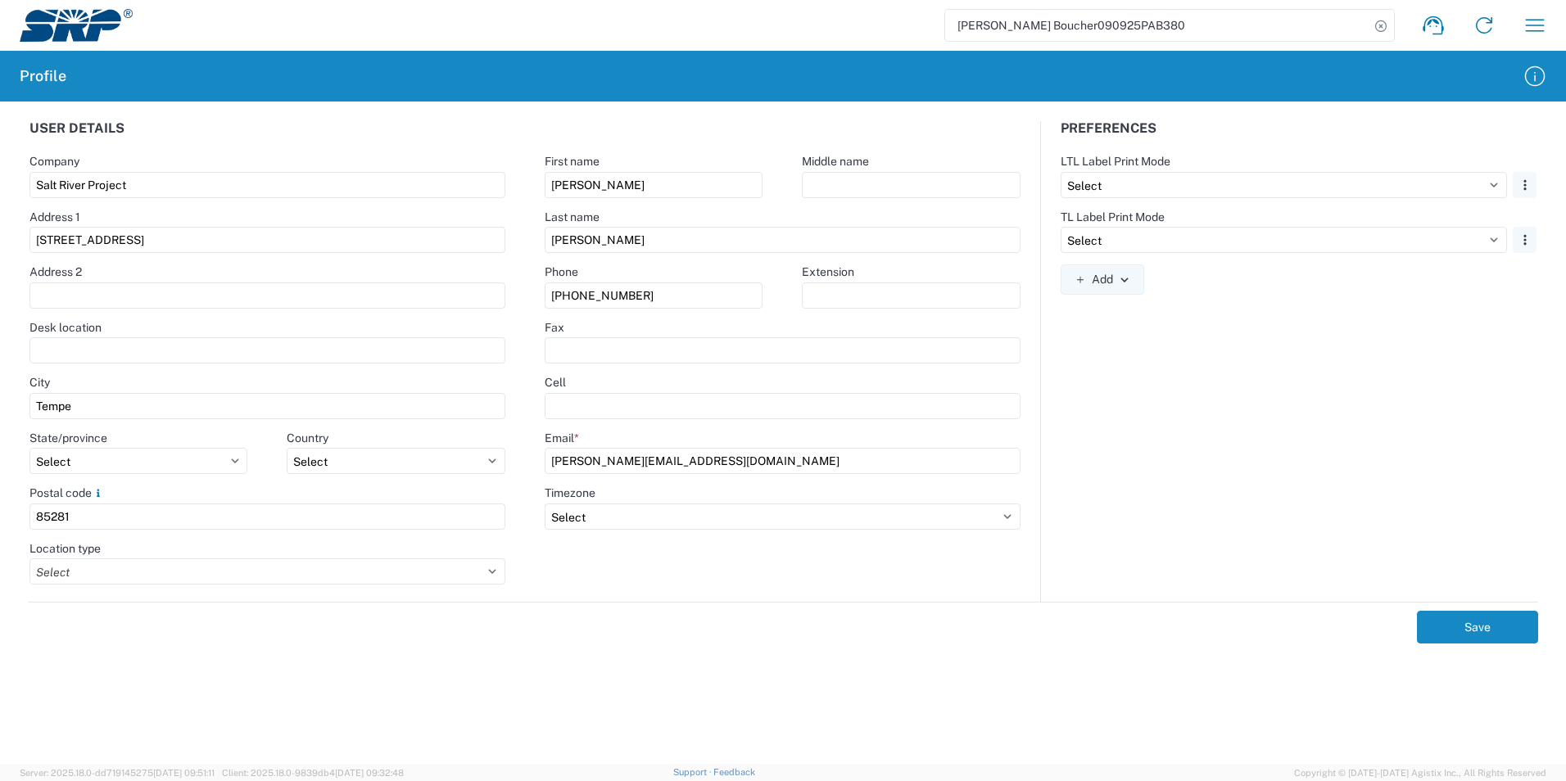
click at [1232, 369] on div "Preferences LTL Label Print Mode Select Plain Thermal Remove TL Label Print Mod…" at bounding box center [1299, 361] width 516 height 481
drag, startPoint x: 1058, startPoint y: 117, endPoint x: 1199, endPoint y: 148, distance: 144.3
click at [1199, 148] on div "User details Company Salt River Project Address 1 1500 N Mill Ave Address 2 Des…" at bounding box center [783, 433] width 1566 height 663
click at [1319, 395] on div "Preferences LTL Label Print Mode Select Plain Thermal Remove TL Label Print Mod…" at bounding box center [1299, 361] width 516 height 481
click at [1276, 443] on div "Preferences LTL Label Print Mode Select Plain Thermal Remove TL Label Print Mod…" at bounding box center [1299, 361] width 516 height 481
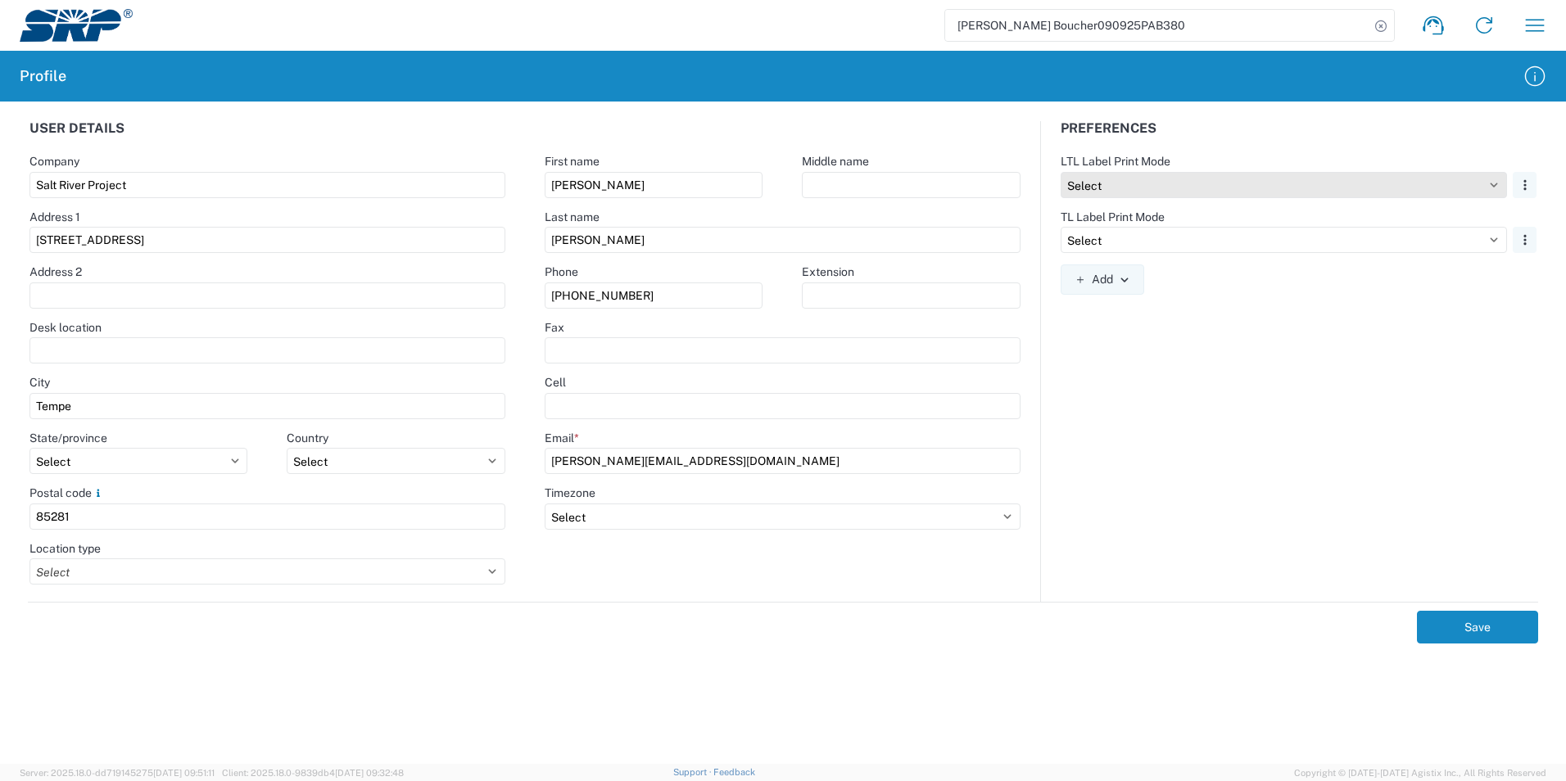
click at [1142, 193] on select "Select Plain Thermal" at bounding box center [1284, 185] width 446 height 26
drag, startPoint x: 1359, startPoint y: 486, endPoint x: 1231, endPoint y: 393, distance: 158.4
click at [1347, 478] on div "Preferences LTL Label Print Mode Select Plain Thermal Remove TL Label Print Mod…" at bounding box center [1299, 361] width 516 height 481
click at [1133, 289] on button "Add" at bounding box center [1103, 280] width 84 height 30
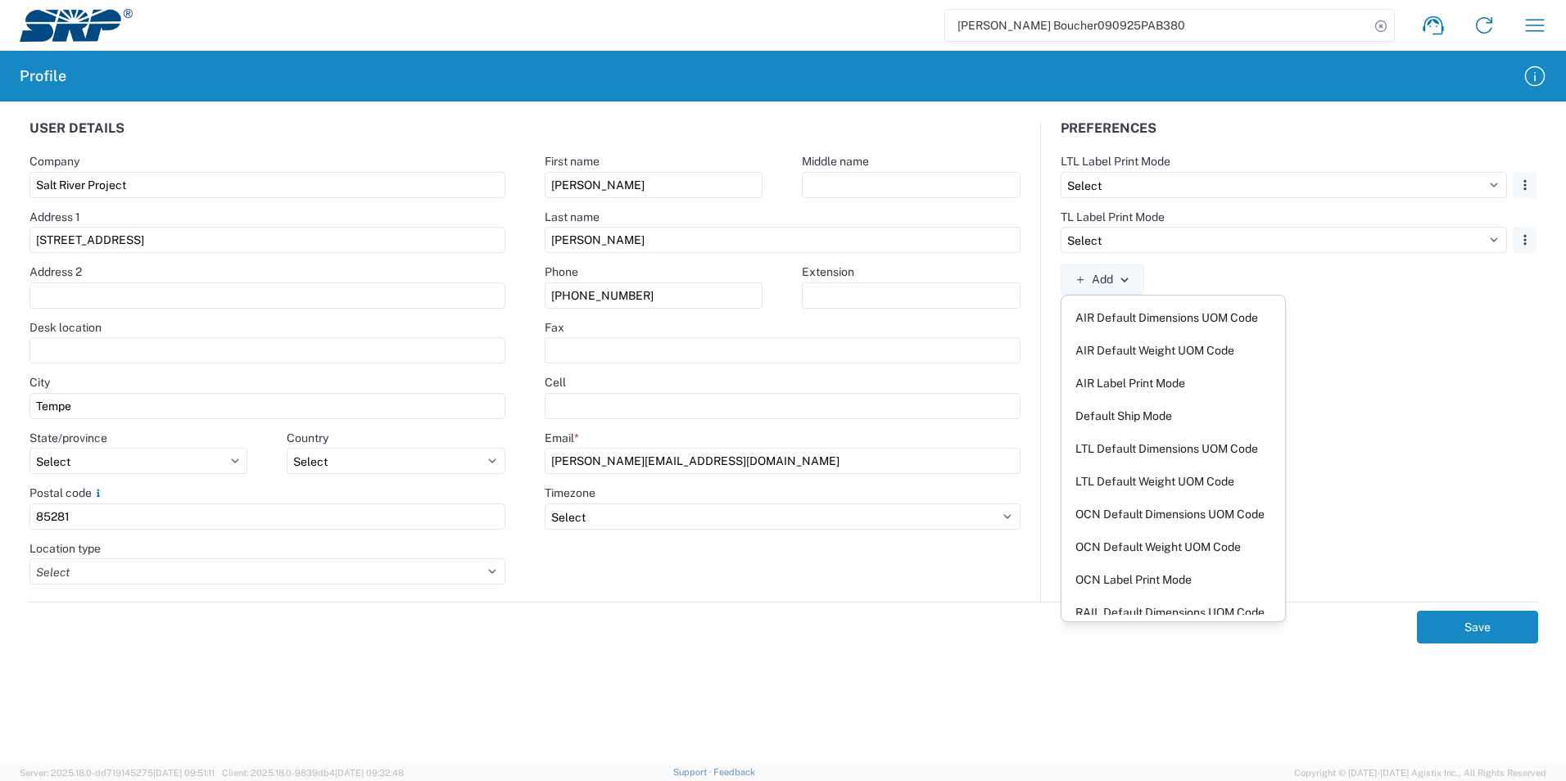
click at [1421, 342] on div "Preferences LTL Label Print Mode Select Plain Thermal Remove TL Label Print Mod…" at bounding box center [1299, 361] width 516 height 481
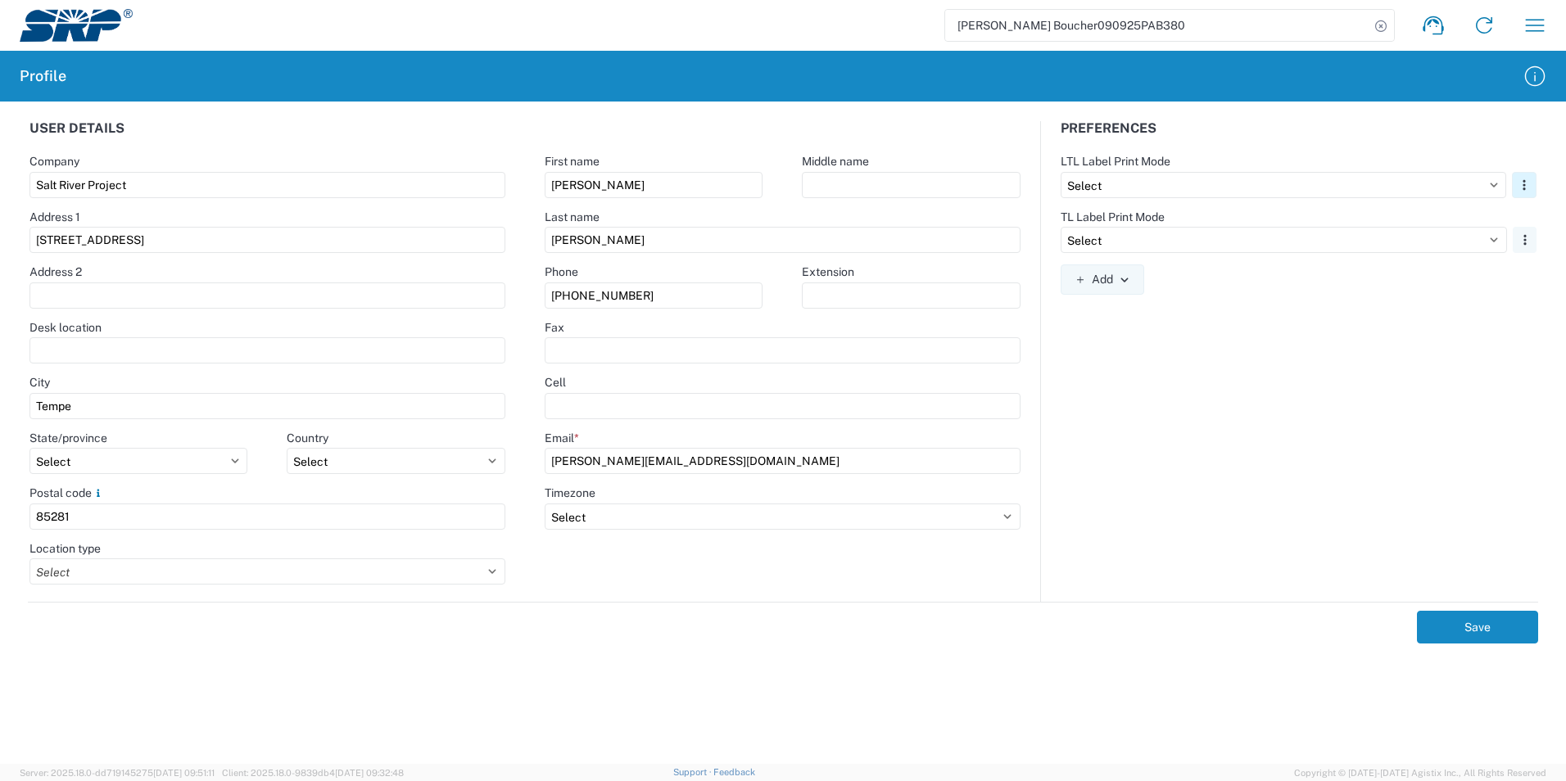
click at [1525, 178] on button "button" at bounding box center [1524, 185] width 25 height 26
click at [1389, 376] on div "Preferences LTL Label Print Mode Select Plain Thermal Remove TL Label Print Mod…" at bounding box center [1299, 361] width 516 height 481
click at [1534, 191] on button "button" at bounding box center [1524, 185] width 25 height 26
click at [1520, 224] on link "Remove" at bounding box center [1525, 221] width 69 height 29
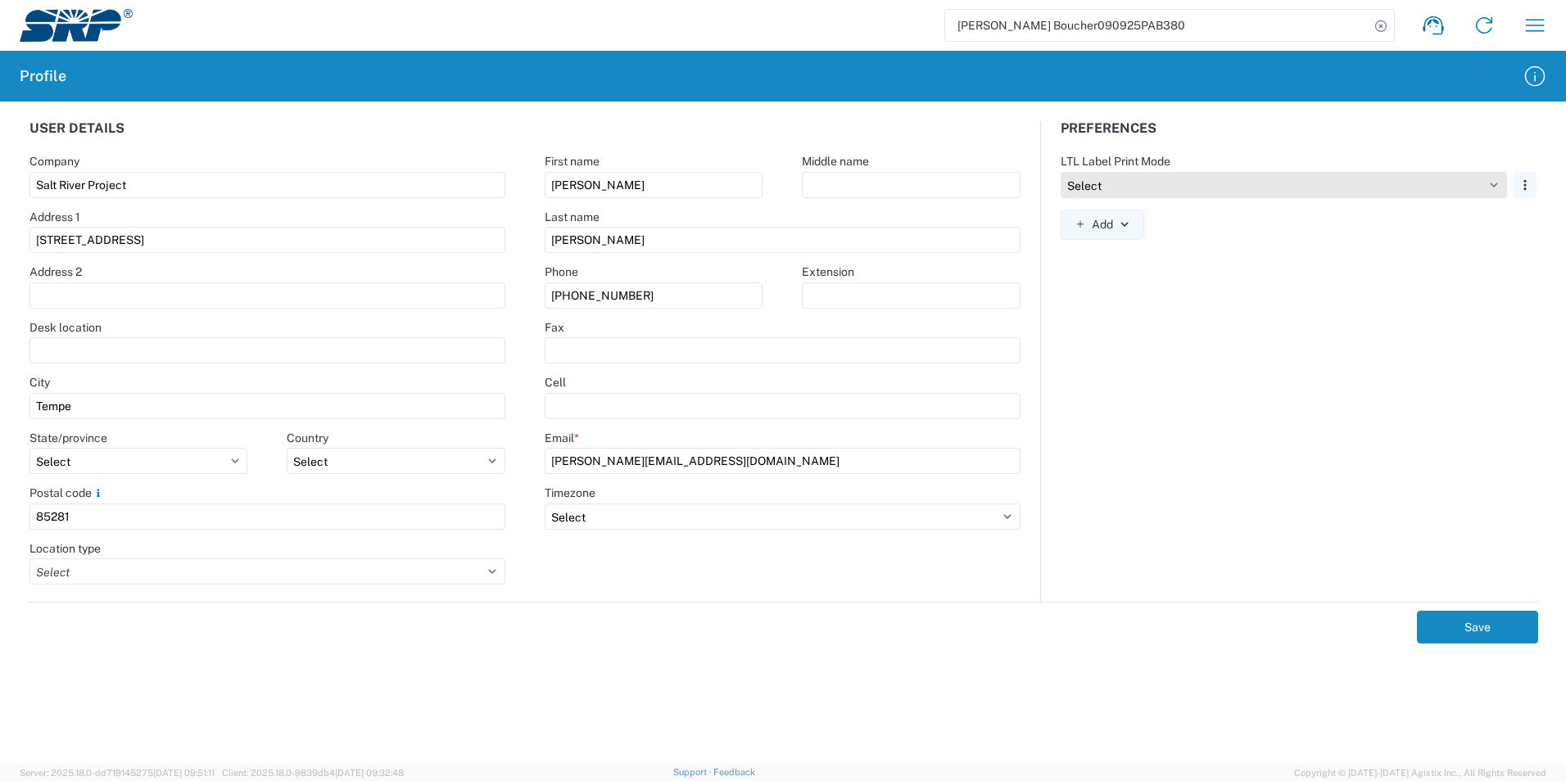
click at [1177, 188] on select "Select Plain Thermal" at bounding box center [1284, 185] width 446 height 26
click at [1205, 346] on div "Preferences LTL Label Print Mode Select Plain Thermal Remove Add AIR Default Di…" at bounding box center [1299, 361] width 516 height 481
click at [1529, 183] on icon "button" at bounding box center [1523, 184] width 11 height 11
click at [1527, 216] on link "Remove" at bounding box center [1525, 221] width 69 height 29
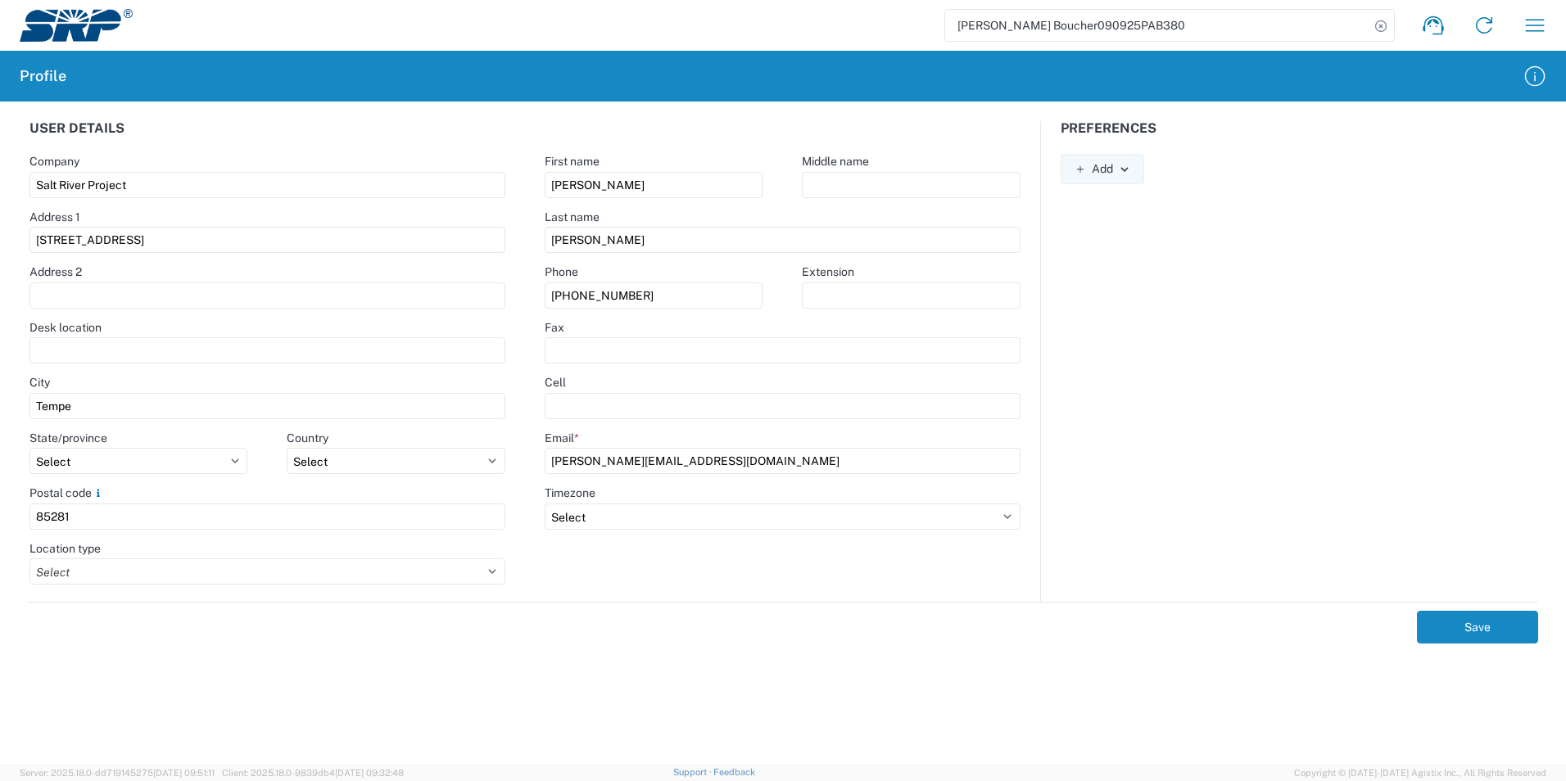
click at [1106, 330] on div "Preferences Add AIR Default Dimensions UOM Code AIR Default Weight UOM Code AIR…" at bounding box center [1299, 361] width 516 height 481
click at [1468, 628] on button "Save" at bounding box center [1477, 627] width 121 height 33
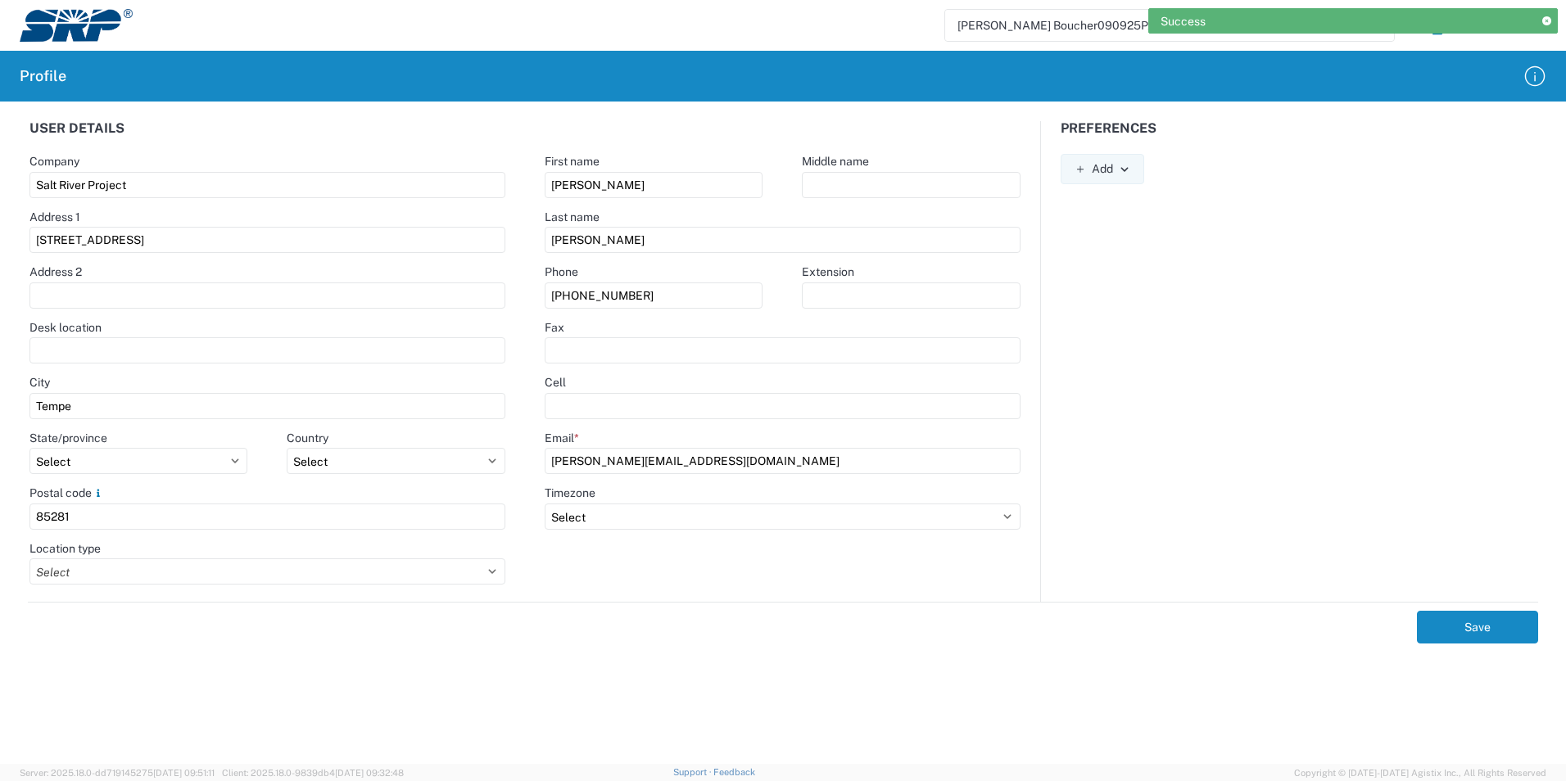
click at [1253, 364] on div "Preferences Add AIR Default Dimensions UOM Code AIR Default Weight UOM Code AIR…" at bounding box center [1299, 361] width 516 height 481
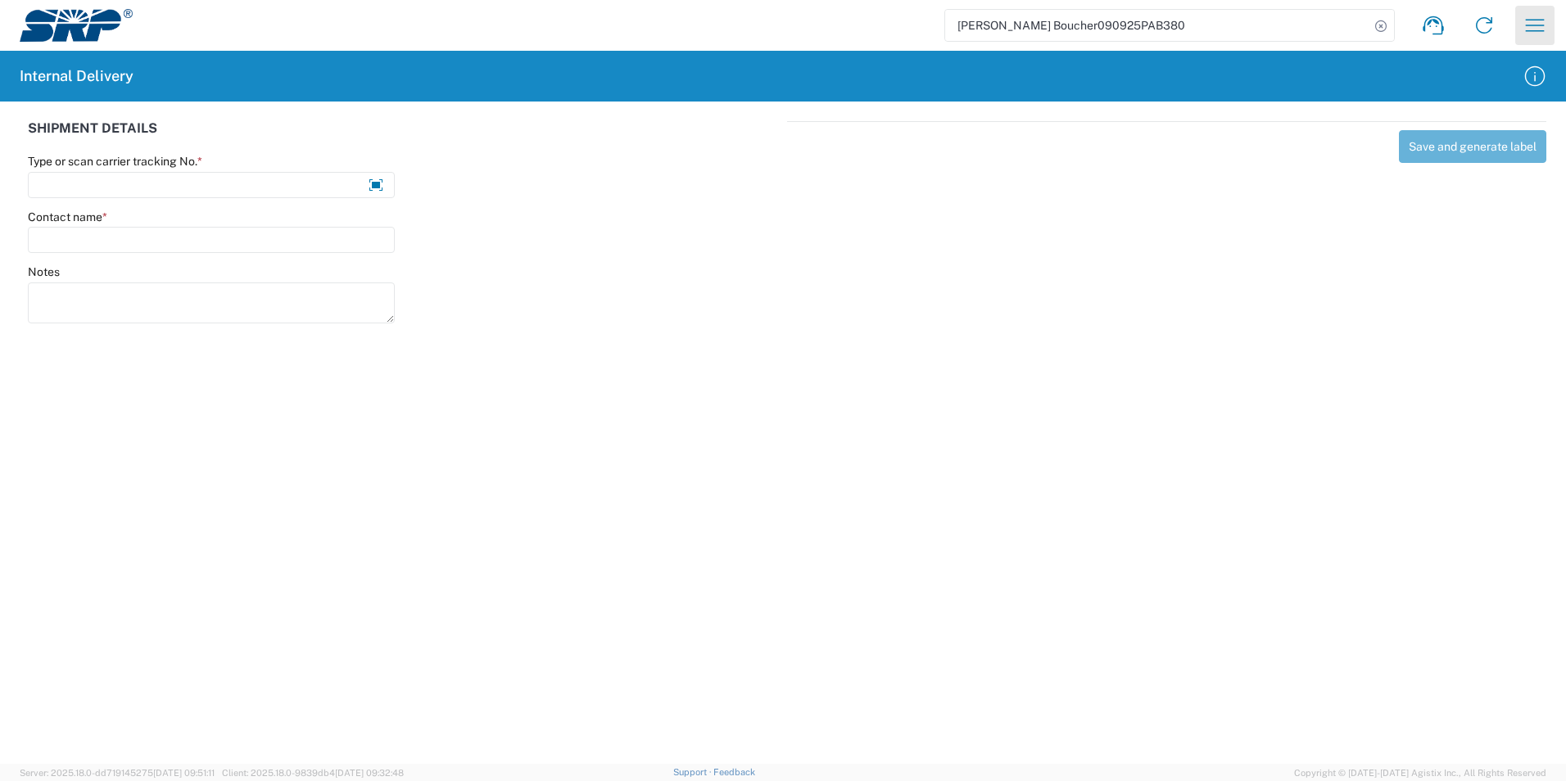
click at [1535, 25] on icon "button" at bounding box center [1535, 25] width 19 height 12
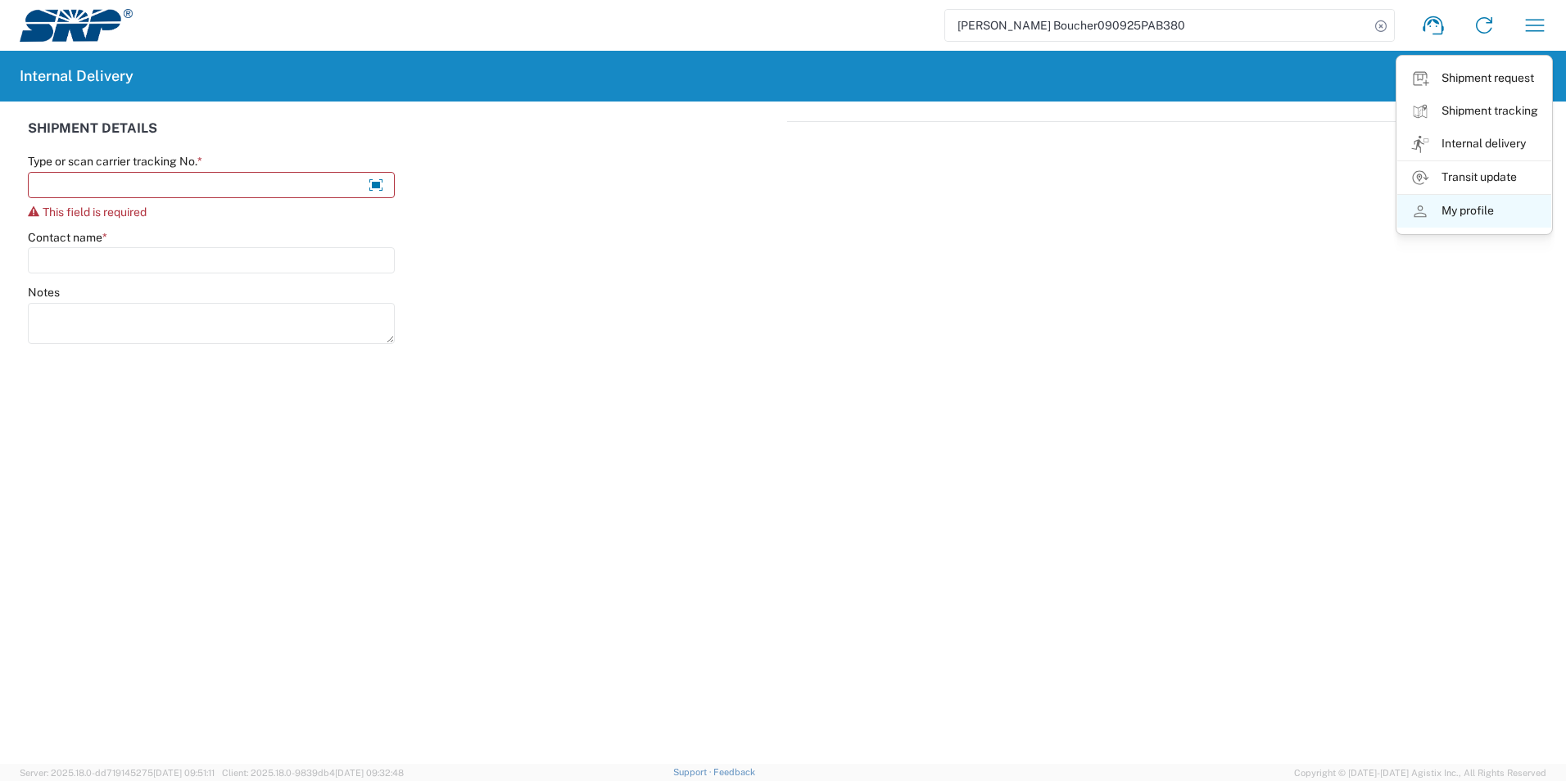
click at [1463, 219] on link "My profile" at bounding box center [1474, 211] width 154 height 33
select select "US"
select select "America/Phoenix"
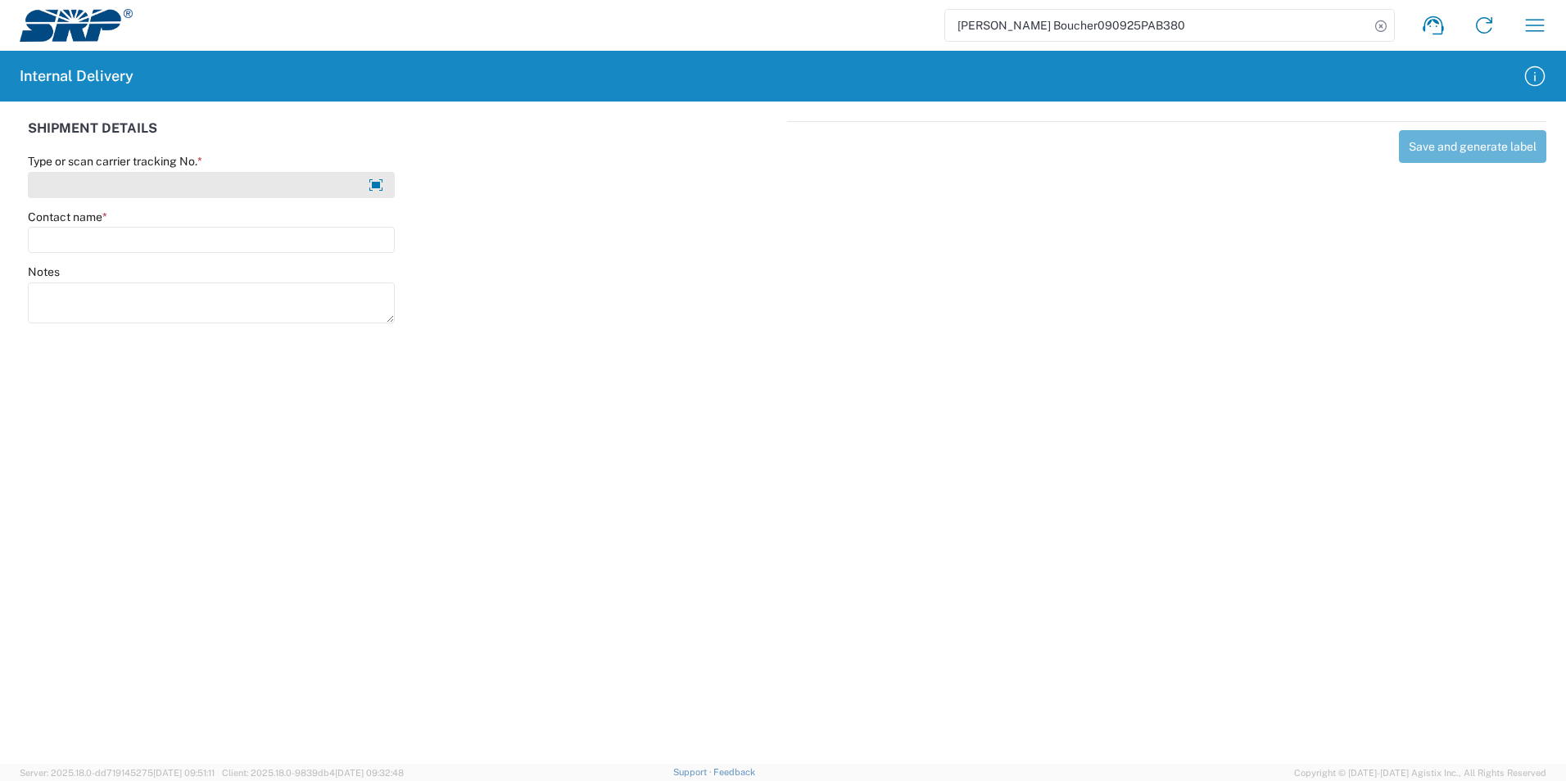
click at [146, 189] on input "Type or scan carrier tracking No. *" at bounding box center [211, 185] width 367 height 26
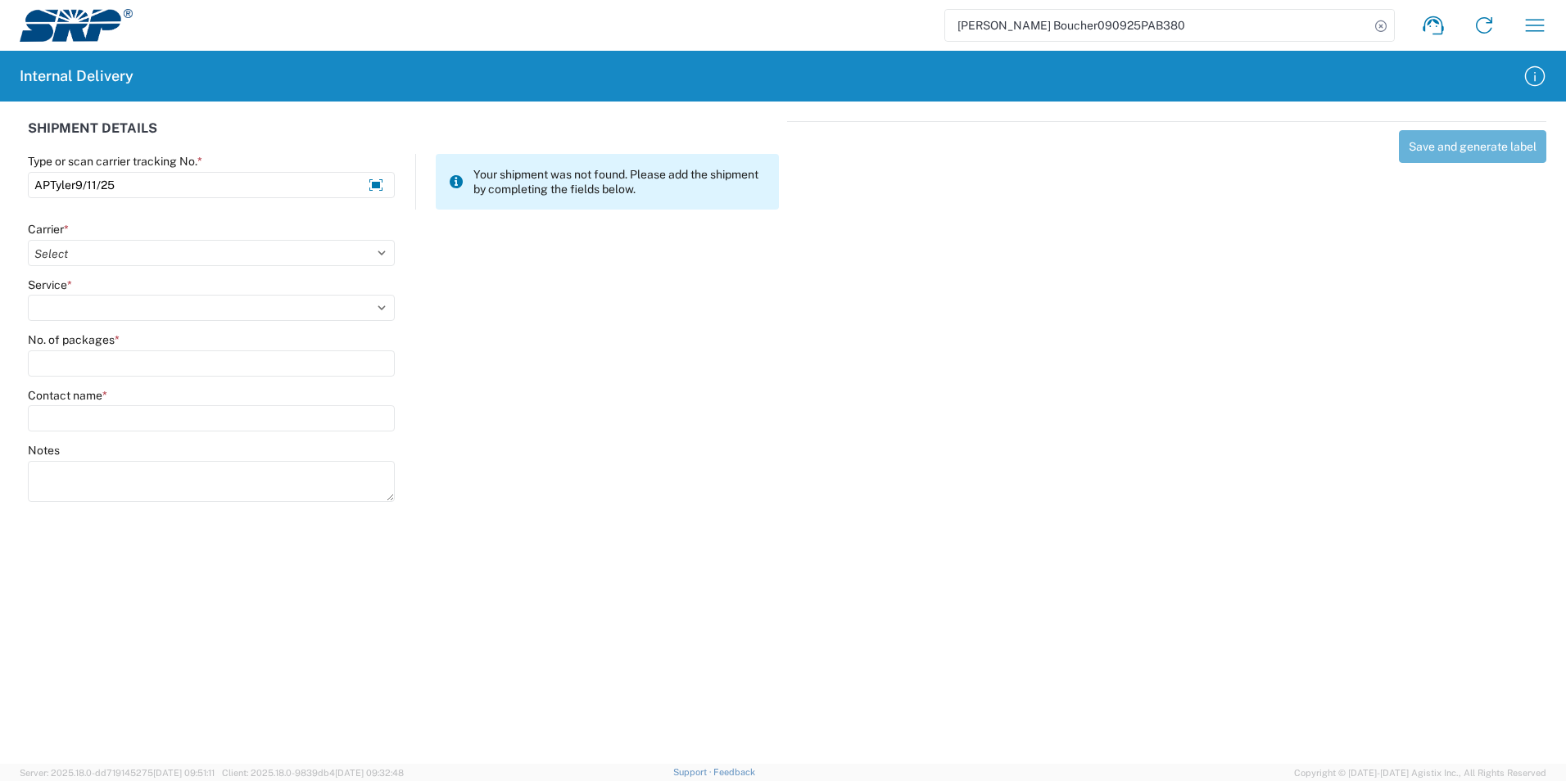
type input "APTyler9/11/25"
click at [96, 275] on agx-form-control-wrapper-v2 "Carrier * Select AcctPay Amazon Logistics ATI Trucking BC Dimerco Logistics Emp…" at bounding box center [212, 250] width 384 height 56
click at [103, 260] on select "Select AcctPay Amazon Logistics ATI Trucking BC Dimerco Logistics Empire Southw…" at bounding box center [211, 253] width 367 height 26
select select "22933"
click at [28, 240] on select "Select AcctPay Amazon Logistics ATI Trucking BC Dimerco Logistics Empire Southw…" at bounding box center [211, 253] width 367 height 26
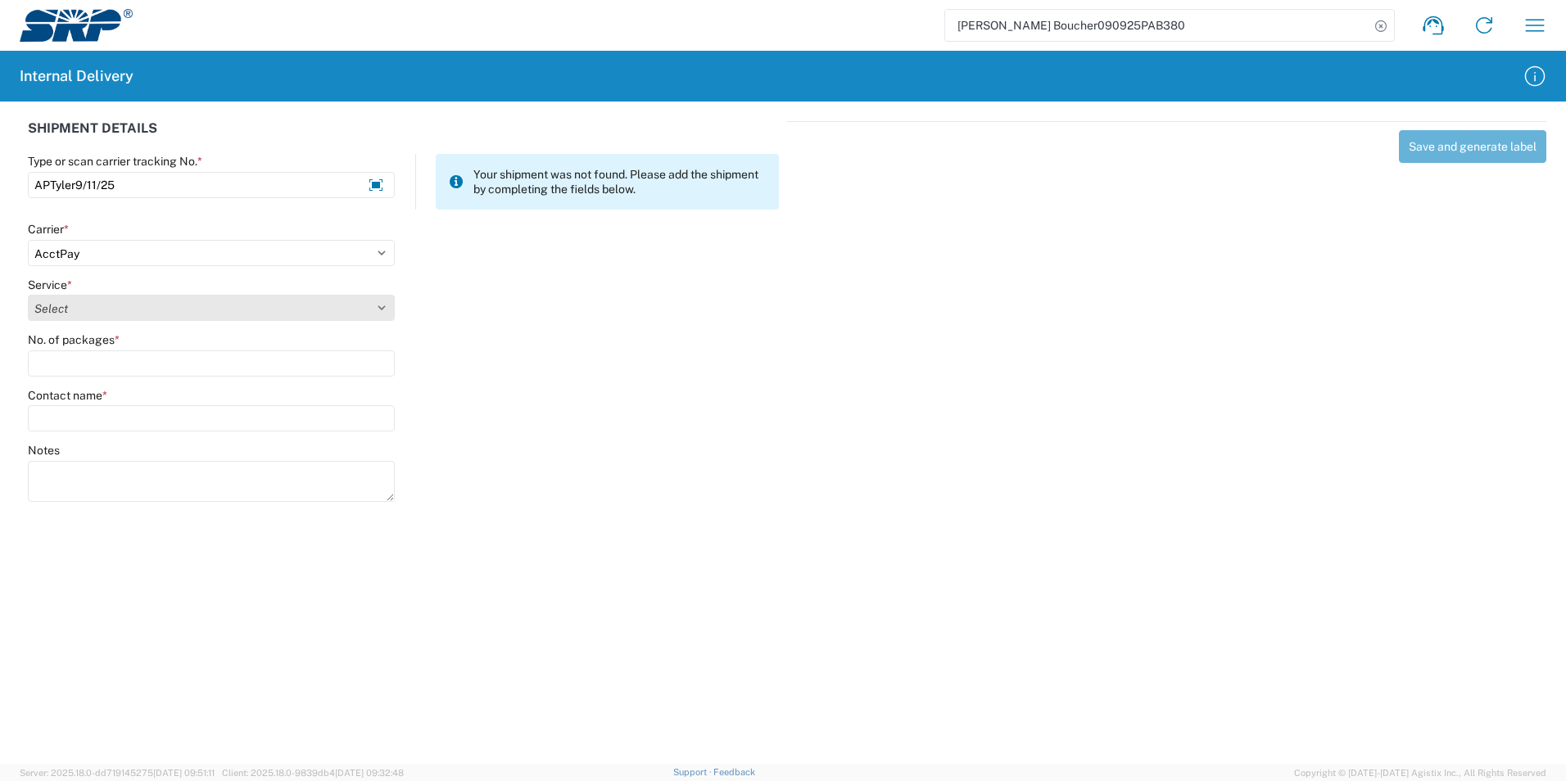
click at [82, 306] on select "Select Ground Inter-Office" at bounding box center [211, 308] width 367 height 26
select select "42403"
click at [28, 295] on select "Select Ground Inter-Office" at bounding box center [211, 308] width 367 height 26
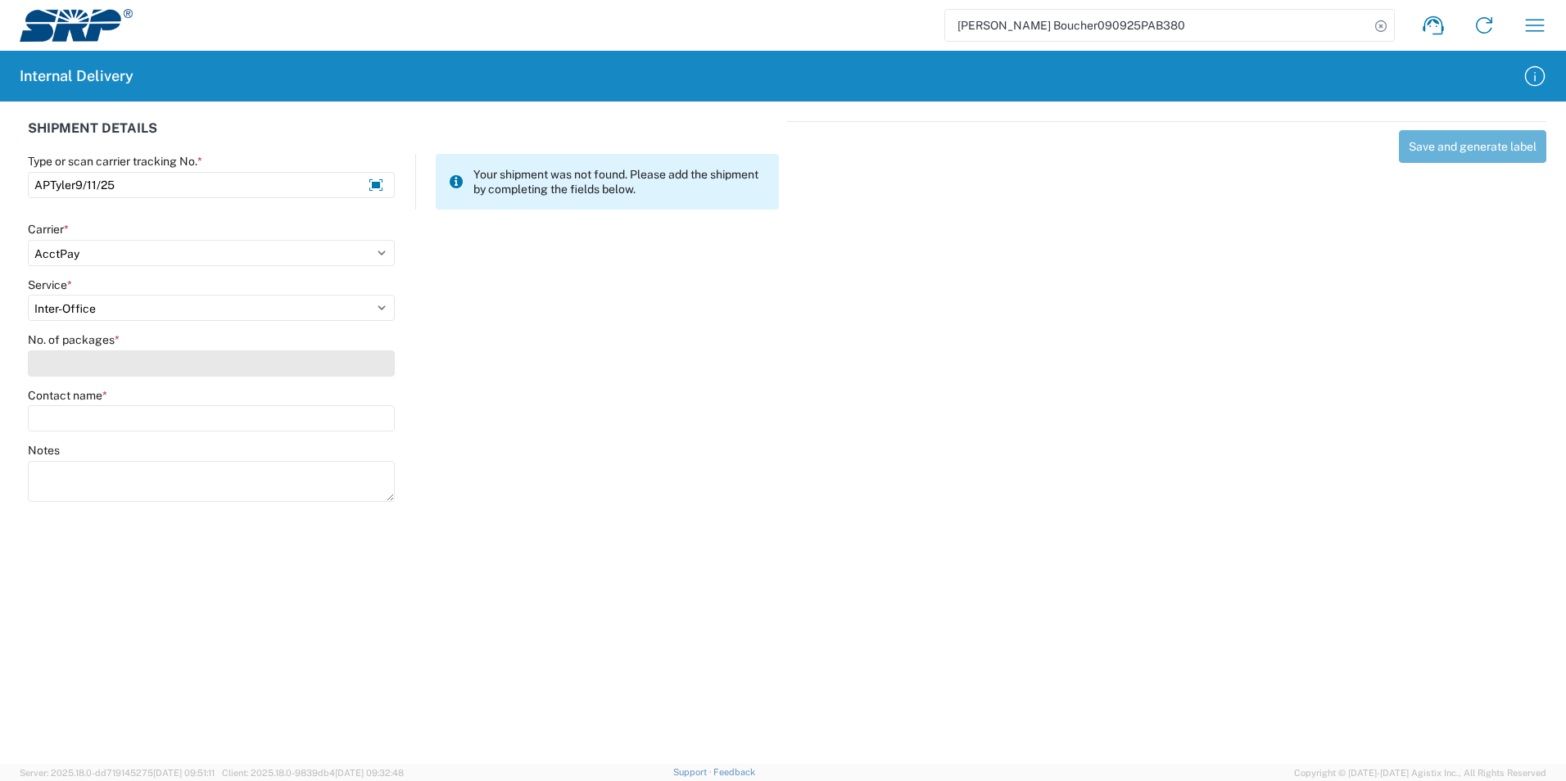
click at [96, 363] on input "No. of packages *" at bounding box center [211, 364] width 367 height 26
type input "1"
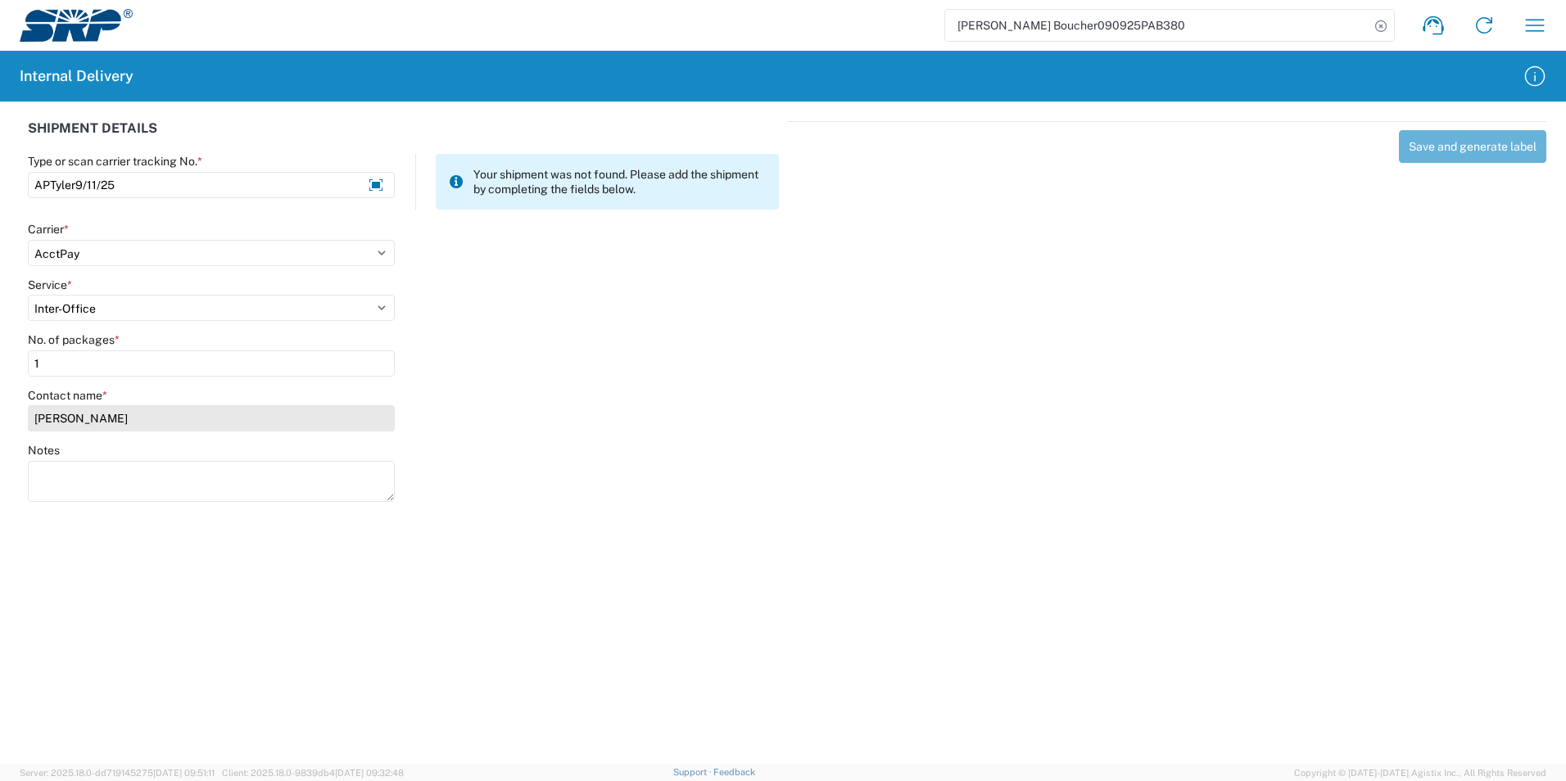
type input "tyler eb"
click at [110, 427] on input "tyler eb" at bounding box center [211, 418] width 367 height 26
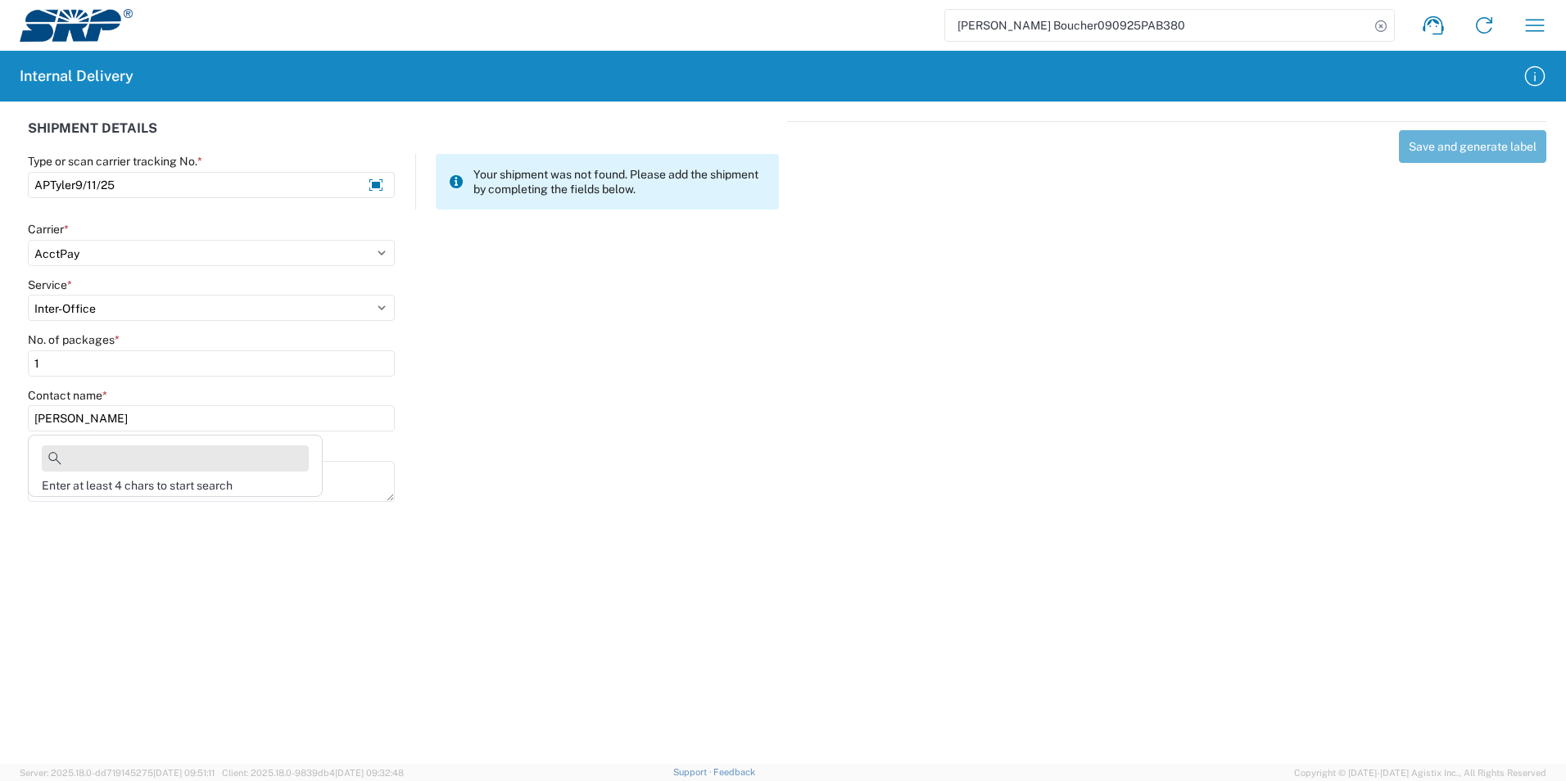
click at [94, 460] on input at bounding box center [175, 459] width 267 height 26
type input "tyler eb"
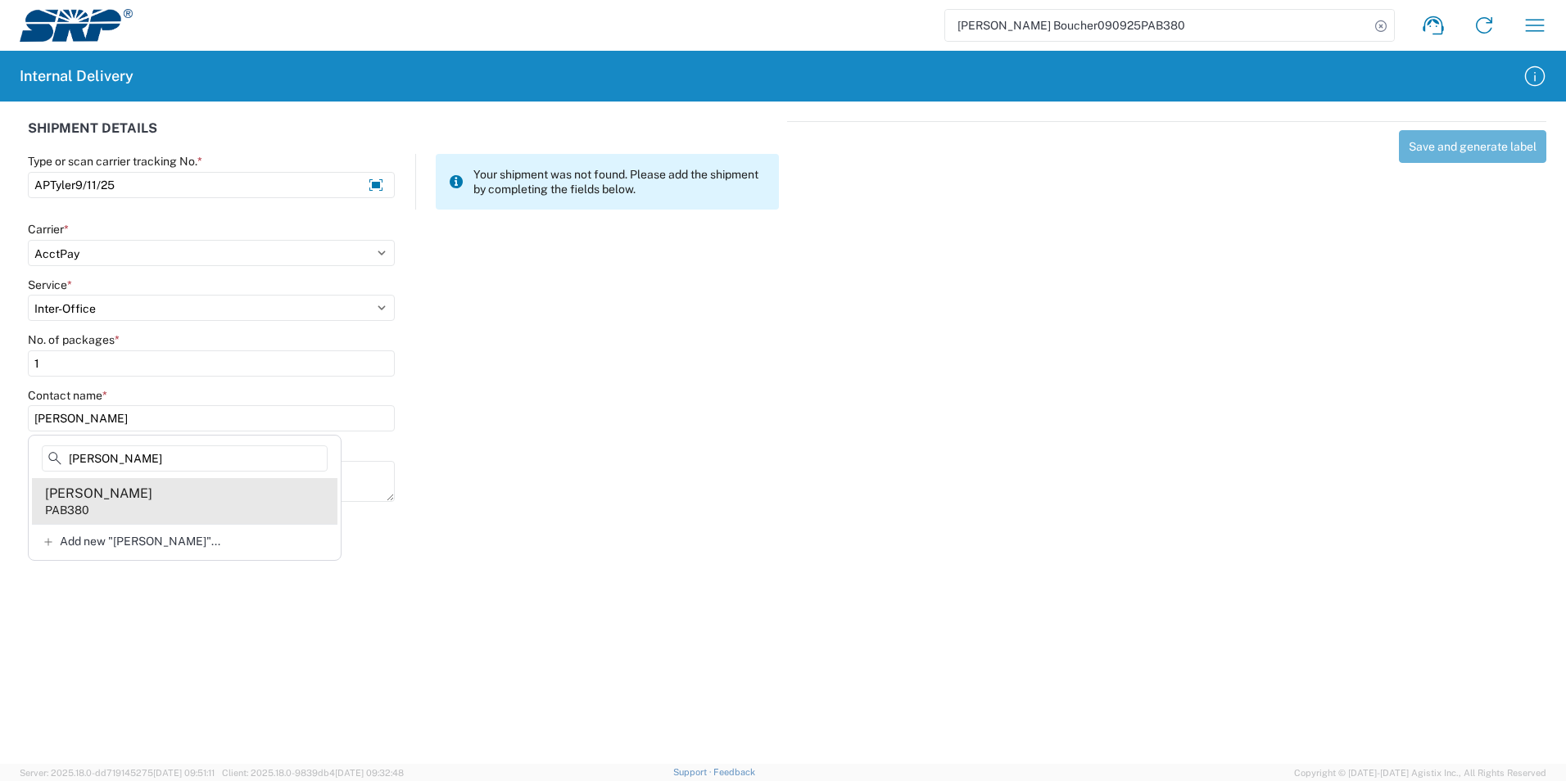
click at [88, 500] on div "Tyler Ebinger" at bounding box center [98, 494] width 107 height 18
type input "Tyler Ebinger"
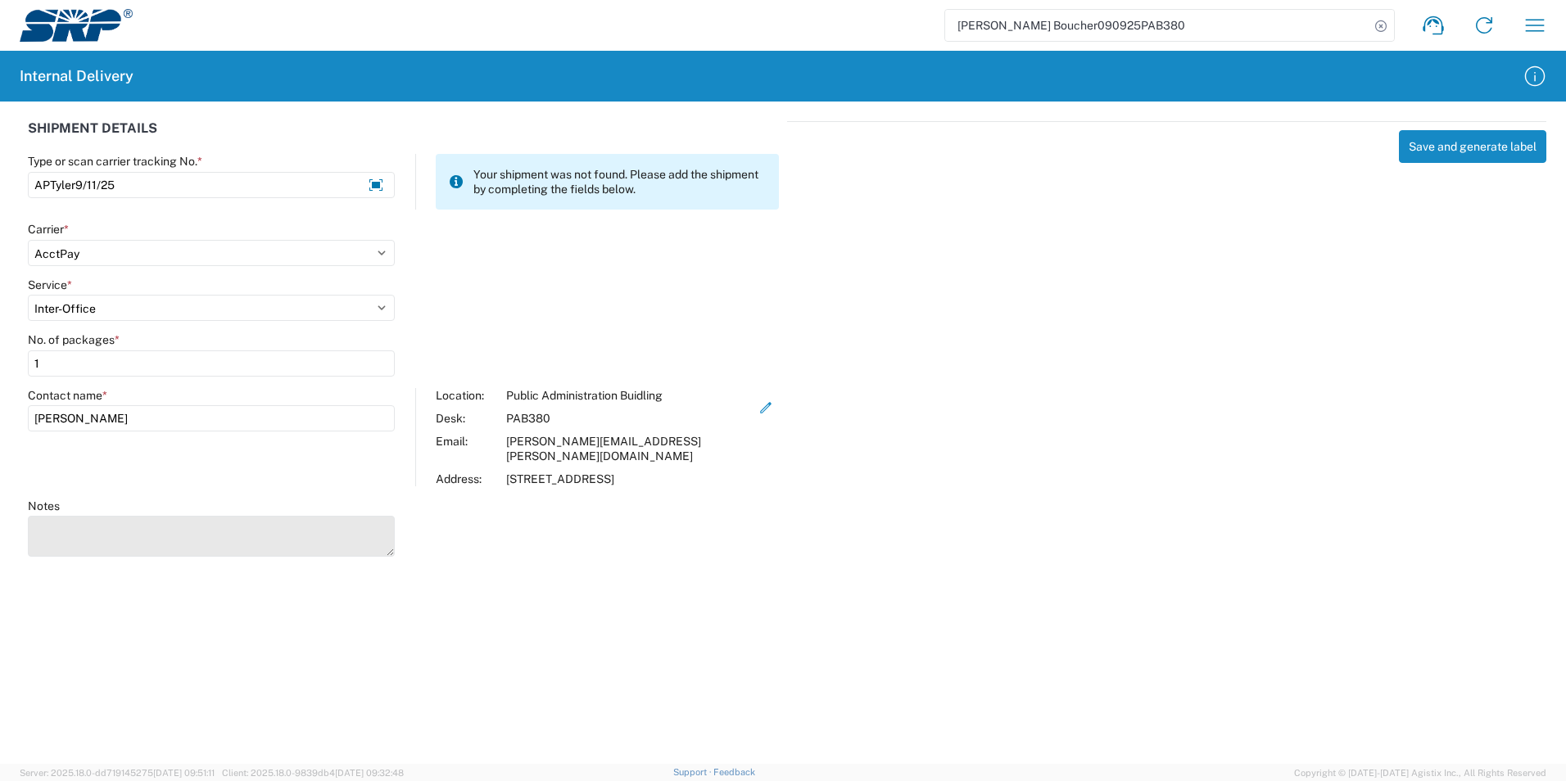
click at [242, 527] on textarea "Notes" at bounding box center [211, 536] width 367 height 41
click at [930, 693] on agx-forms-host "Brad Boucher090925PAB380 Shipment request Shipment tracking Internal delivery T…" at bounding box center [783, 390] width 1566 height 781
click at [1433, 156] on button "Save and generate label" at bounding box center [1472, 146] width 147 height 33
click at [1432, 34] on icon at bounding box center [1433, 25] width 26 height 26
click at [1089, 378] on div "Save and generate label" at bounding box center [1166, 336] width 759 height 431
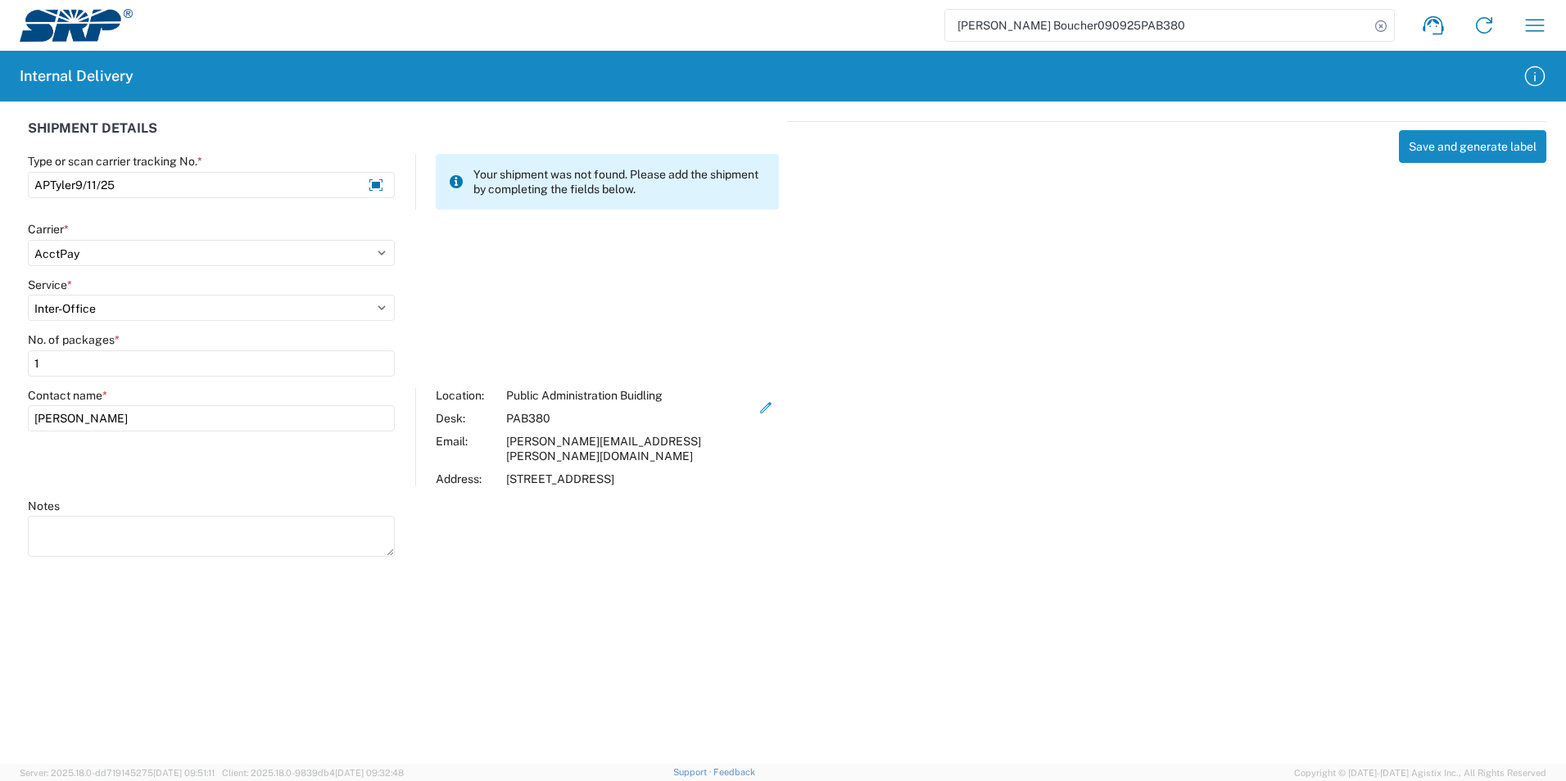
click at [853, 418] on div "Save and generate label" at bounding box center [1166, 336] width 759 height 431
click at [699, 631] on agx-forms-host "Brad Boucher090925PAB380 Shipment request Shipment tracking Internal delivery T…" at bounding box center [783, 390] width 1566 height 781
click at [893, 565] on agx-forms-host "Brad Boucher090925PAB380 Shipment request Shipment tracking Internal delivery T…" at bounding box center [783, 390] width 1566 height 781
